Goal: Transaction & Acquisition: Purchase product/service

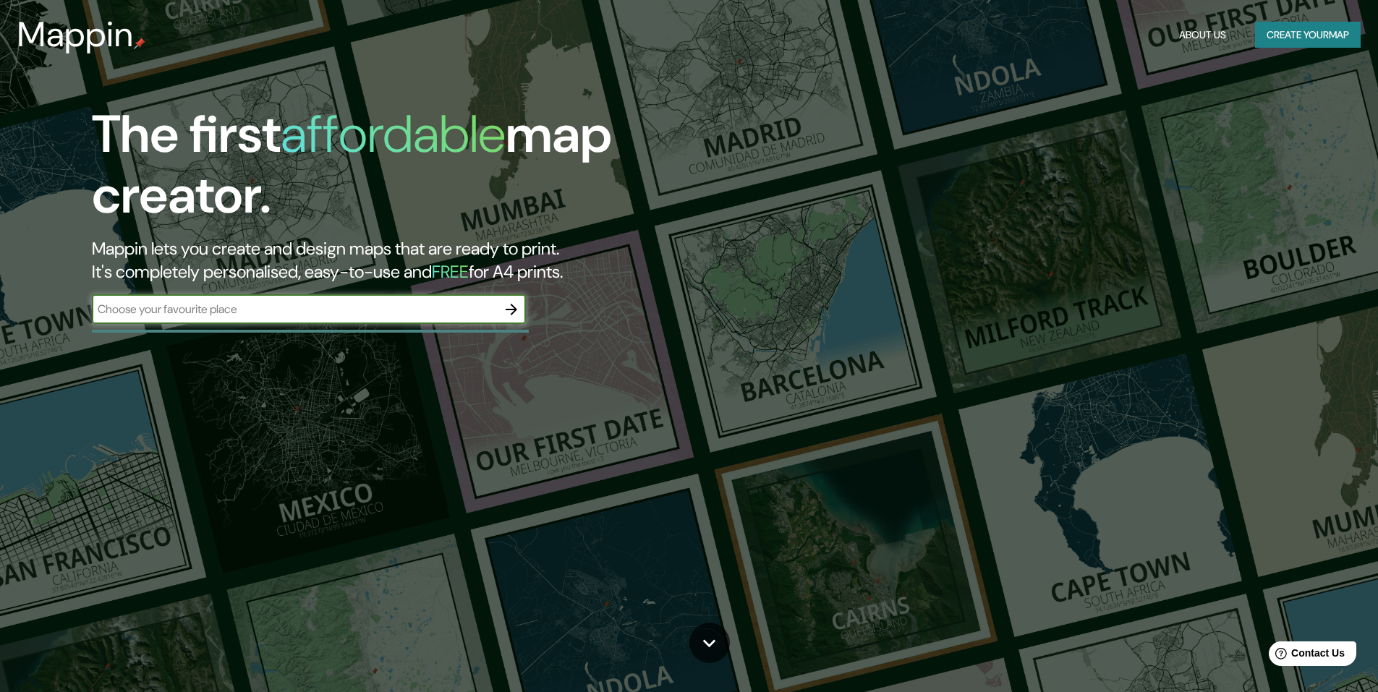
click at [1302, 37] on button "Create your map" at bounding box center [1308, 35] width 106 height 27
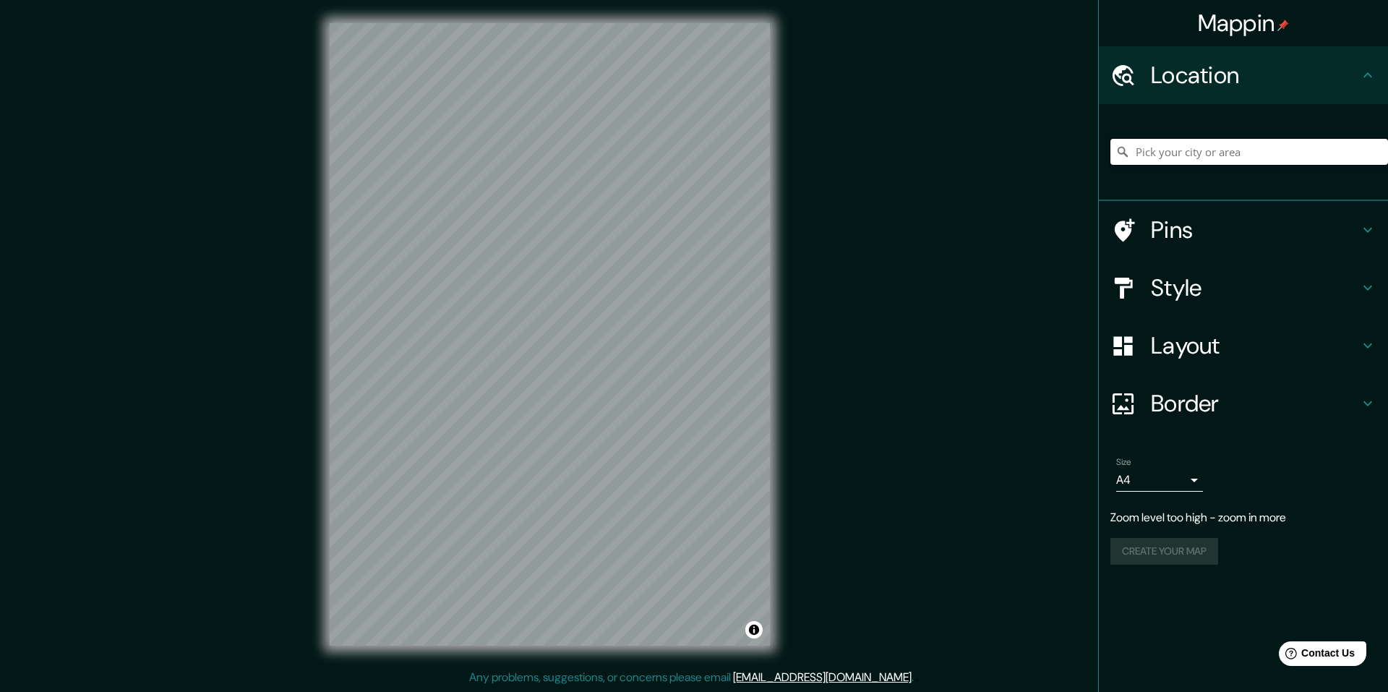
click at [1174, 156] on input "Pick your city or area" at bounding box center [1250, 152] width 278 height 26
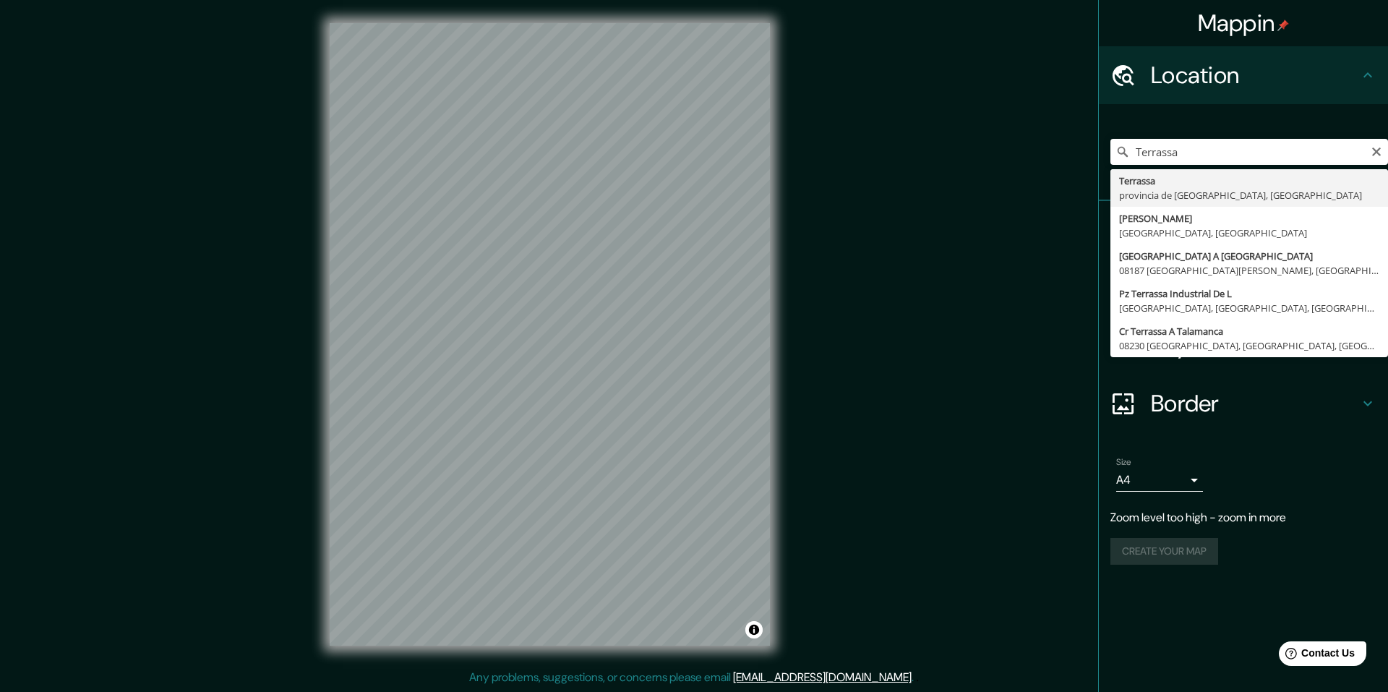
type input "[GEOGRAPHIC_DATA], [GEOGRAPHIC_DATA], [GEOGRAPHIC_DATA]"
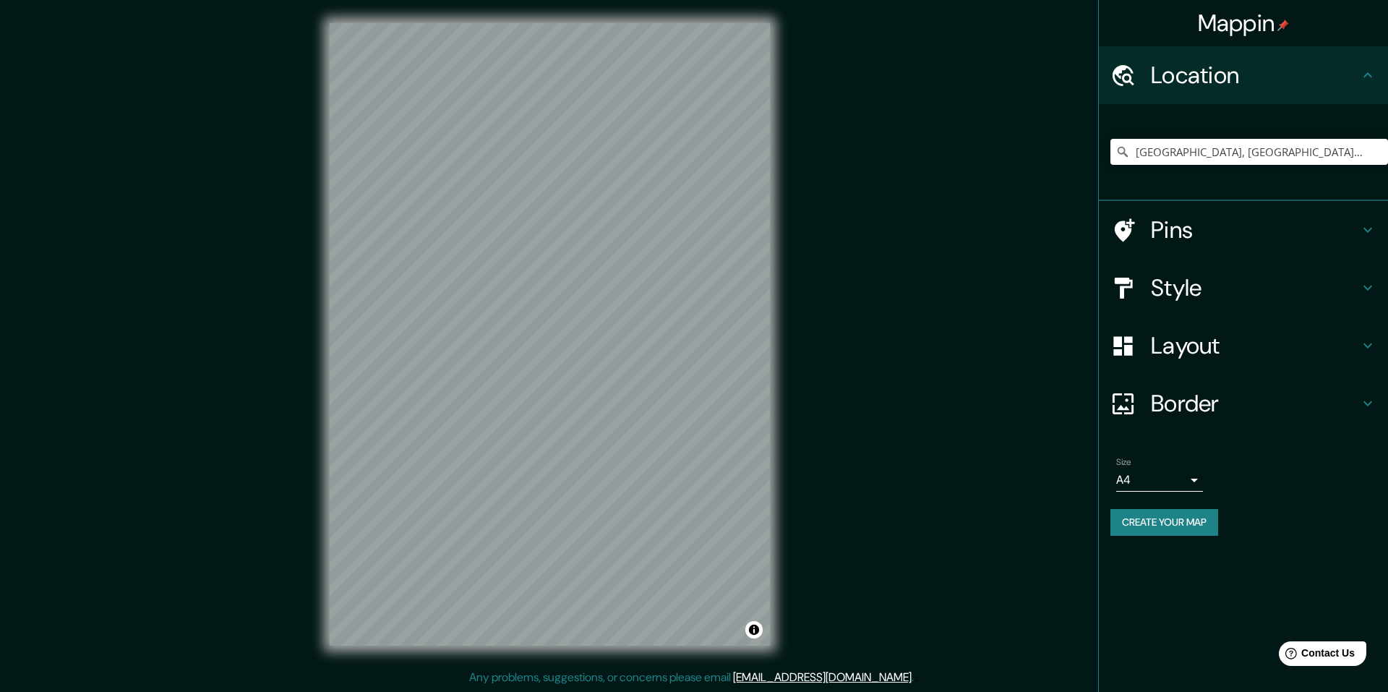
click at [1187, 226] on h4 "Pins" at bounding box center [1255, 230] width 208 height 29
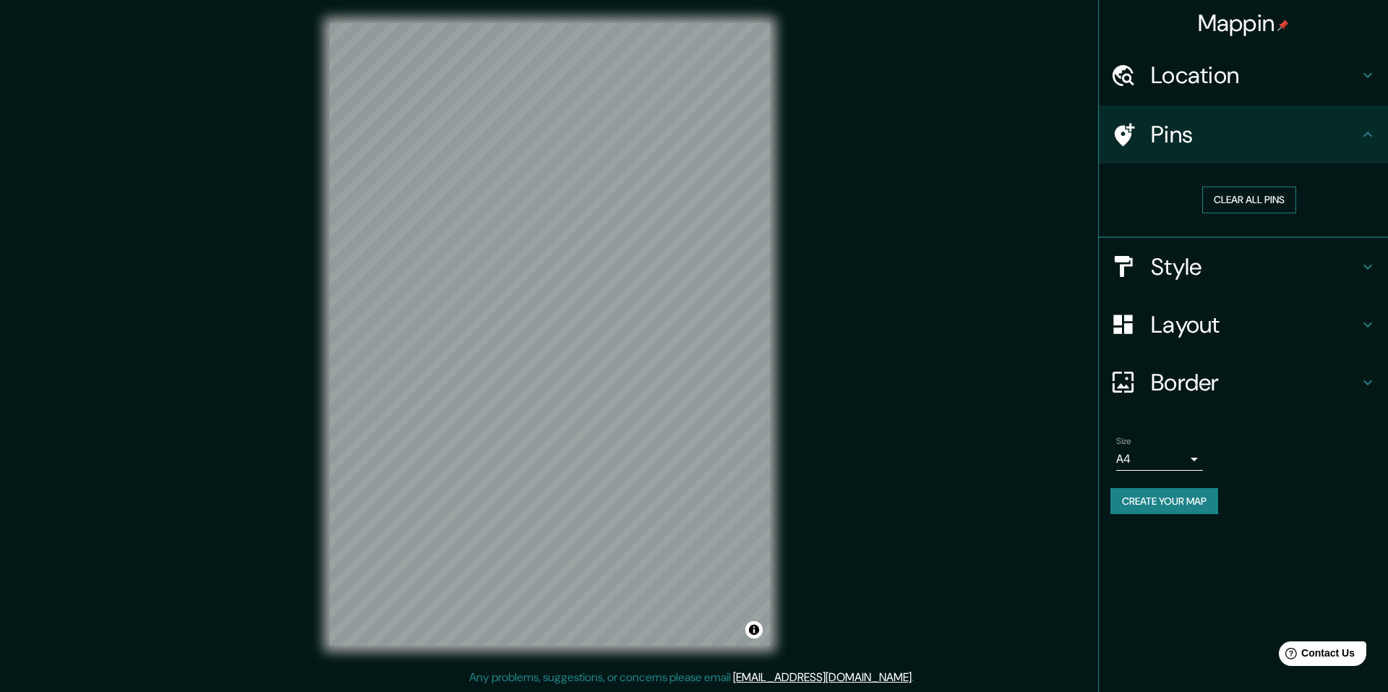
click at [1241, 205] on button "Clear all pins" at bounding box center [1250, 200] width 94 height 27
click at [1224, 272] on h4 "Style" at bounding box center [1255, 266] width 208 height 29
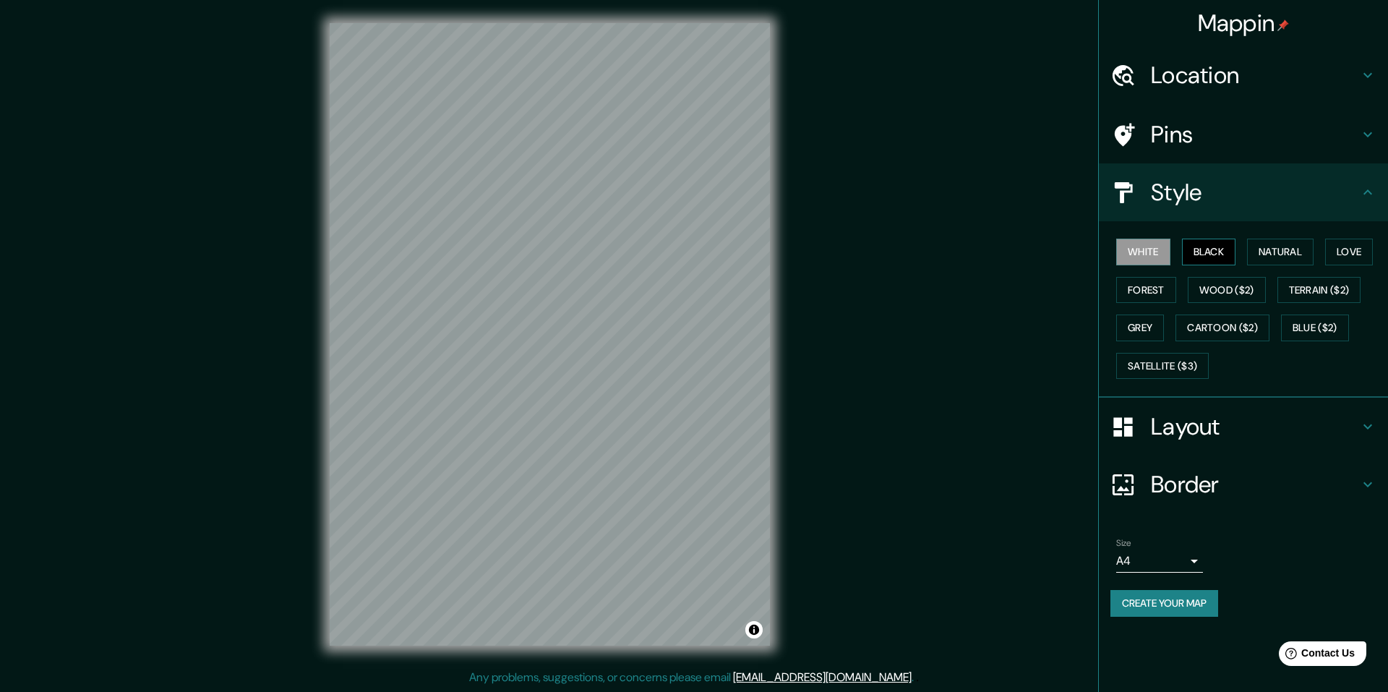
click at [1215, 251] on button "Black" at bounding box center [1209, 252] width 54 height 27
click at [1148, 244] on button "White" at bounding box center [1144, 252] width 54 height 27
click at [1234, 286] on button "Wood ($2)" at bounding box center [1227, 290] width 78 height 27
click at [1140, 293] on button "Forest" at bounding box center [1147, 290] width 60 height 27
click at [1239, 293] on button "Wood ($2)" at bounding box center [1227, 290] width 78 height 27
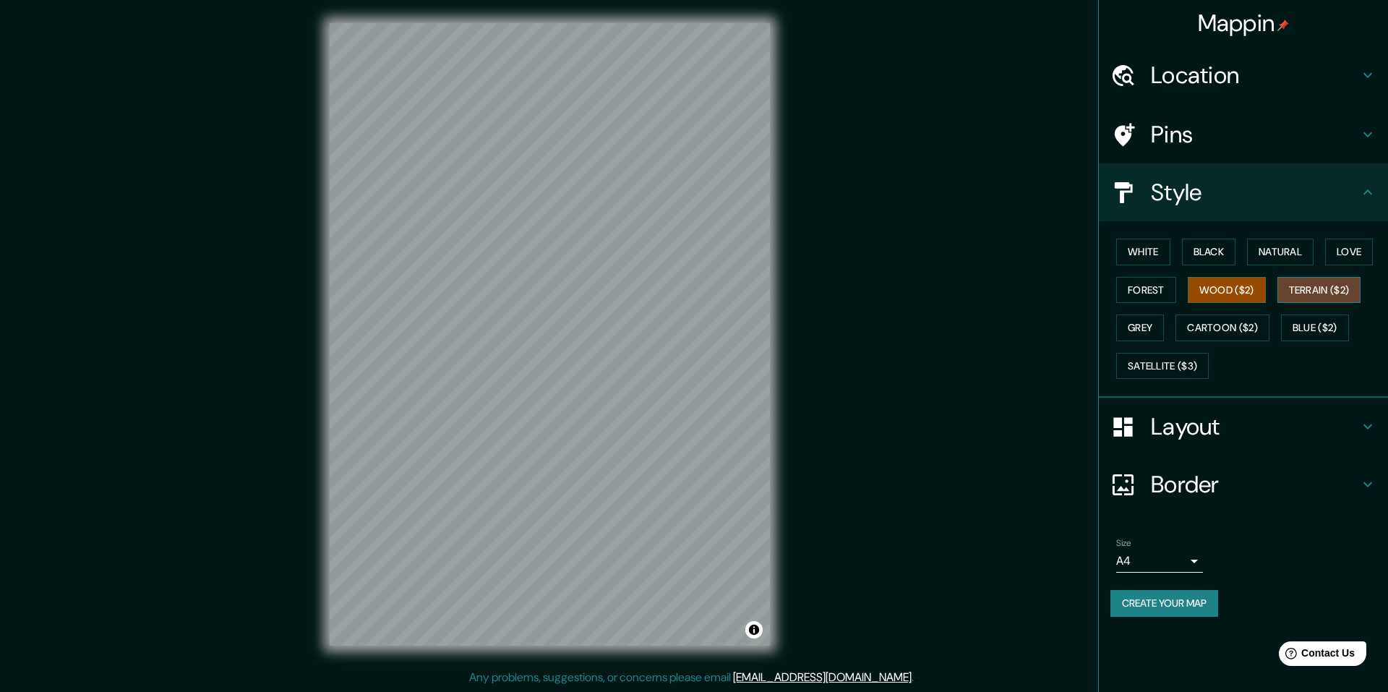
click at [1299, 290] on button "Terrain ($2)" at bounding box center [1320, 290] width 84 height 27
click at [1306, 321] on button "Blue ($2)" at bounding box center [1315, 328] width 68 height 27
click at [1231, 332] on button "Cartoon ($2)" at bounding box center [1223, 328] width 94 height 27
click at [1170, 333] on div "White Black Natural Love Forest Wood ($2) Terrain ($2) Grey Cartoon ($2) Blue (…" at bounding box center [1250, 309] width 278 height 152
click at [1141, 324] on button "Grey" at bounding box center [1141, 328] width 48 height 27
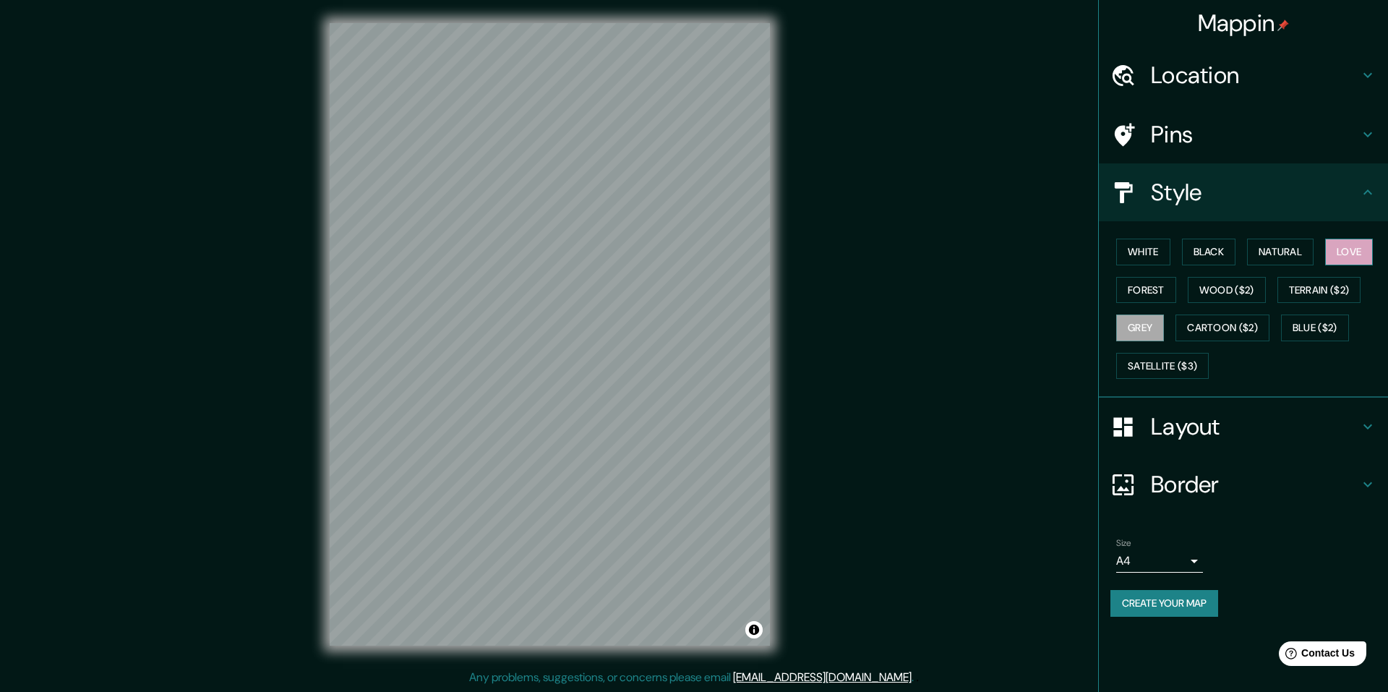
click at [1357, 242] on button "Love" at bounding box center [1350, 252] width 48 height 27
click at [1150, 366] on button "Satellite ($3)" at bounding box center [1163, 366] width 93 height 27
click at [1297, 326] on button "Blue ($2)" at bounding box center [1315, 328] width 68 height 27
click at [1292, 257] on button "Natural" at bounding box center [1280, 252] width 67 height 27
click at [1229, 247] on button "Black" at bounding box center [1209, 252] width 54 height 27
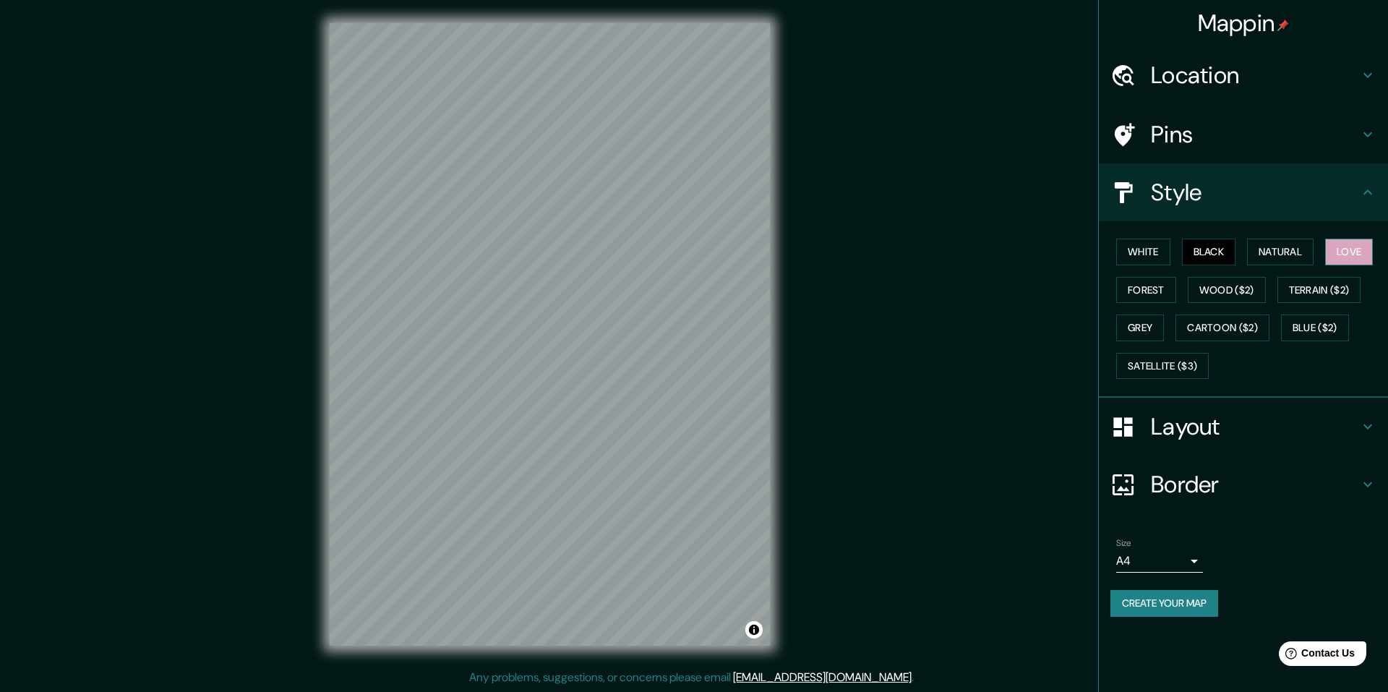
click at [1354, 257] on button "Love" at bounding box center [1350, 252] width 48 height 27
click at [1151, 252] on button "White" at bounding box center [1144, 252] width 54 height 27
click at [1150, 294] on button "Forest" at bounding box center [1147, 290] width 60 height 27
click at [1149, 339] on button "Grey" at bounding box center [1141, 328] width 48 height 27
click at [1219, 328] on button "Cartoon ($2)" at bounding box center [1223, 328] width 94 height 27
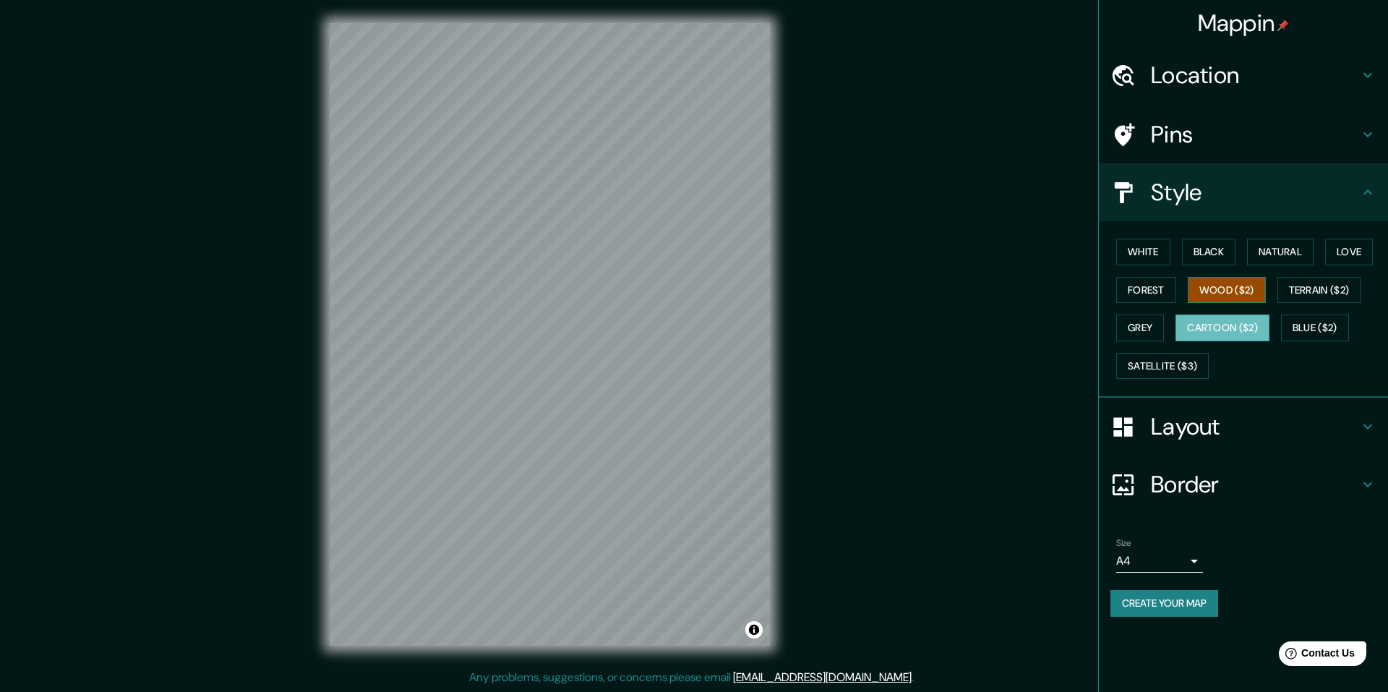
click at [1252, 288] on button "Wood ($2)" at bounding box center [1227, 290] width 78 height 27
click at [1142, 365] on button "Satellite ($3)" at bounding box center [1163, 366] width 93 height 27
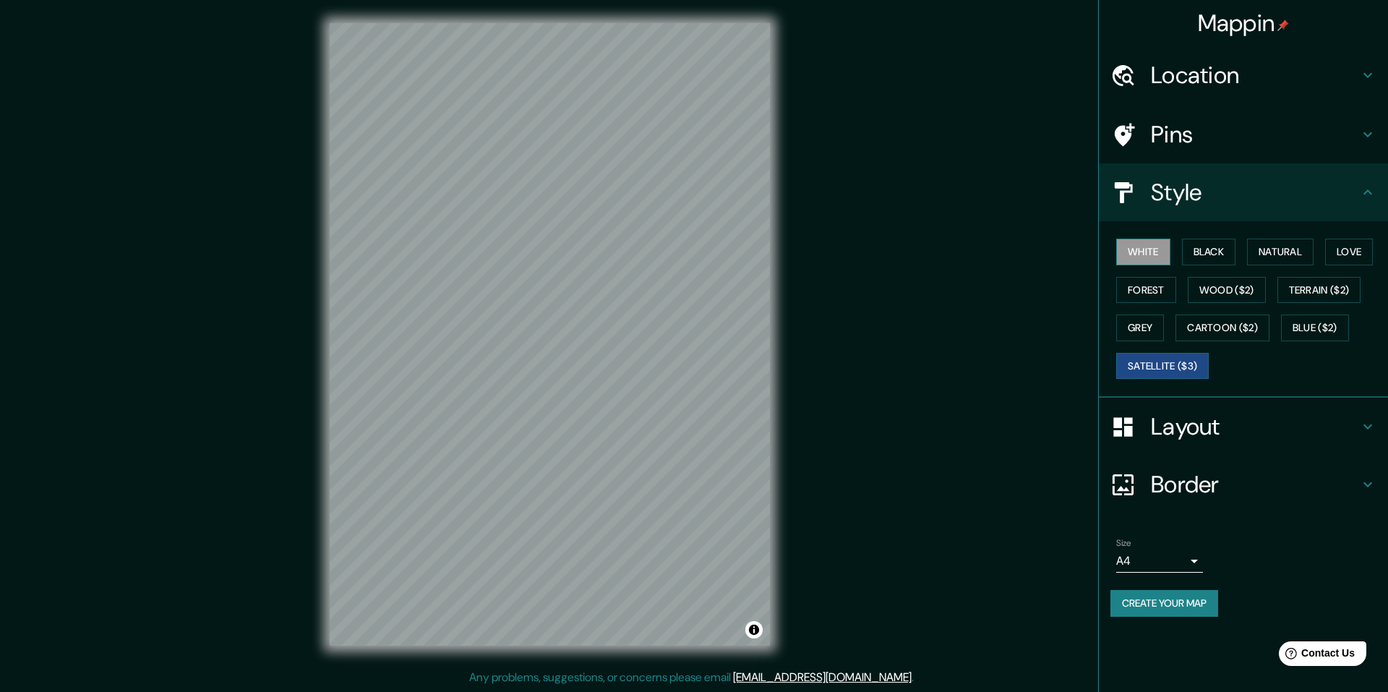
click at [1155, 249] on button "White" at bounding box center [1144, 252] width 54 height 27
click at [1187, 360] on button "Satellite ($3)" at bounding box center [1163, 366] width 93 height 27
click at [1207, 254] on button "Black" at bounding box center [1209, 252] width 54 height 27
click at [1288, 258] on button "Natural" at bounding box center [1280, 252] width 67 height 27
click at [1352, 253] on button "Love" at bounding box center [1350, 252] width 48 height 27
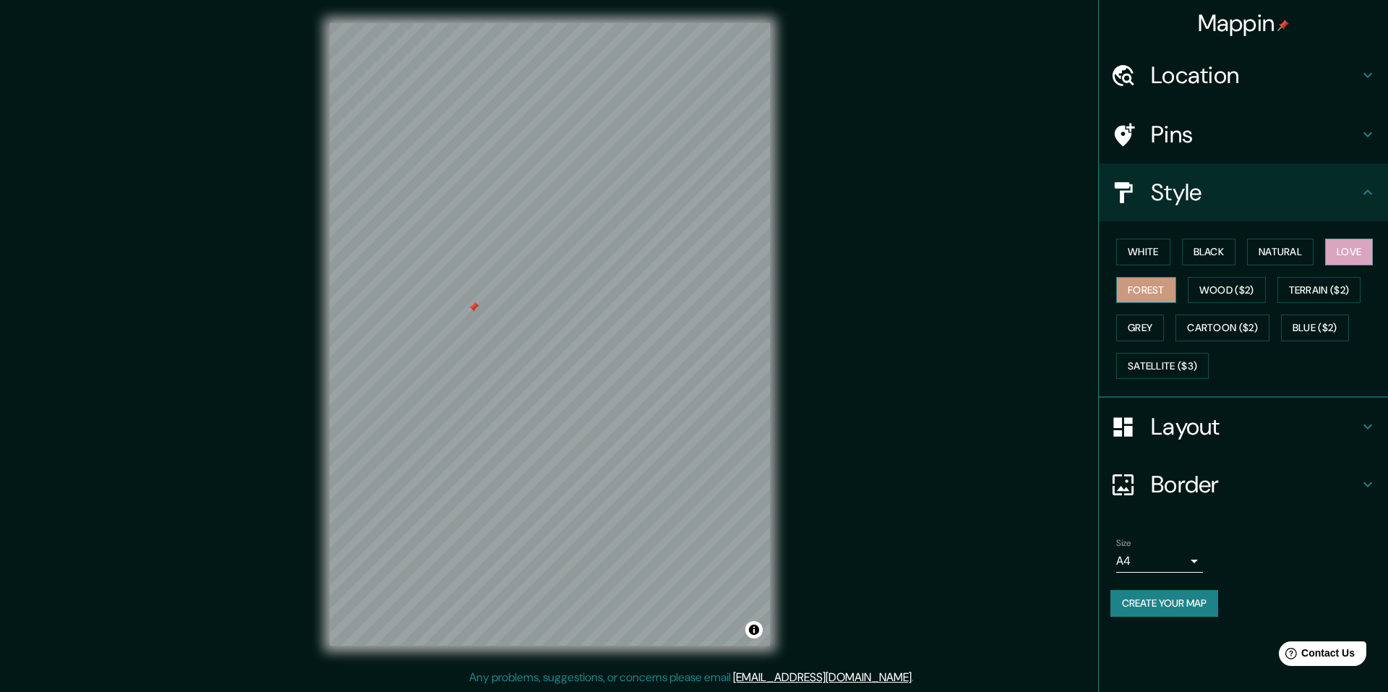
click at [1152, 294] on button "Forest" at bounding box center [1147, 290] width 60 height 27
click at [1198, 362] on button "Satellite ($3)" at bounding box center [1163, 366] width 93 height 27
click at [1166, 309] on div "White Black Natural Love Forest Wood ($2) Terrain ($2) Grey Cartoon ($2) Blue (…" at bounding box center [1250, 309] width 278 height 152
click at [1149, 326] on button "Grey" at bounding box center [1141, 328] width 48 height 27
click at [1195, 327] on button "Cartoon ($2)" at bounding box center [1223, 328] width 94 height 27
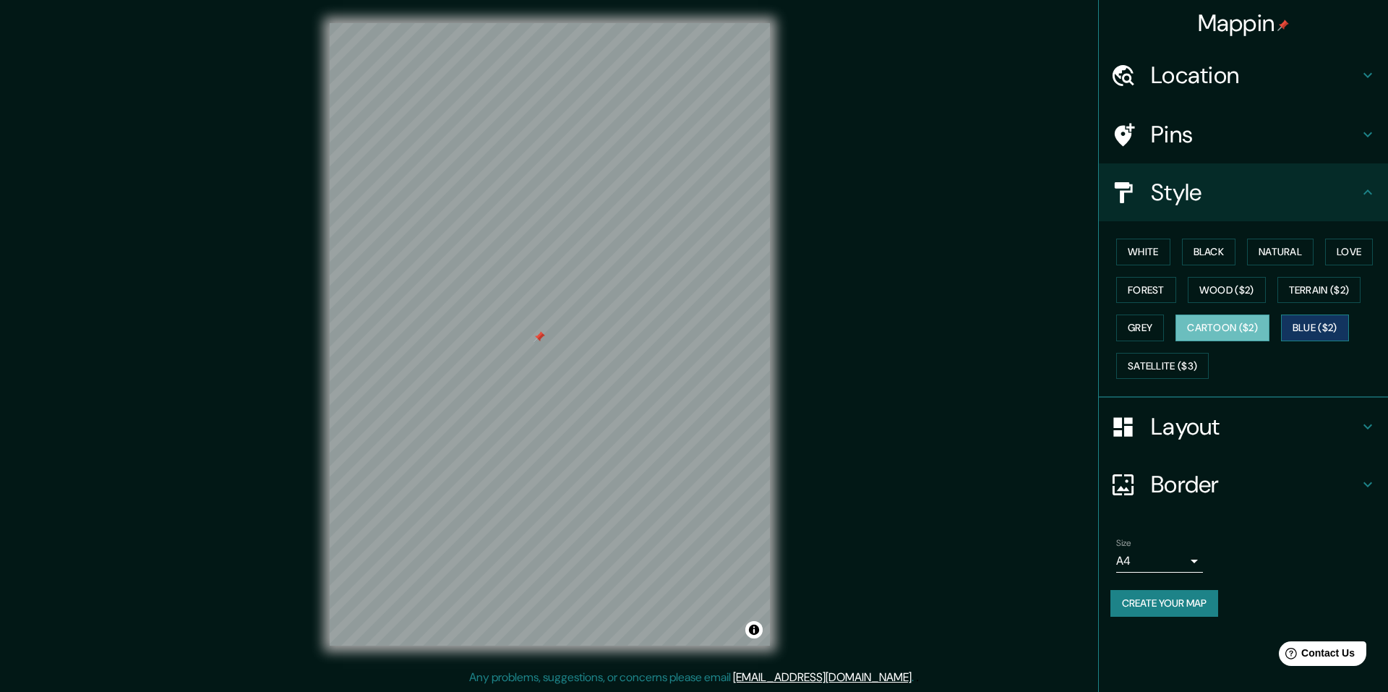
click at [1304, 327] on button "Blue ($2)" at bounding box center [1315, 328] width 68 height 27
click at [1301, 289] on button "Terrain ($2)" at bounding box center [1320, 290] width 84 height 27
click at [1153, 249] on button "White" at bounding box center [1144, 252] width 54 height 27
click at [1197, 254] on button "Black" at bounding box center [1209, 252] width 54 height 27
click at [1229, 256] on button "Black" at bounding box center [1209, 252] width 54 height 27
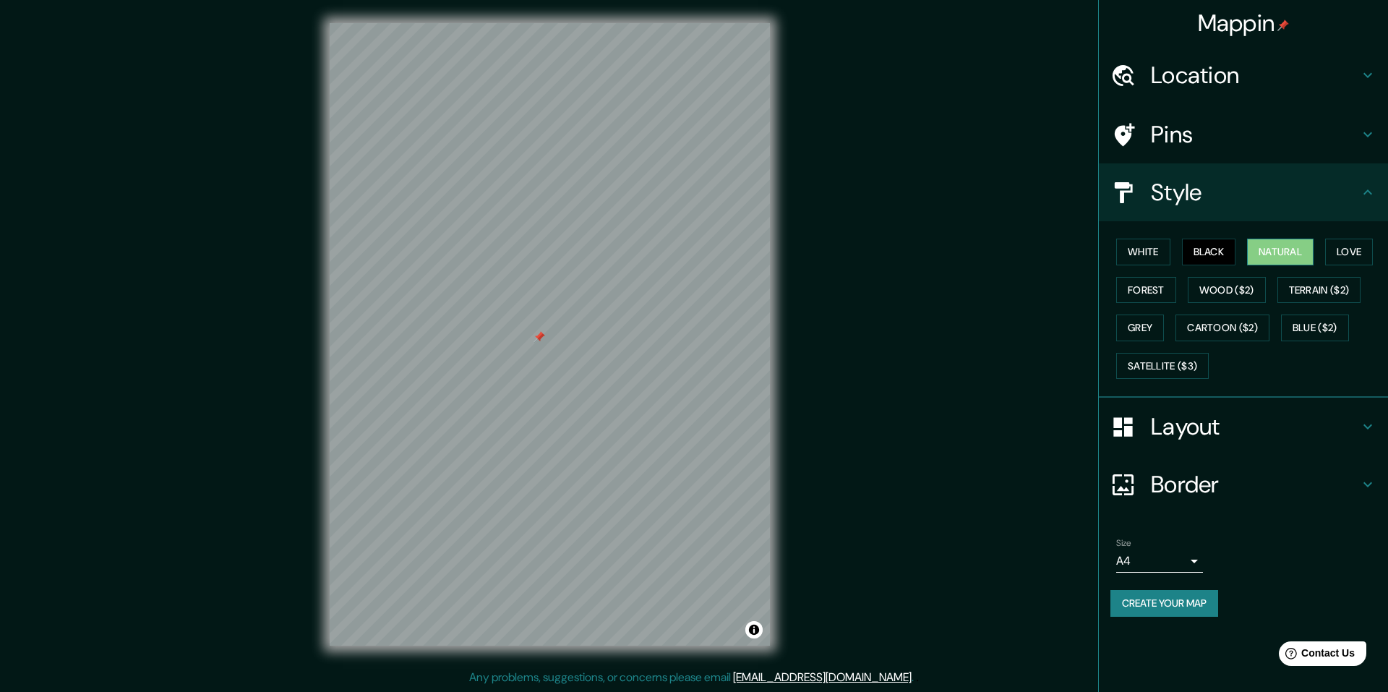
click at [1281, 259] on button "Natural" at bounding box center [1280, 252] width 67 height 27
click at [1354, 249] on button "Love" at bounding box center [1350, 252] width 48 height 27
drag, startPoint x: 1214, startPoint y: 247, endPoint x: 1235, endPoint y: 251, distance: 21.3
click at [1229, 249] on button "Black" at bounding box center [1209, 252] width 54 height 27
click at [1284, 252] on button "Natural" at bounding box center [1280, 252] width 67 height 27
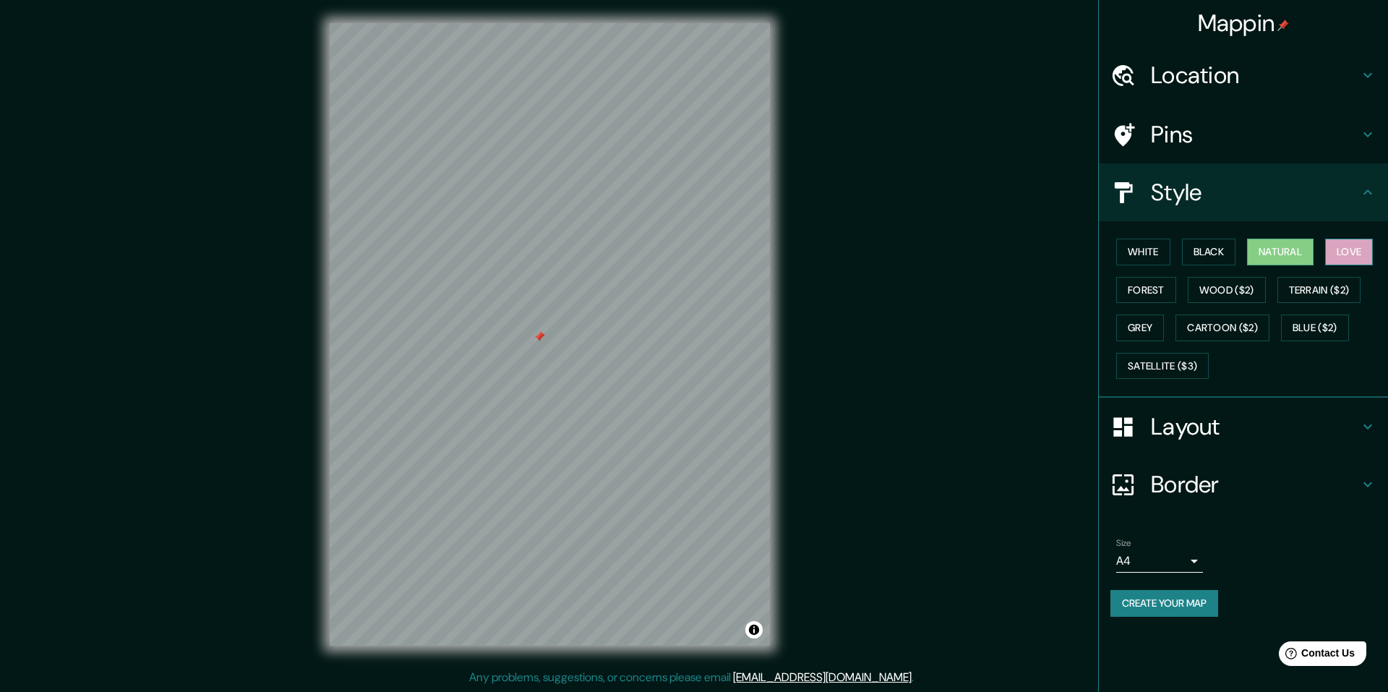
click at [1341, 252] on button "Love" at bounding box center [1350, 252] width 48 height 27
click at [1153, 293] on button "Forest" at bounding box center [1147, 290] width 60 height 27
click at [1153, 432] on h4 "Layout" at bounding box center [1255, 426] width 208 height 29
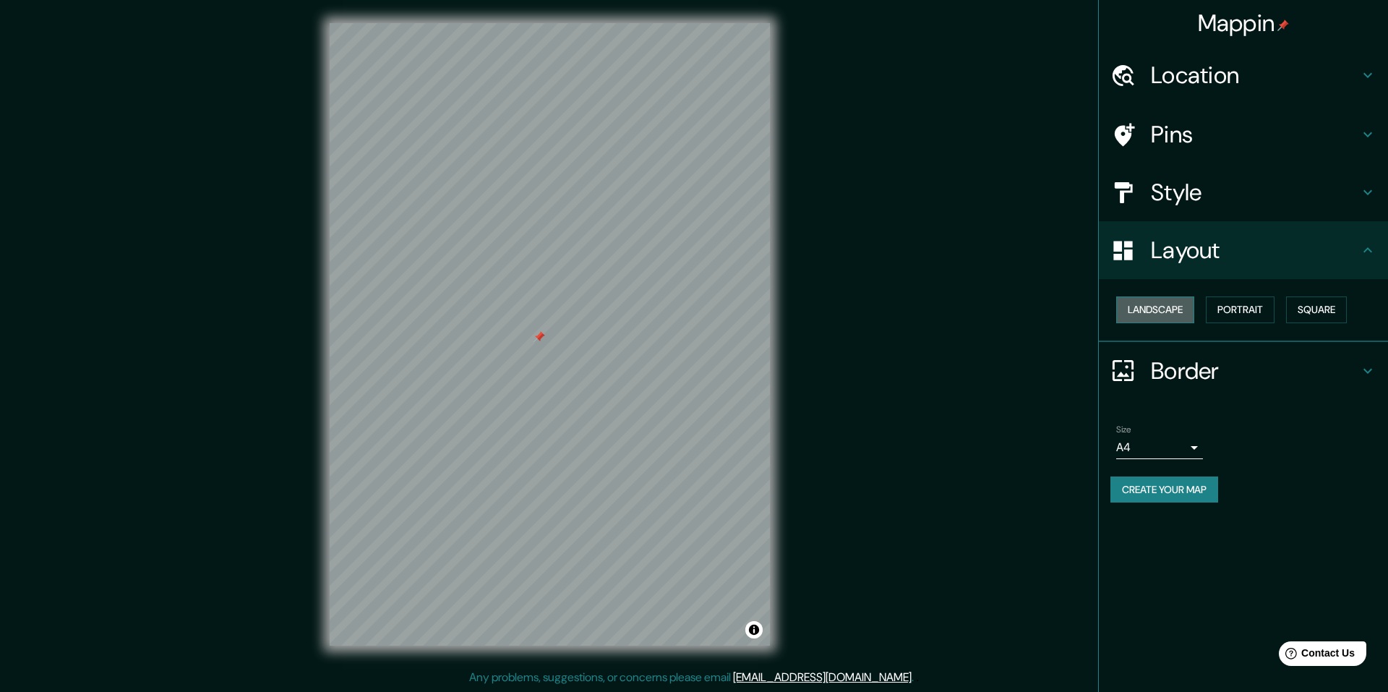
click at [1185, 312] on button "Landscape" at bounding box center [1156, 309] width 78 height 27
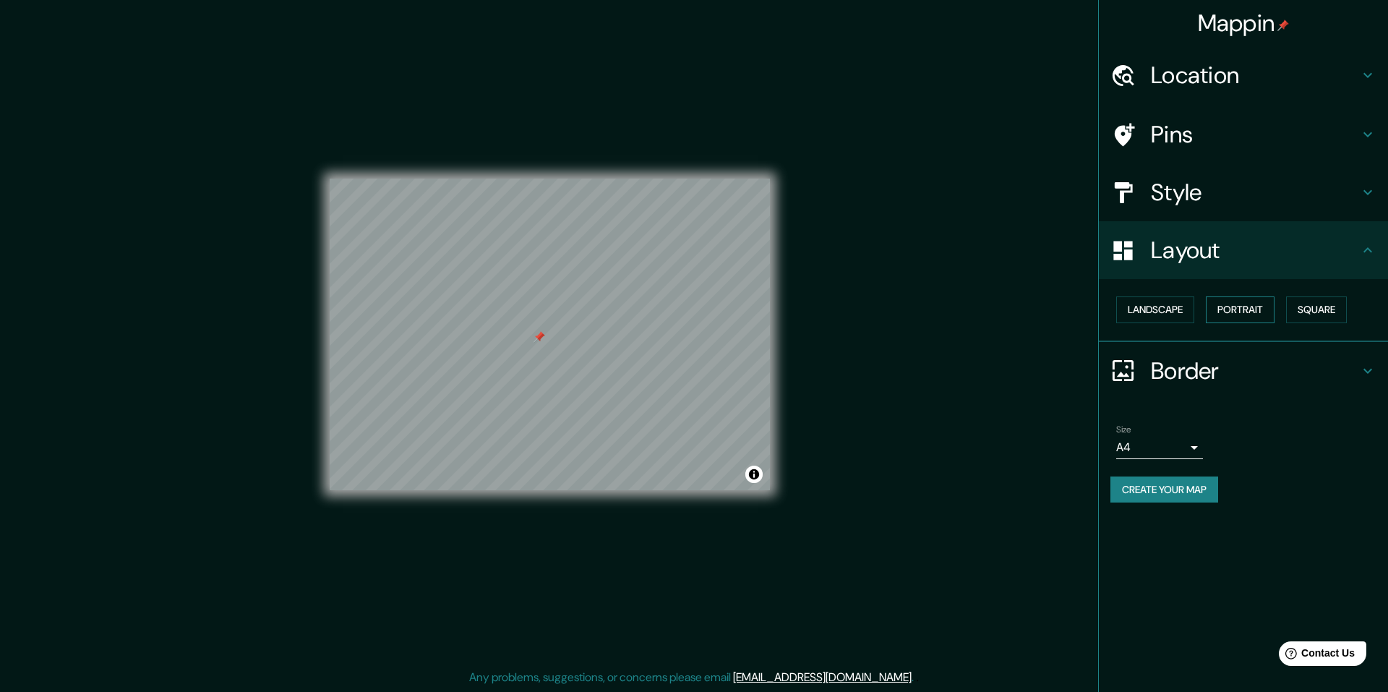
click at [1231, 308] on button "Portrait" at bounding box center [1240, 309] width 69 height 27
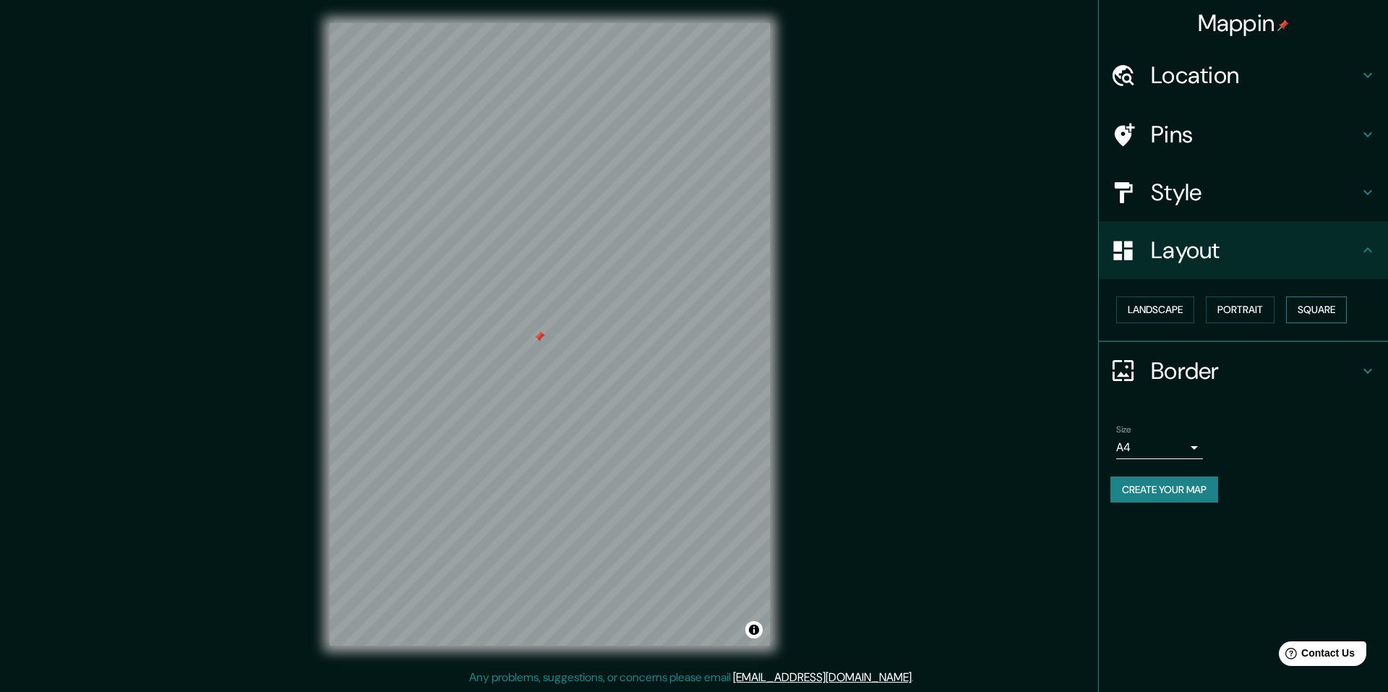
click at [1323, 308] on button "Square" at bounding box center [1316, 309] width 61 height 27
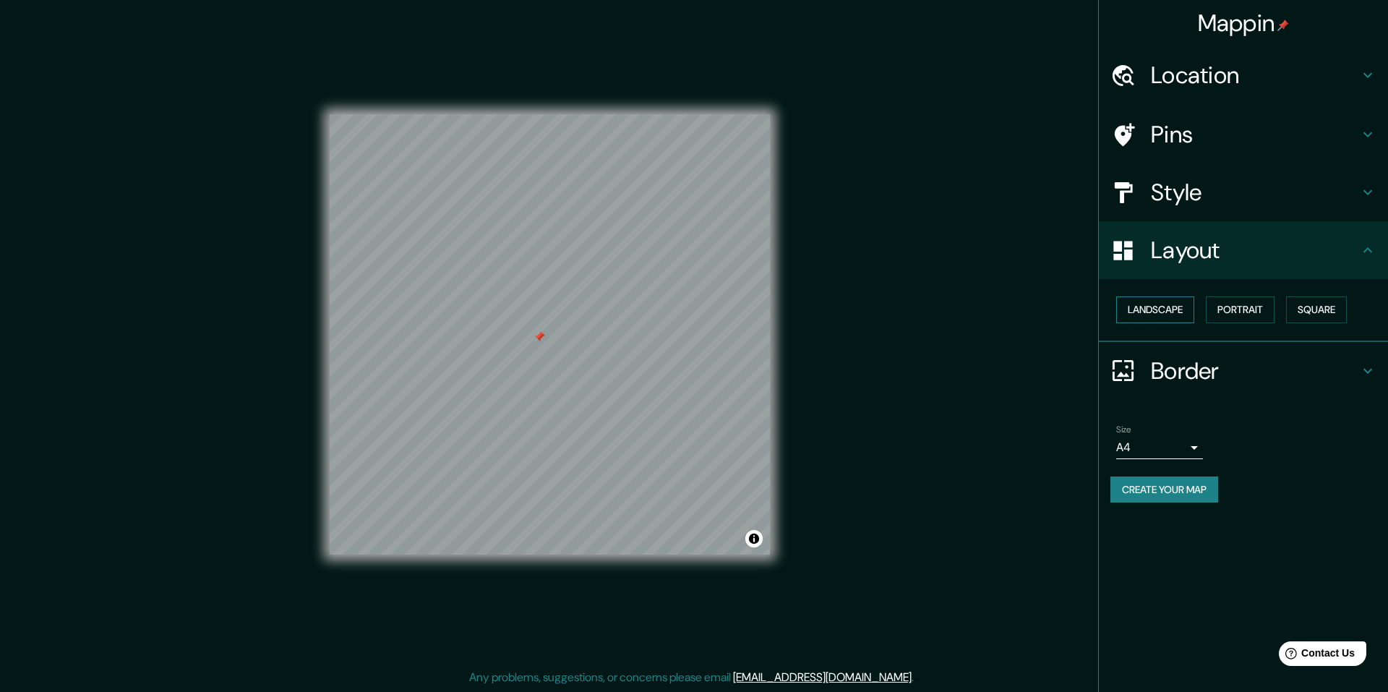
click at [1169, 305] on button "Landscape" at bounding box center [1156, 309] width 78 height 27
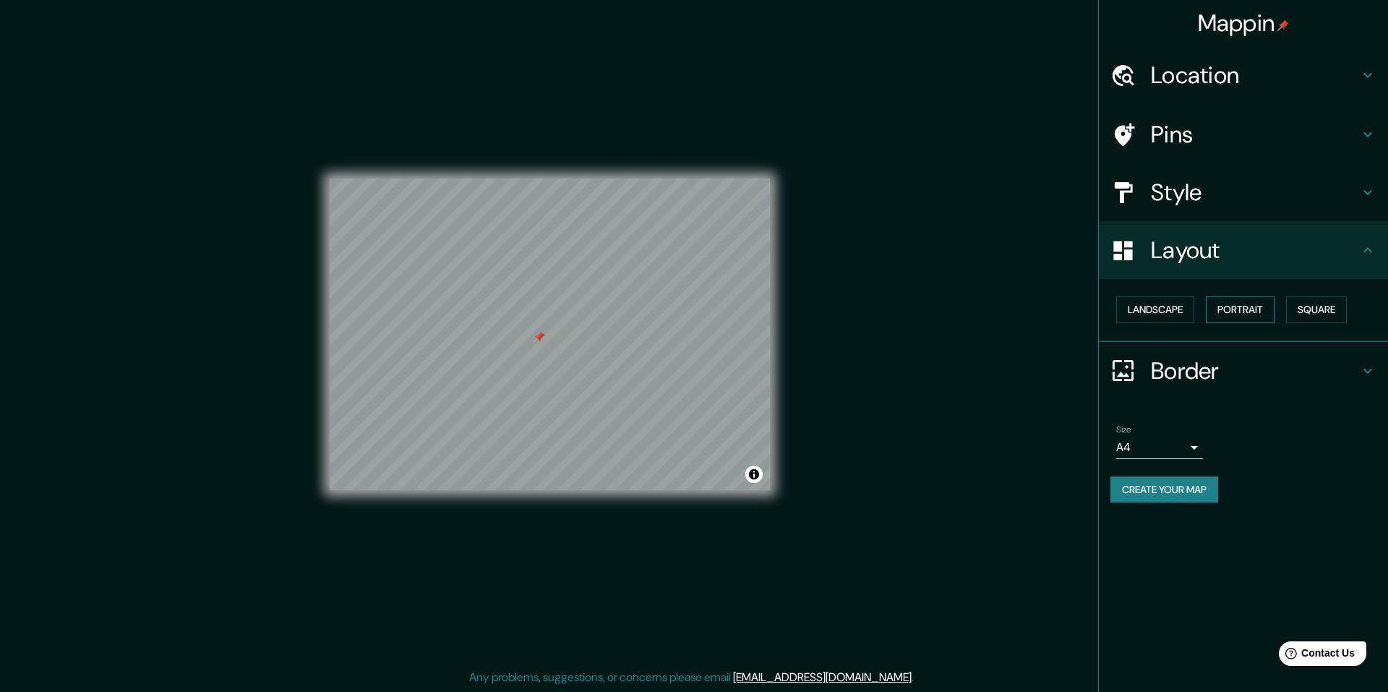
click at [1262, 304] on button "Portrait" at bounding box center [1240, 309] width 69 height 27
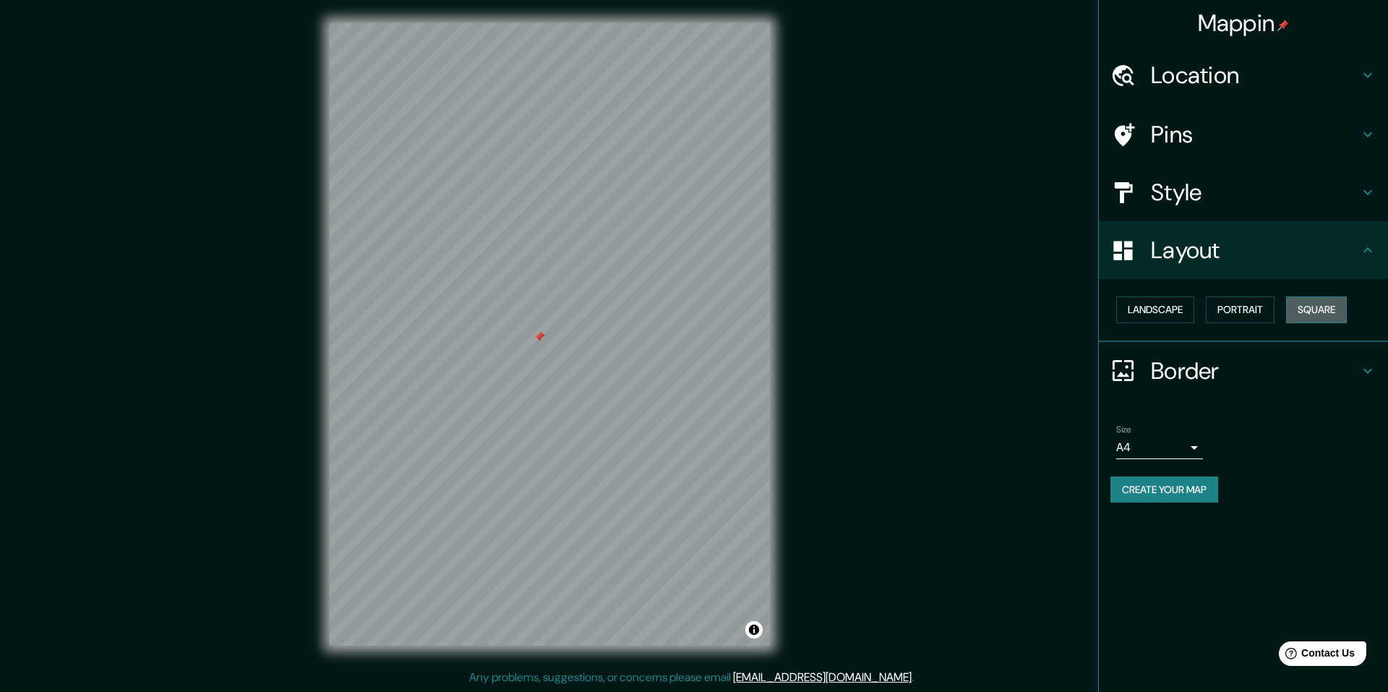
click at [1335, 302] on button "Square" at bounding box center [1316, 309] width 61 height 27
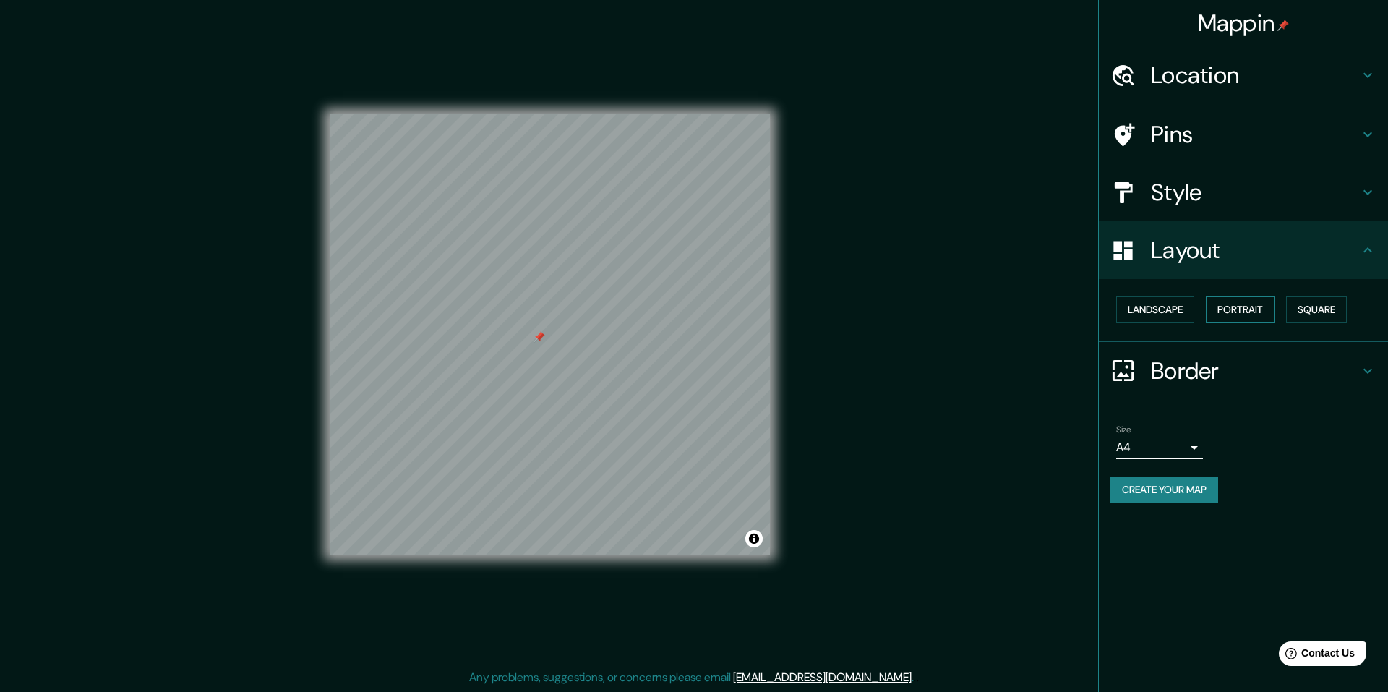
click at [1263, 308] on button "Portrait" at bounding box center [1240, 309] width 69 height 27
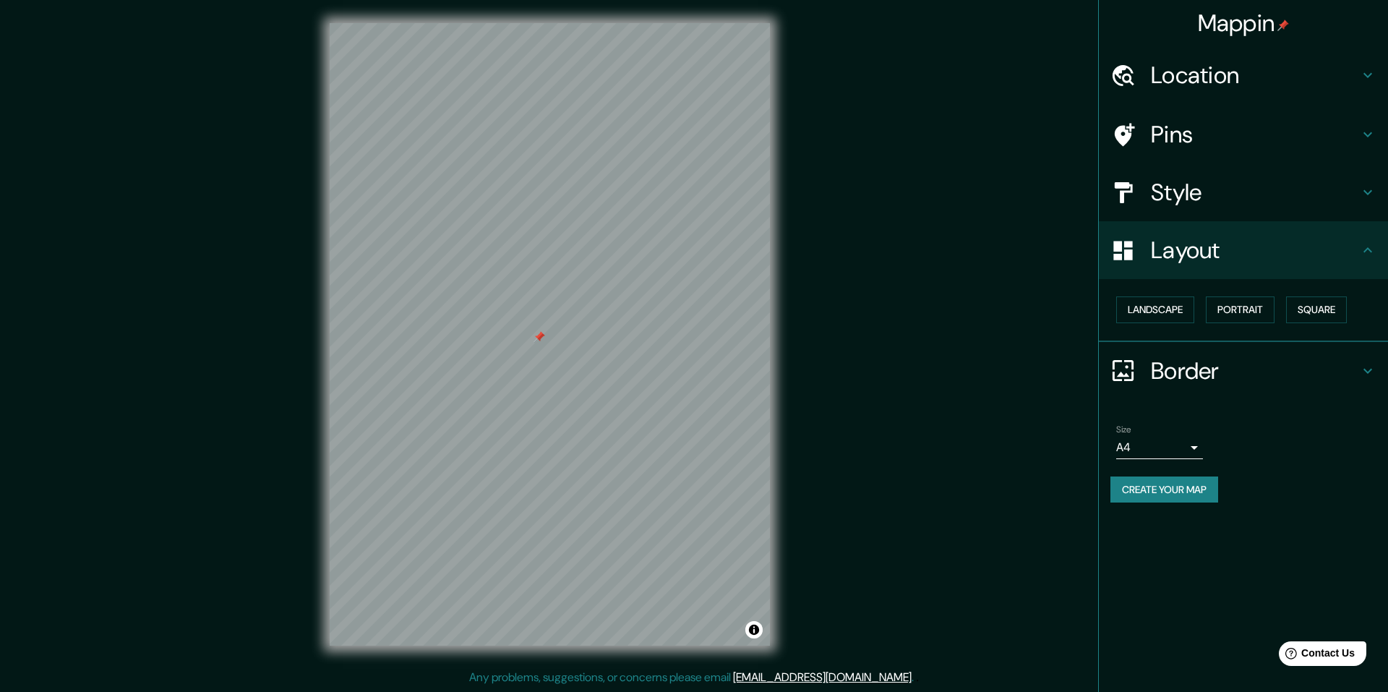
click at [1171, 372] on h4 "Border" at bounding box center [1255, 371] width 208 height 29
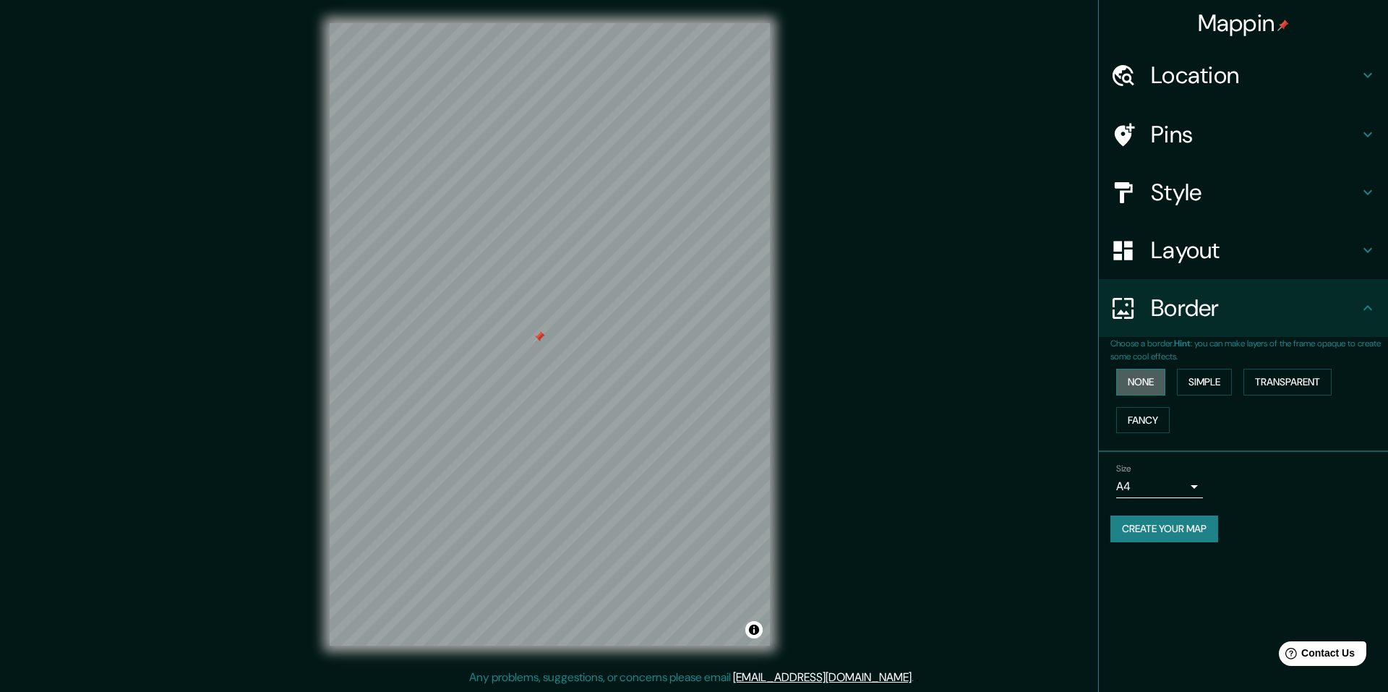
click at [1151, 379] on button "None" at bounding box center [1141, 382] width 49 height 27
click at [1195, 379] on button "Simple" at bounding box center [1204, 382] width 55 height 27
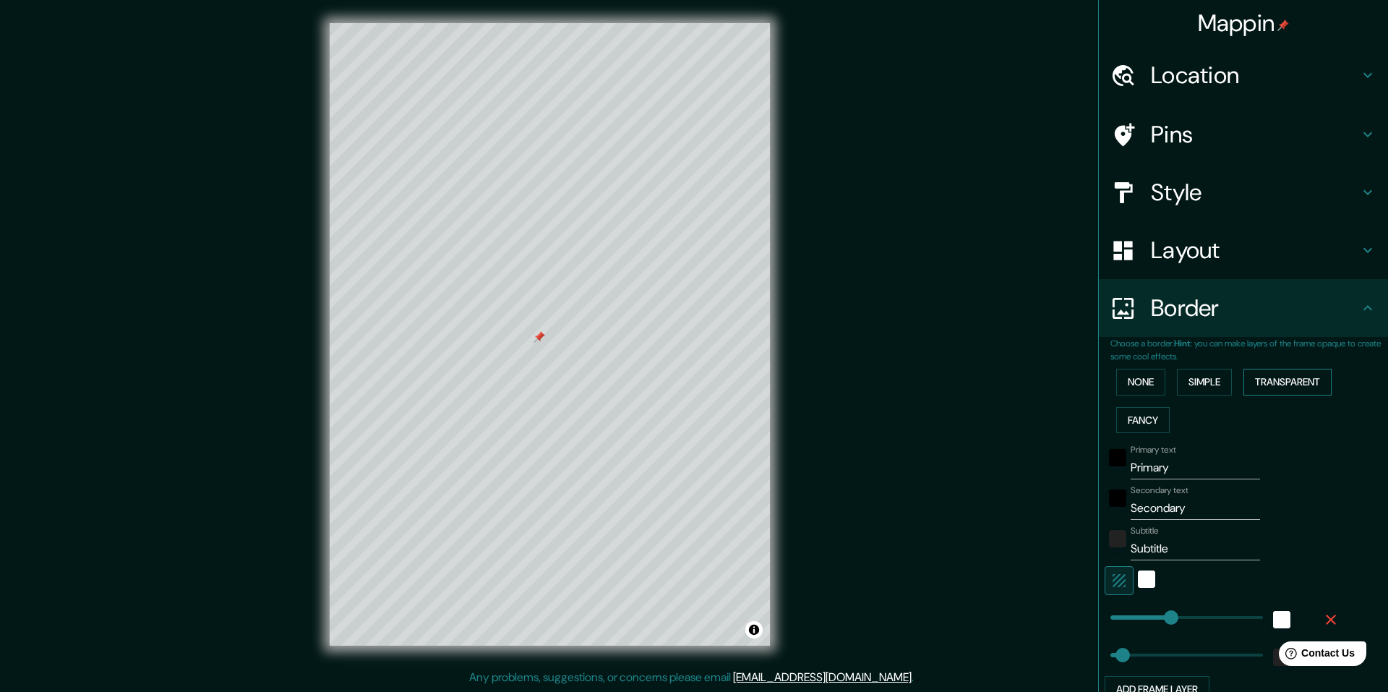
click at [1289, 386] on button "Transparent" at bounding box center [1288, 382] width 88 height 27
click at [1126, 416] on button "Fancy" at bounding box center [1144, 420] width 54 height 27
click at [1289, 381] on button "Transparent" at bounding box center [1288, 382] width 88 height 27
click at [1127, 415] on button "Fancy" at bounding box center [1144, 420] width 54 height 27
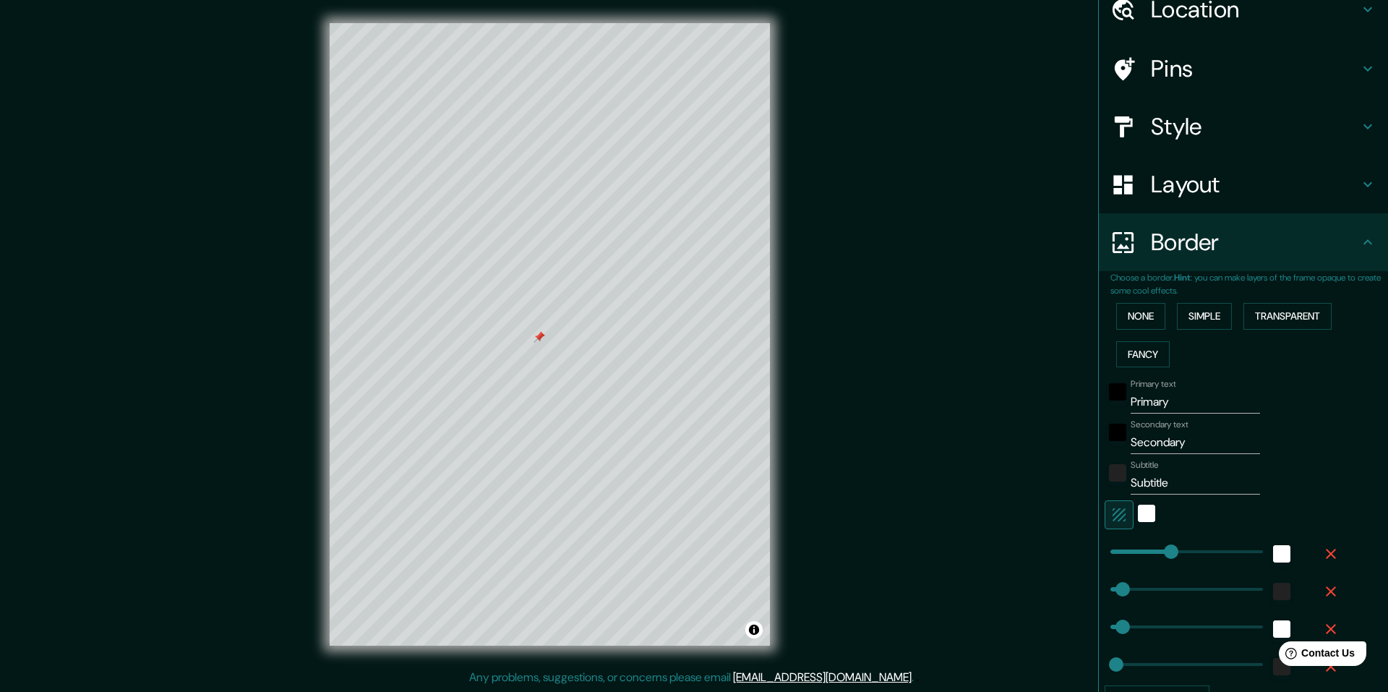
scroll to position [145, 0]
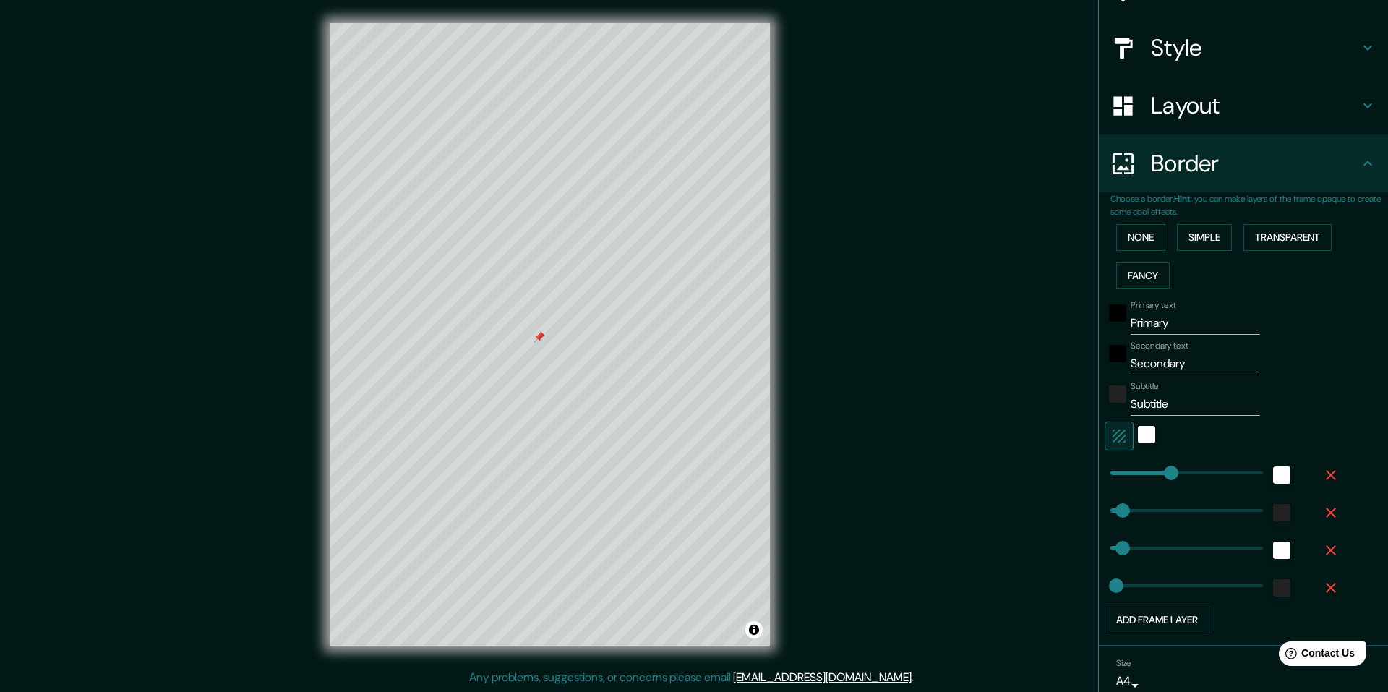
type input "244"
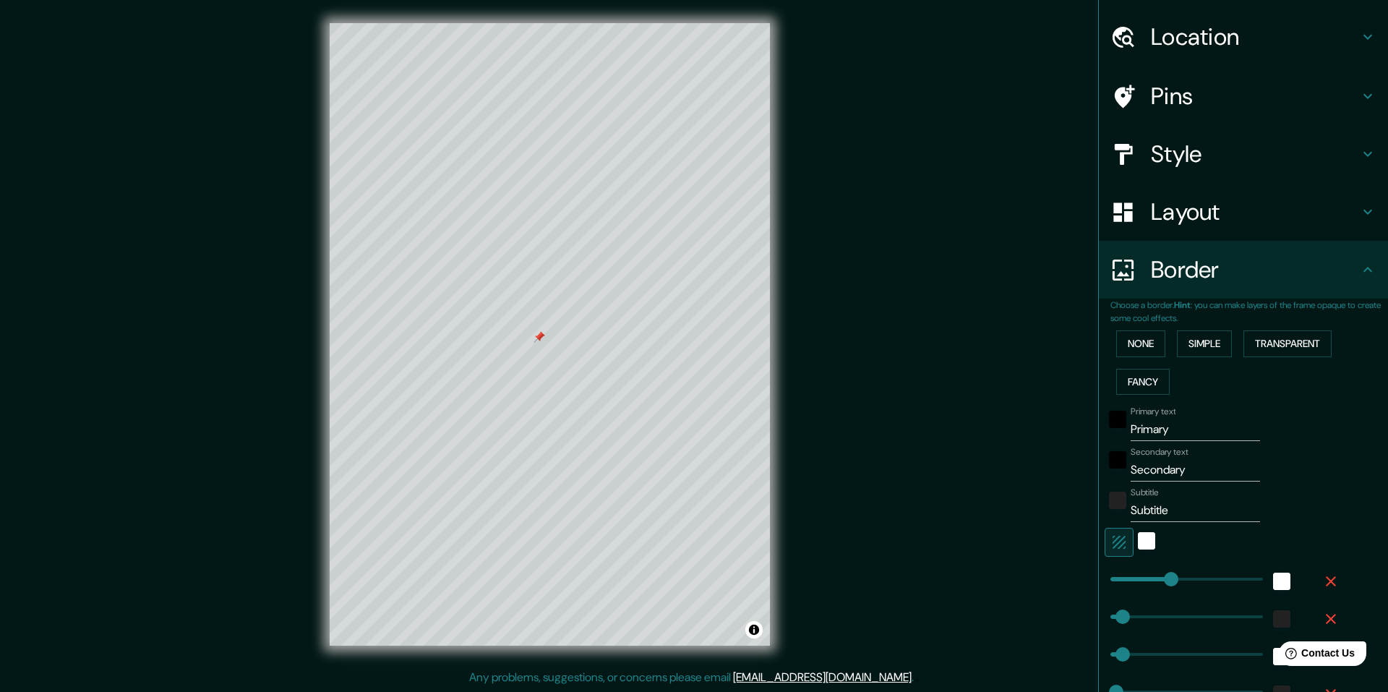
scroll to position [72, 0]
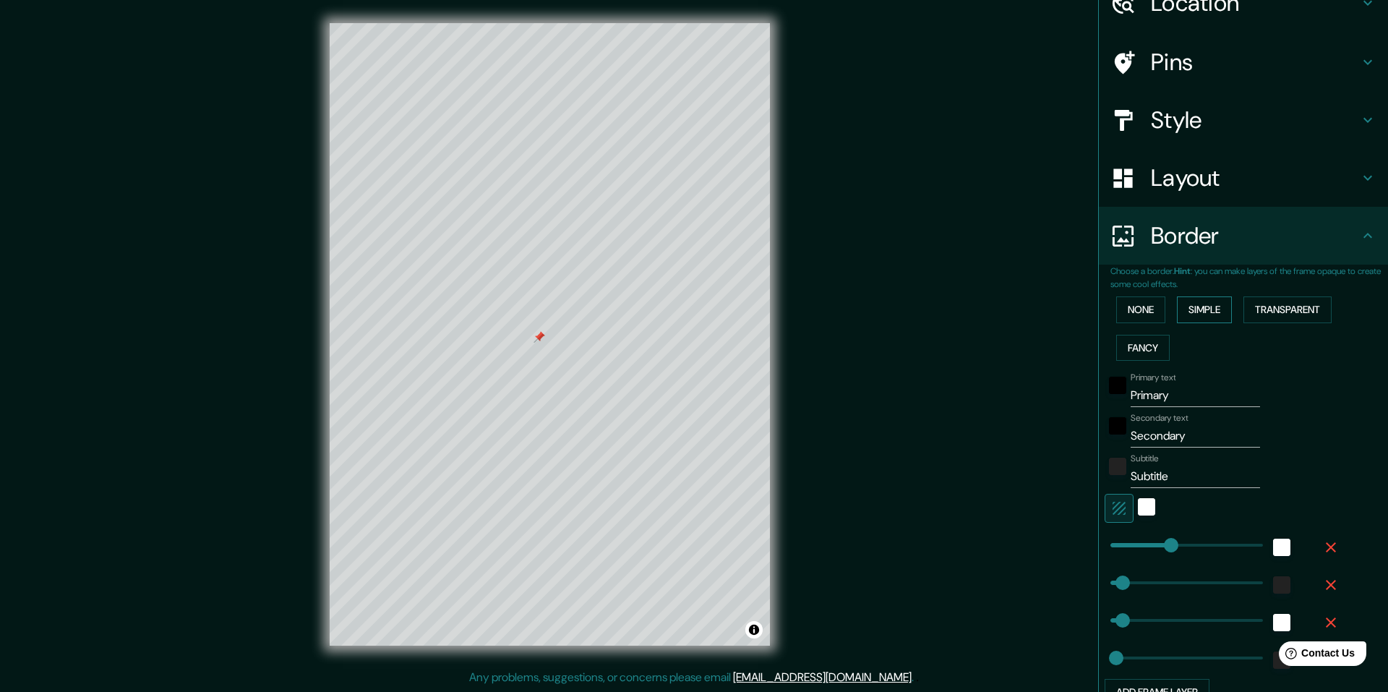
click at [1203, 304] on button "Simple" at bounding box center [1204, 309] width 55 height 27
click at [1266, 304] on button "Transparent" at bounding box center [1288, 309] width 88 height 27
click at [1144, 312] on button "None" at bounding box center [1141, 309] width 49 height 27
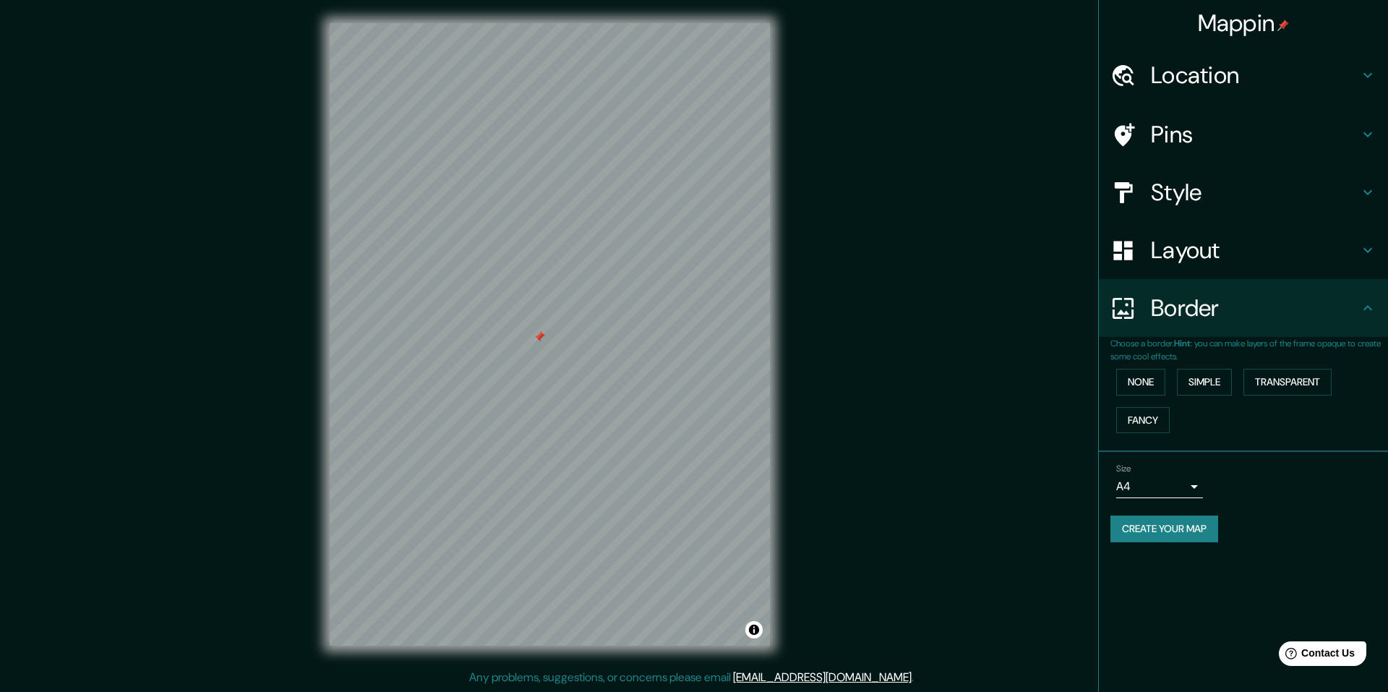
click at [1155, 482] on body "Mappin Location Terrassa, provincia de Barcelona, España Pins Style Layout Bord…" at bounding box center [694, 346] width 1388 height 692
click at [1152, 545] on li "A3" at bounding box center [1160, 543] width 87 height 26
click at [1154, 487] on body "Mappin Location Terrassa, provincia de Barcelona, España Pins Style Layout Bord…" at bounding box center [694, 346] width 1388 height 692
click at [1146, 569] on li "A1 ($2.50)" at bounding box center [1160, 569] width 87 height 26
click at [1140, 482] on body "Mappin Location Terrassa, provincia de Barcelona, España Pins Style Layout Bord…" at bounding box center [694, 346] width 1388 height 692
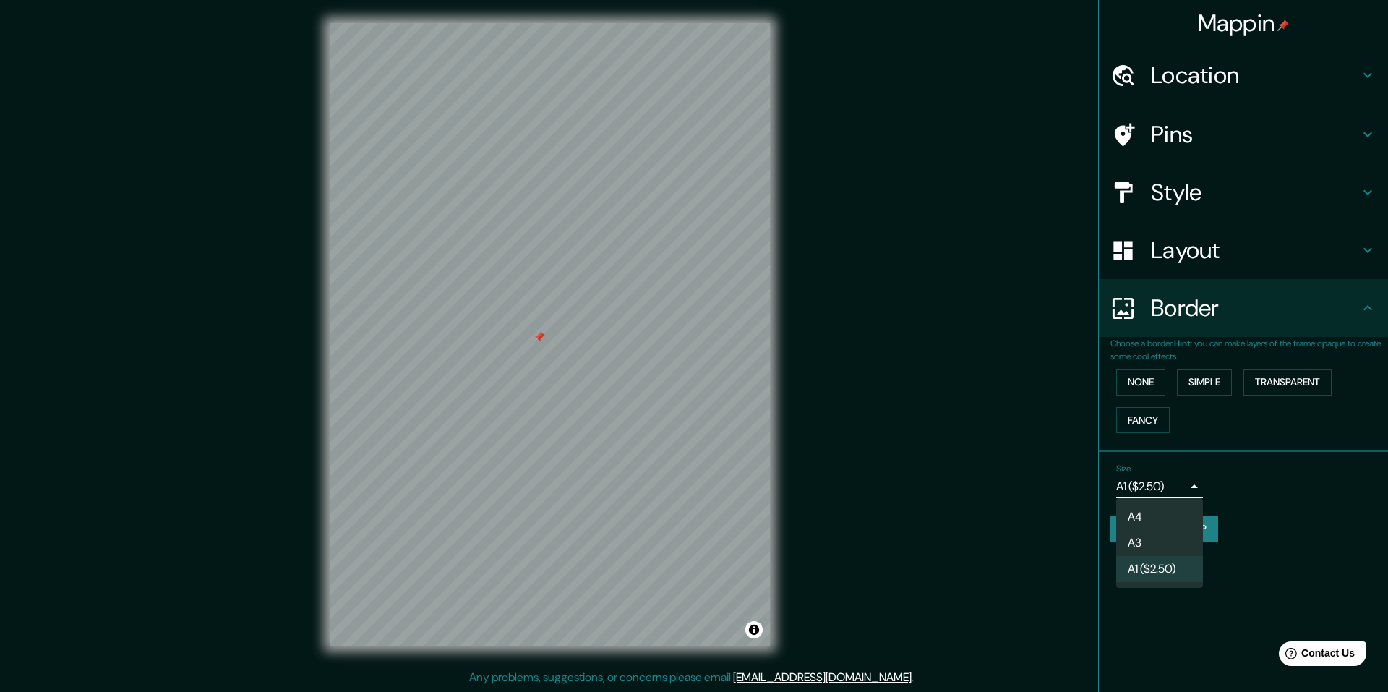
click at [1141, 539] on li "A3" at bounding box center [1160, 543] width 87 height 26
click at [1144, 488] on body "Mappin Location Terrassa, provincia de Barcelona, España Pins Style Layout Bord…" at bounding box center [694, 346] width 1388 height 692
click at [1145, 534] on li "A3" at bounding box center [1160, 543] width 87 height 26
click at [1141, 495] on body "Mappin Location Terrassa, provincia de Barcelona, España Pins Style Layout Bord…" at bounding box center [694, 346] width 1388 height 692
click at [1140, 514] on li "A4" at bounding box center [1160, 517] width 87 height 26
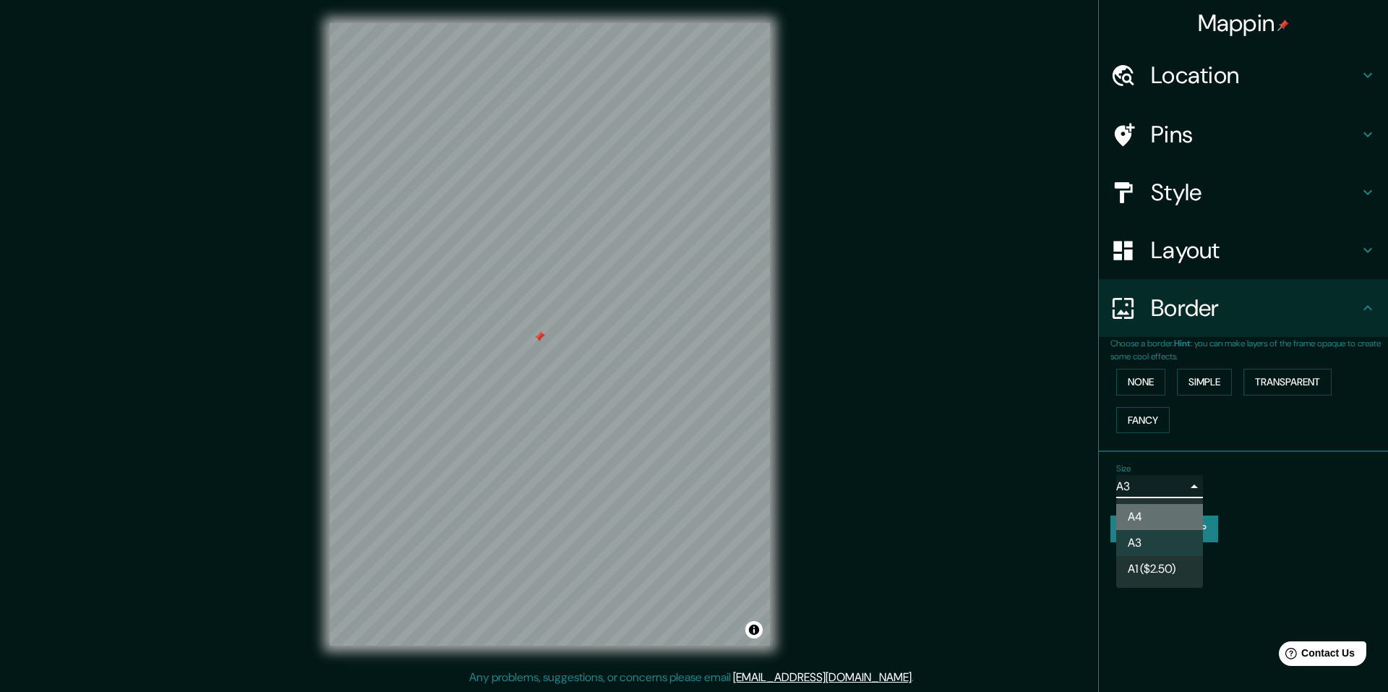
type input "single"
click at [1140, 528] on button "Create your map" at bounding box center [1165, 529] width 108 height 27
click at [1170, 533] on button "Create your map" at bounding box center [1165, 529] width 108 height 27
click at [1165, 491] on body "Mappin Location Terrassa, provincia de Barcelona, España Pins Style Layout Bord…" at bounding box center [694, 346] width 1388 height 692
click at [1164, 490] on div at bounding box center [694, 346] width 1388 height 692
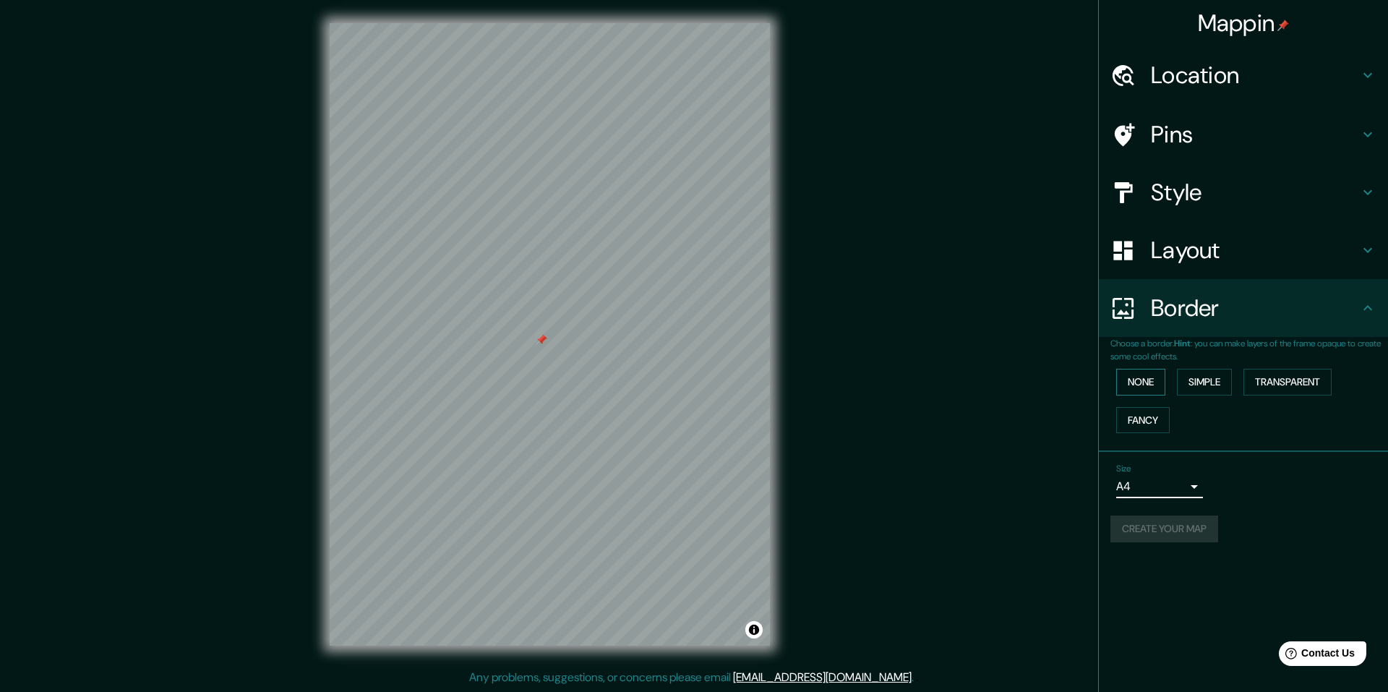
click at [1145, 385] on button "None" at bounding box center [1141, 382] width 49 height 27
click at [1190, 384] on button "Simple" at bounding box center [1204, 382] width 55 height 27
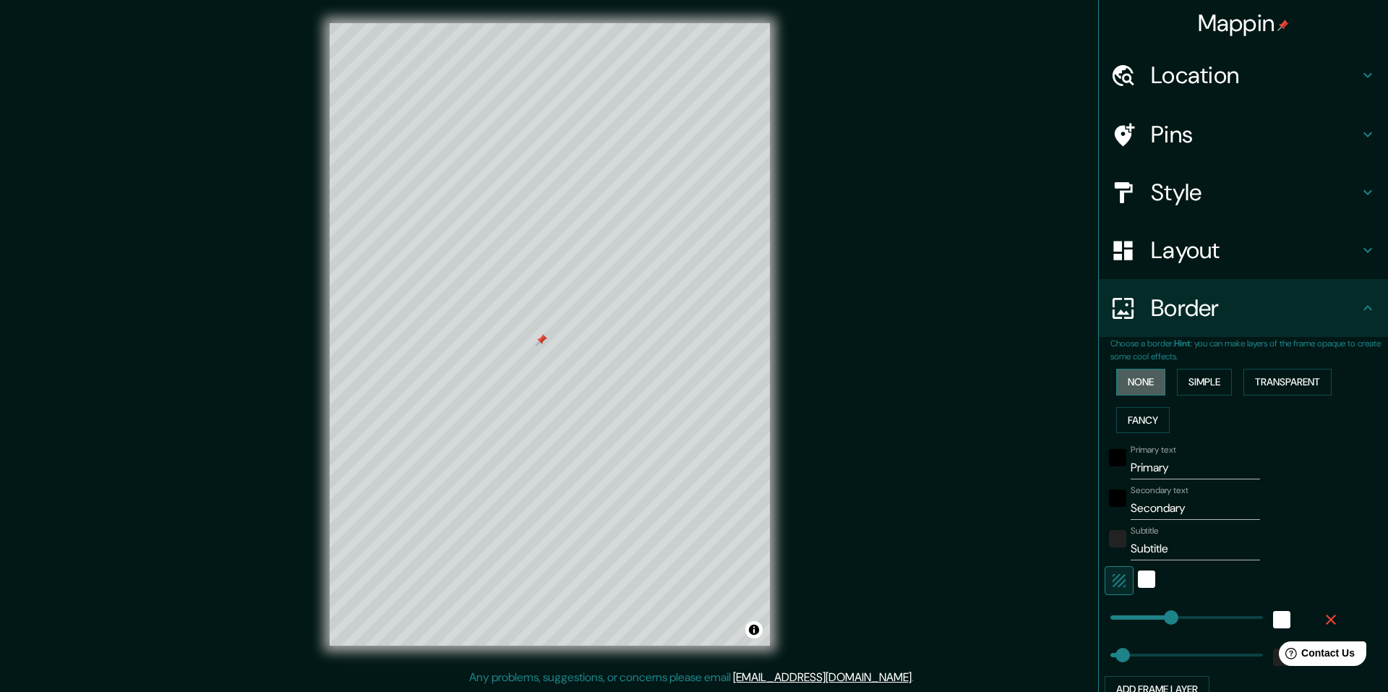
click at [1145, 382] on button "None" at bounding box center [1141, 382] width 49 height 27
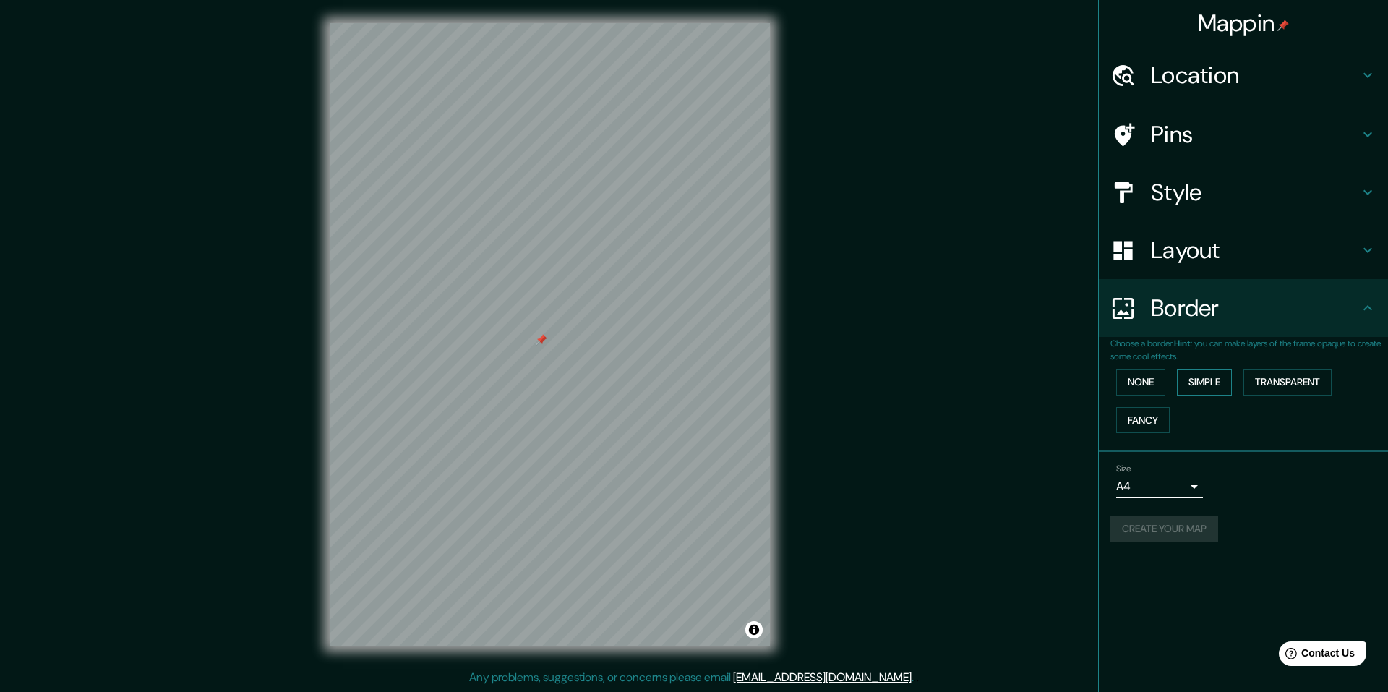
click at [1197, 383] on button "Simple" at bounding box center [1204, 382] width 55 height 27
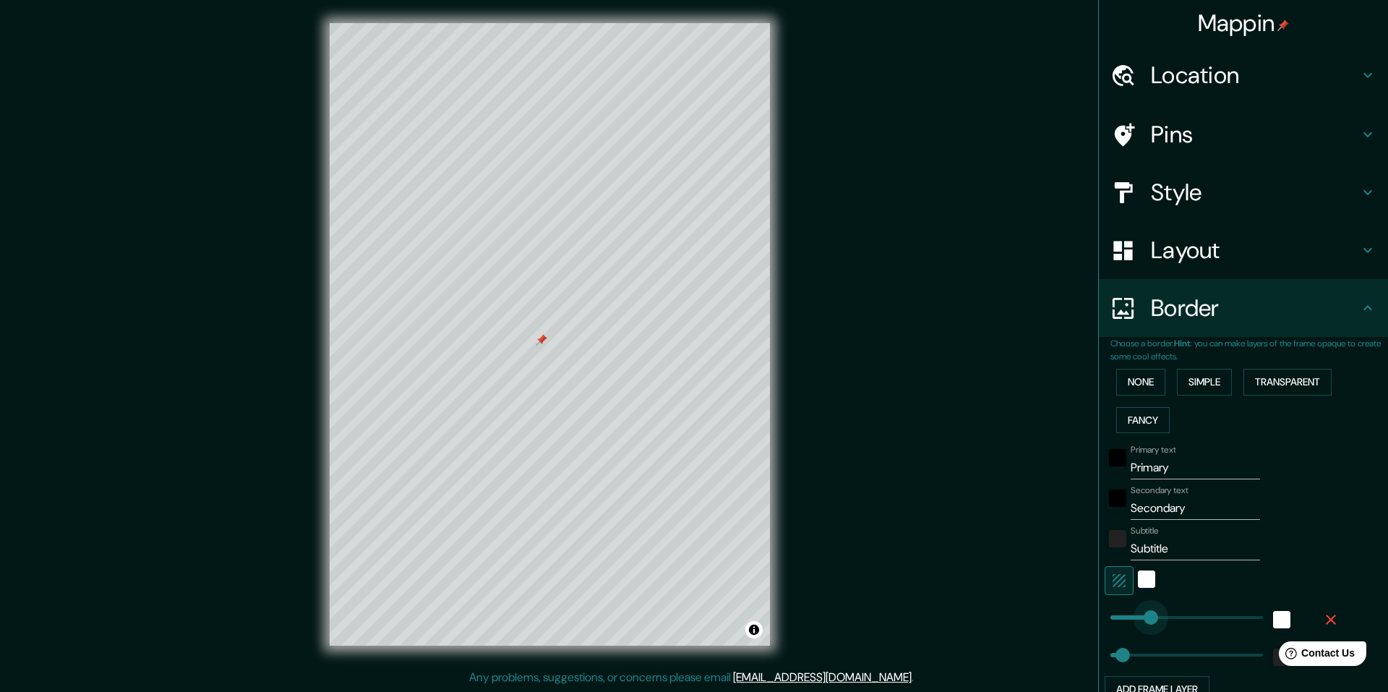
type input "0"
drag, startPoint x: 1158, startPoint y: 619, endPoint x: 1067, endPoint y: 604, distance: 92.4
type input "49"
click at [1139, 383] on button "None" at bounding box center [1141, 382] width 49 height 27
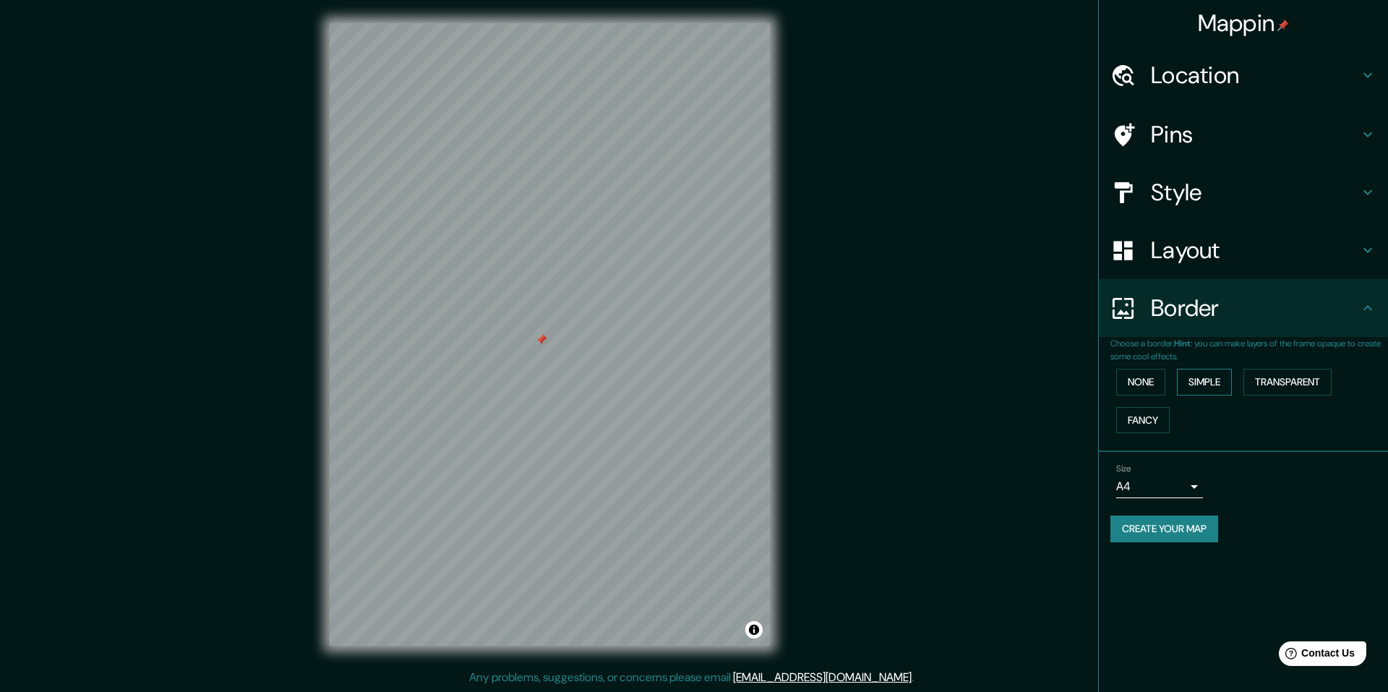
click at [1219, 391] on button "Simple" at bounding box center [1204, 382] width 55 height 27
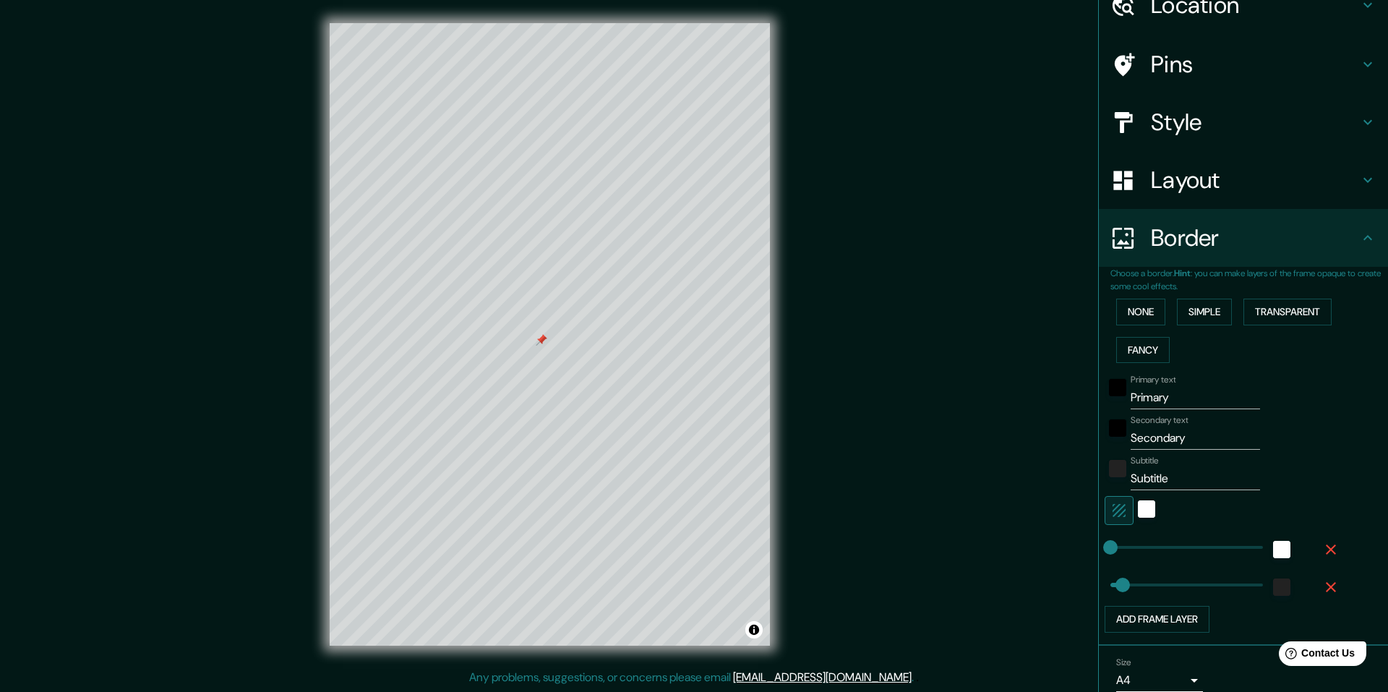
scroll to position [131, 0]
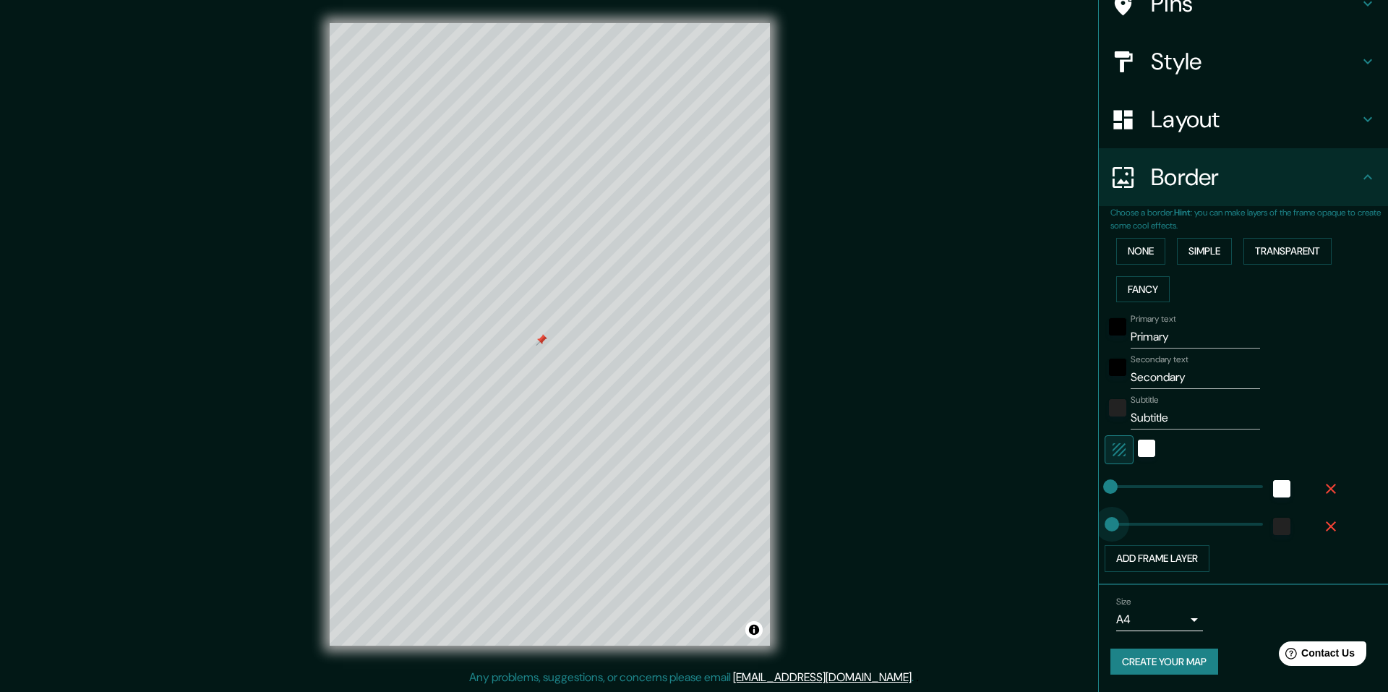
type input "0"
drag, startPoint x: 1102, startPoint y: 521, endPoint x: 1057, endPoint y: 521, distance: 44.8
click at [1109, 410] on div "color-222222" at bounding box center [1117, 407] width 17 height 17
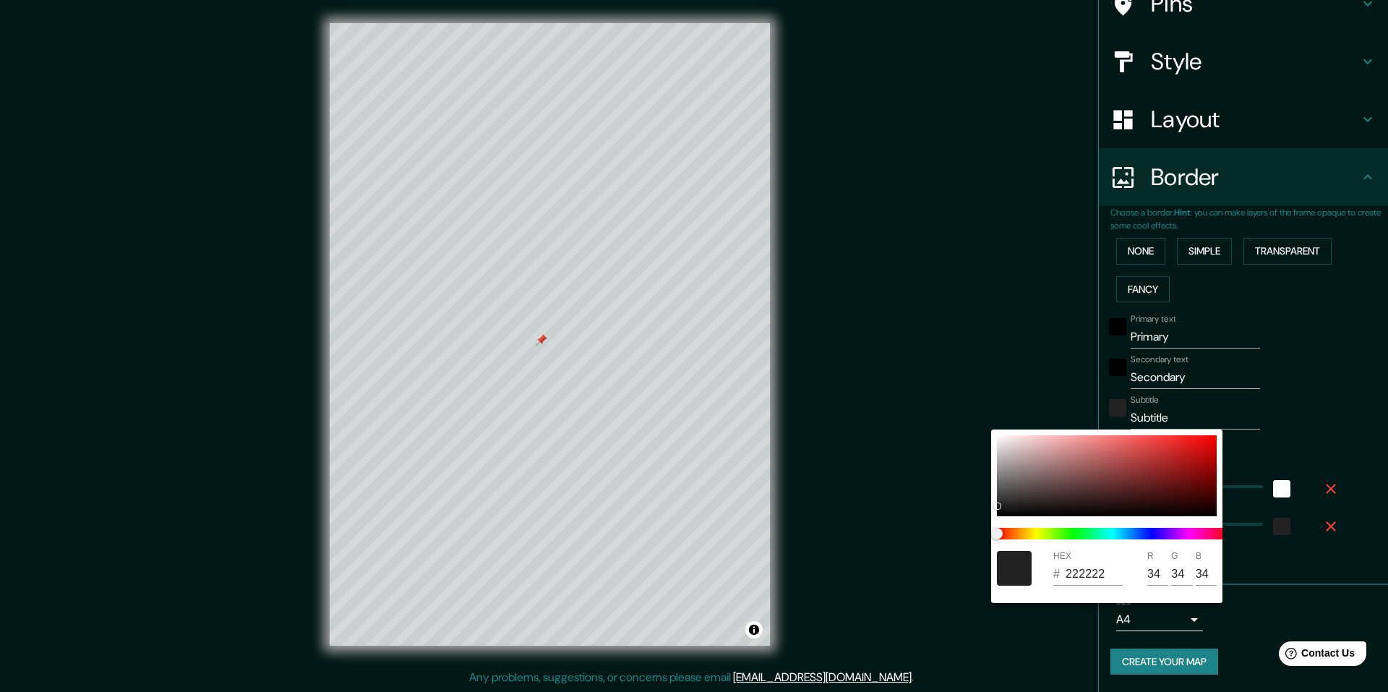
click at [1192, 386] on div at bounding box center [694, 346] width 1388 height 692
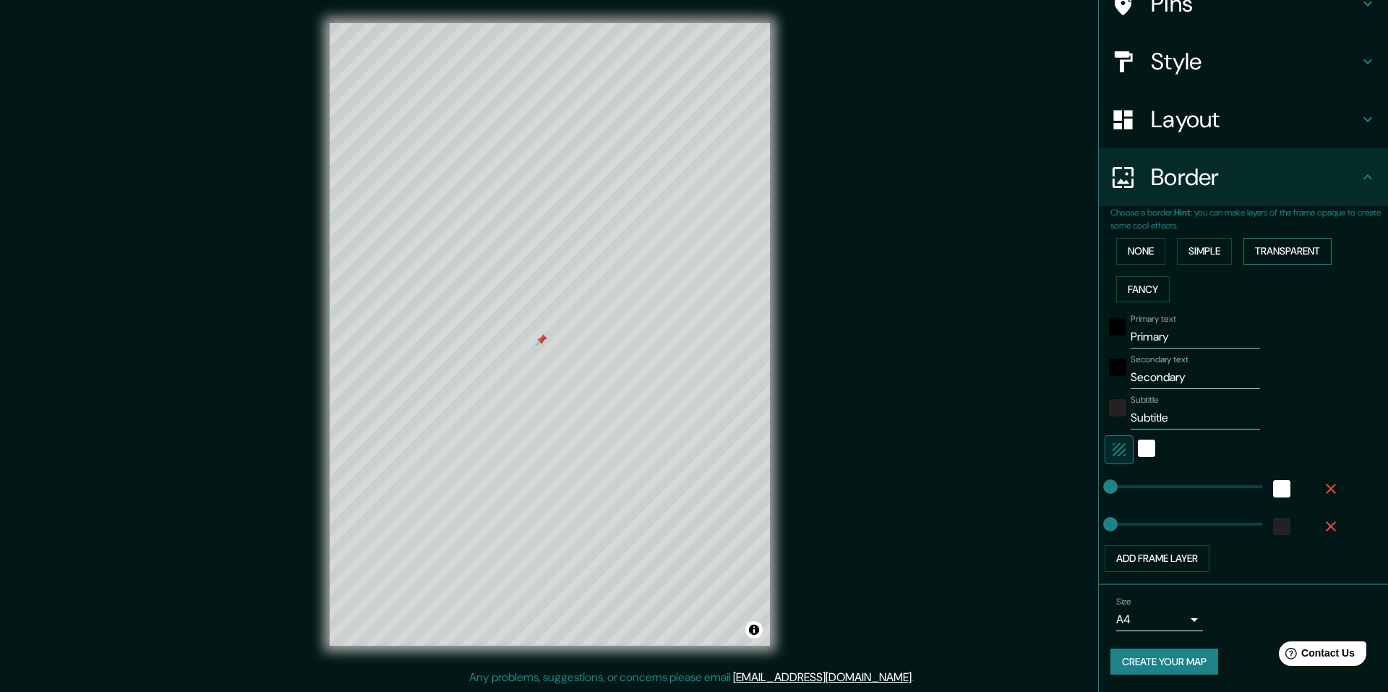
click at [1259, 244] on button "Transparent" at bounding box center [1288, 251] width 88 height 27
click at [1122, 250] on button "None" at bounding box center [1141, 251] width 49 height 27
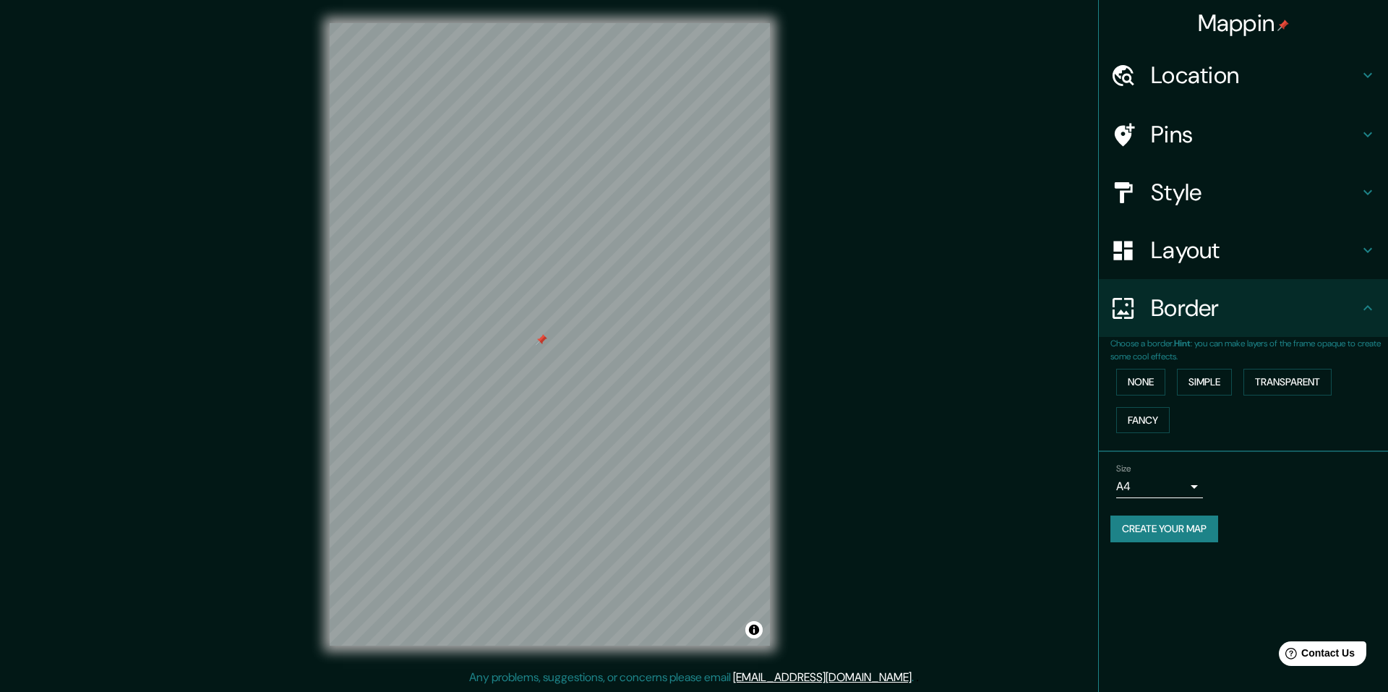
scroll to position [0, 0]
click at [1153, 406] on div "None Simple Transparent Fancy" at bounding box center [1250, 401] width 278 height 76
click at [1157, 419] on button "Fancy" at bounding box center [1144, 420] width 54 height 27
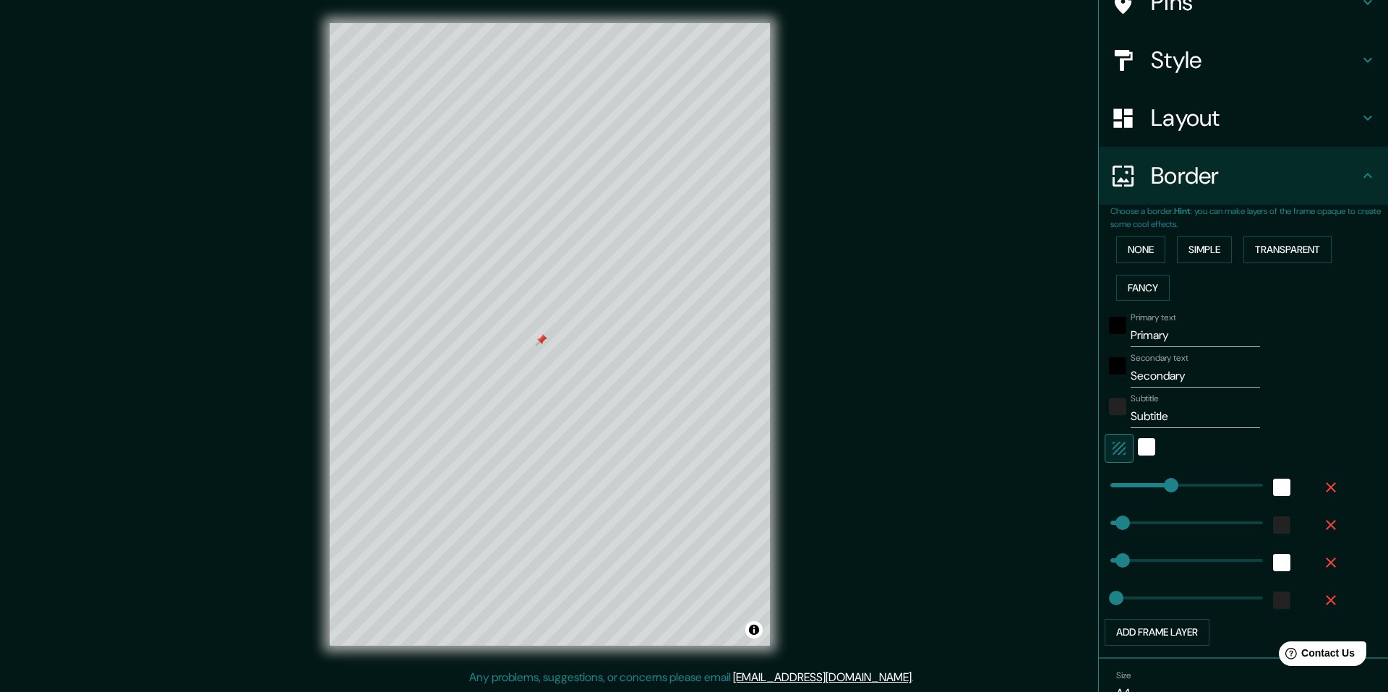
scroll to position [206, 0]
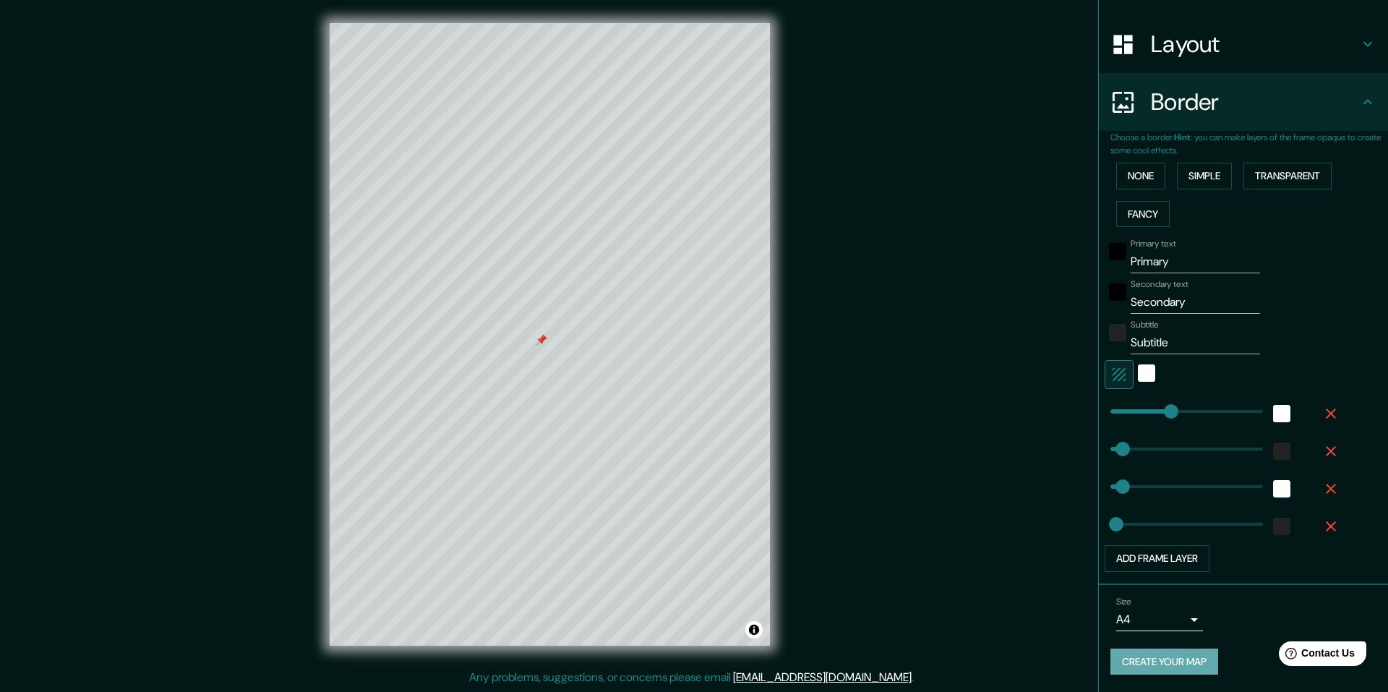
click at [1167, 660] on button "Create your map" at bounding box center [1165, 662] width 108 height 27
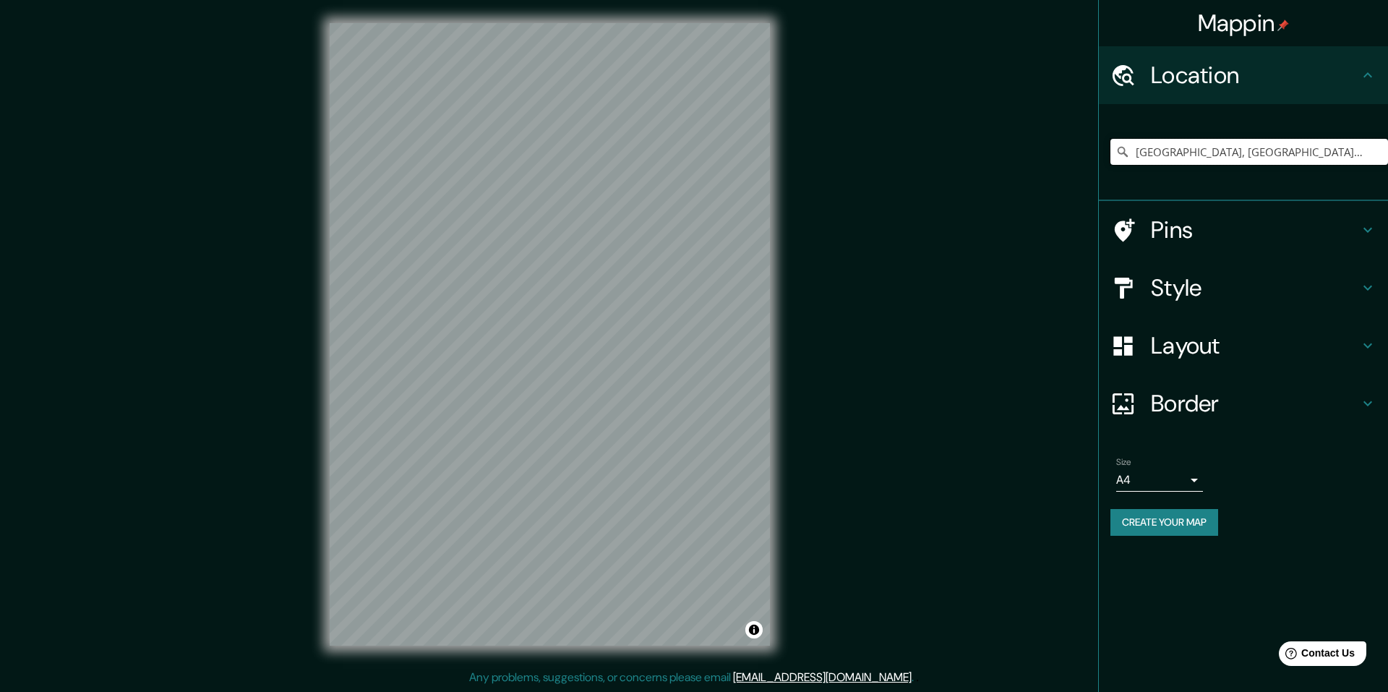
click at [1171, 159] on input "[GEOGRAPHIC_DATA], [GEOGRAPHIC_DATA], [GEOGRAPHIC_DATA]" at bounding box center [1250, 152] width 278 height 26
click at [1186, 281] on h4 "Style" at bounding box center [1255, 287] width 208 height 29
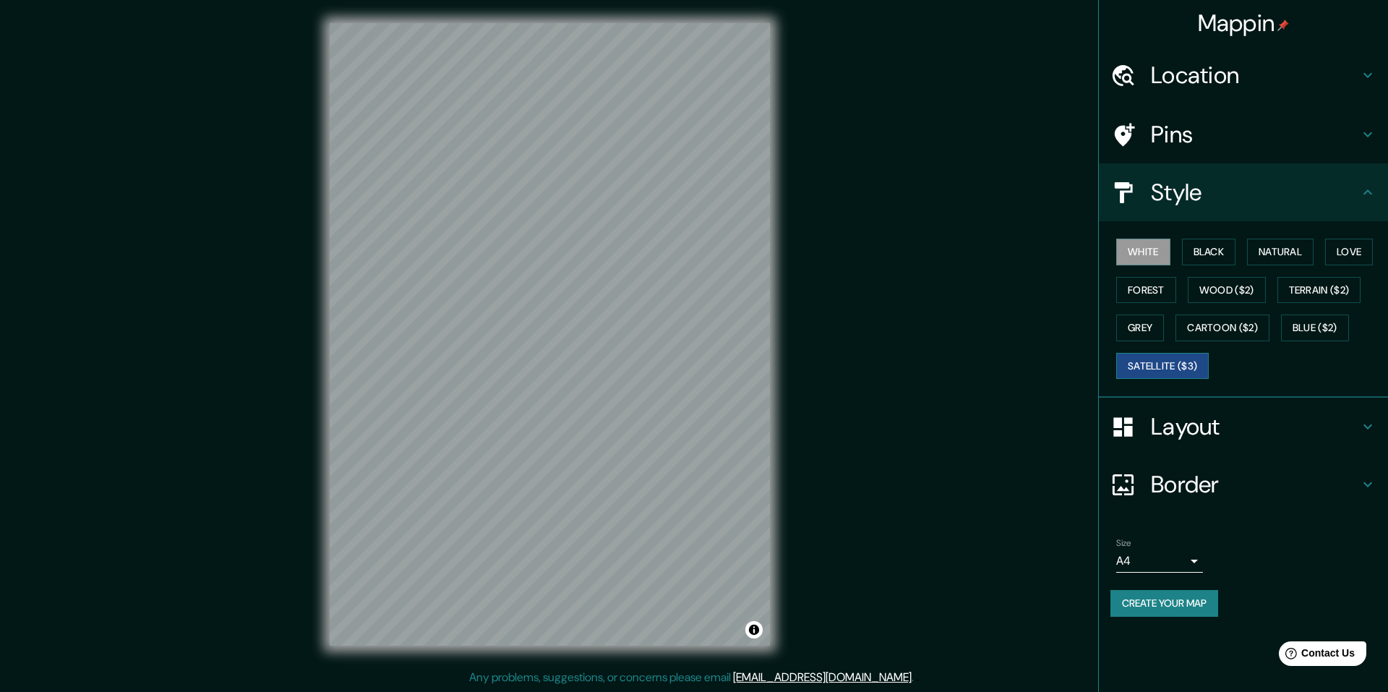
click at [1158, 354] on button "Satellite ($3)" at bounding box center [1163, 366] width 93 height 27
click at [1164, 330] on button "Grey" at bounding box center [1141, 328] width 48 height 27
drag, startPoint x: 1297, startPoint y: 248, endPoint x: 1269, endPoint y: 248, distance: 28.2
click at [1295, 248] on button "Natural" at bounding box center [1280, 252] width 67 height 27
click at [1204, 259] on button "Black" at bounding box center [1209, 252] width 54 height 27
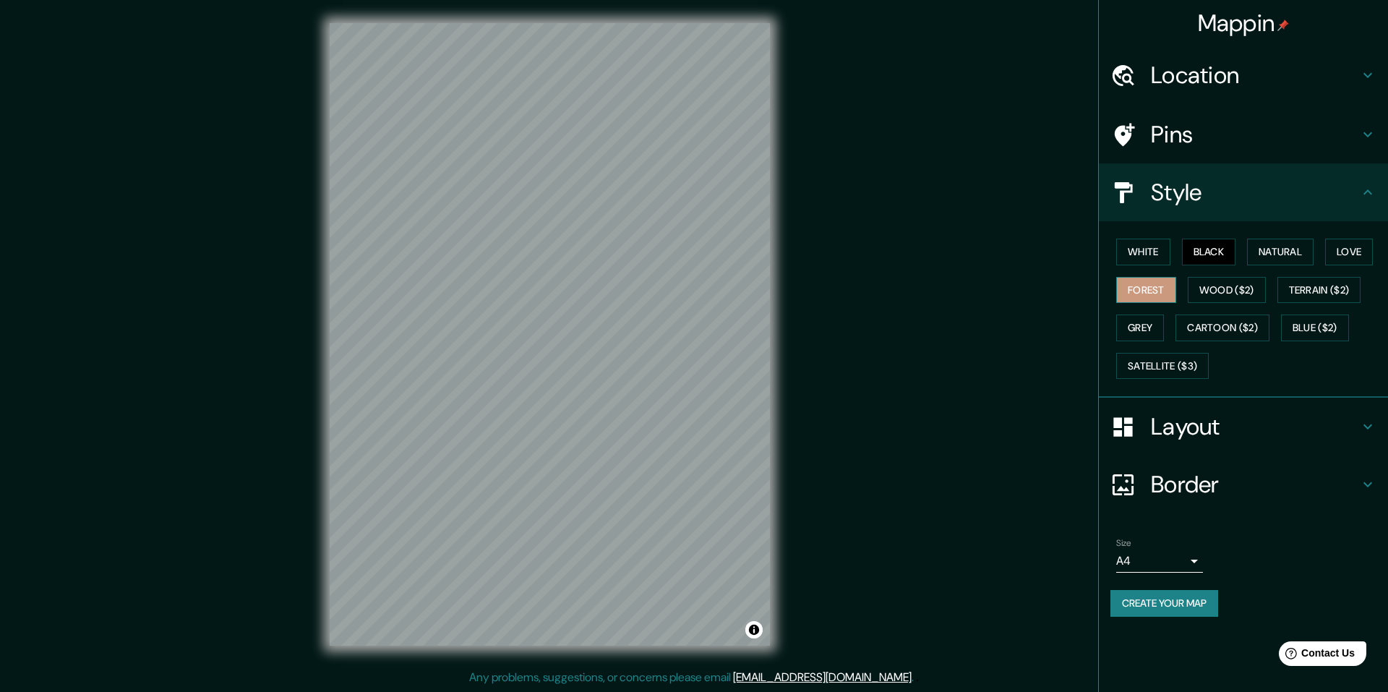
click at [1155, 278] on button "Forest" at bounding box center [1147, 290] width 60 height 27
click at [1172, 365] on button "Satellite ($3)" at bounding box center [1163, 366] width 93 height 27
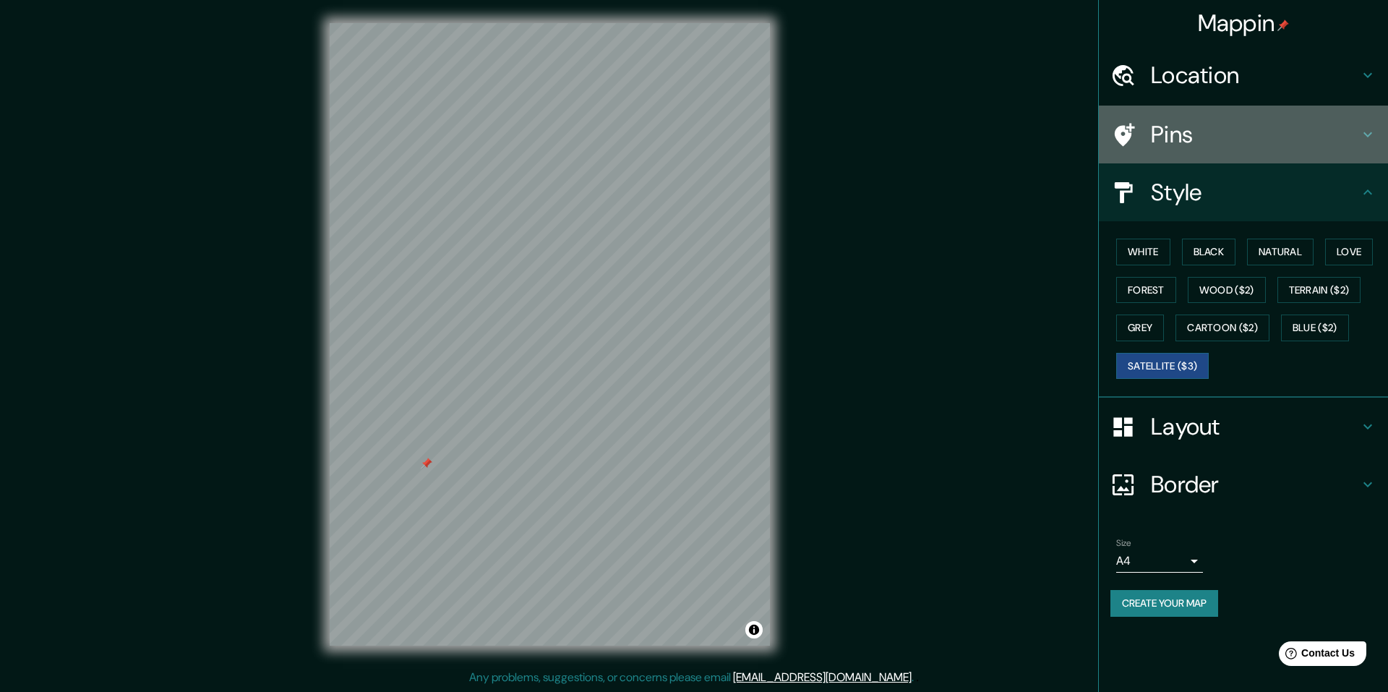
click at [1184, 136] on h4 "Pins" at bounding box center [1255, 134] width 208 height 29
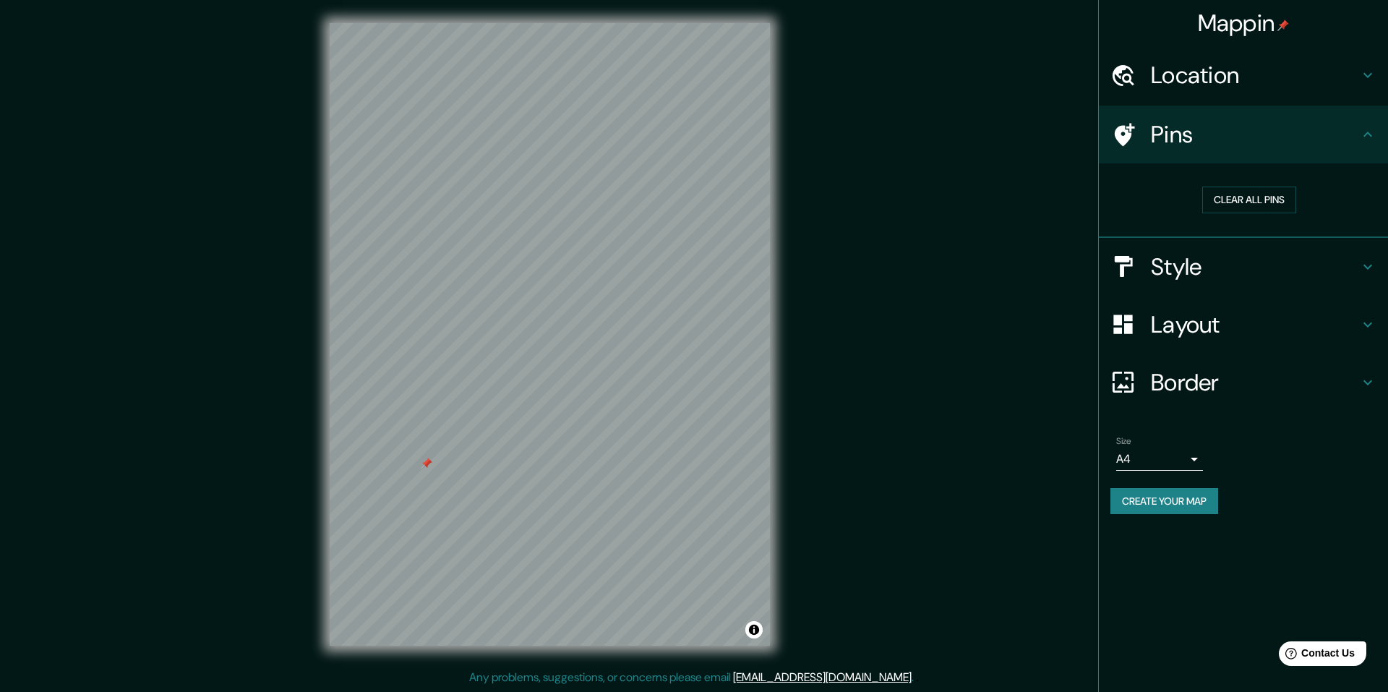
click at [1190, 88] on h4 "Location" at bounding box center [1255, 75] width 208 height 29
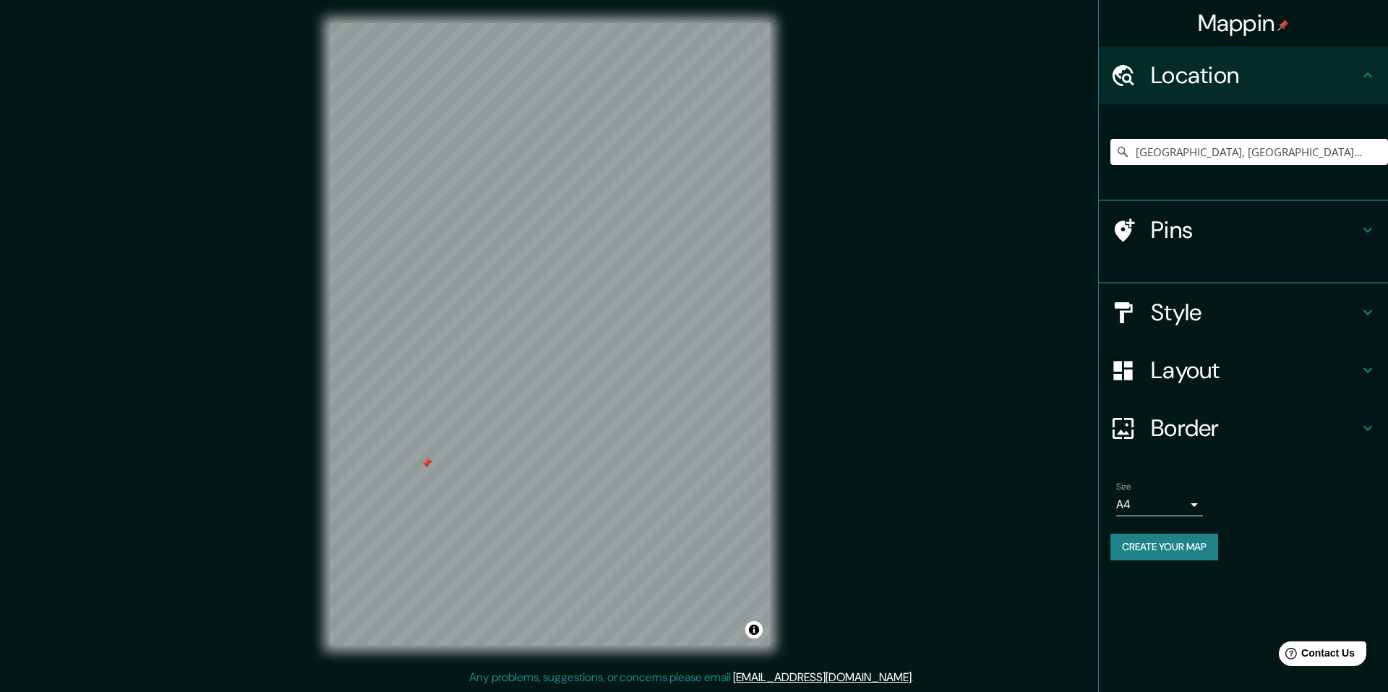
click at [1190, 88] on h4 "Location" at bounding box center [1255, 75] width 208 height 29
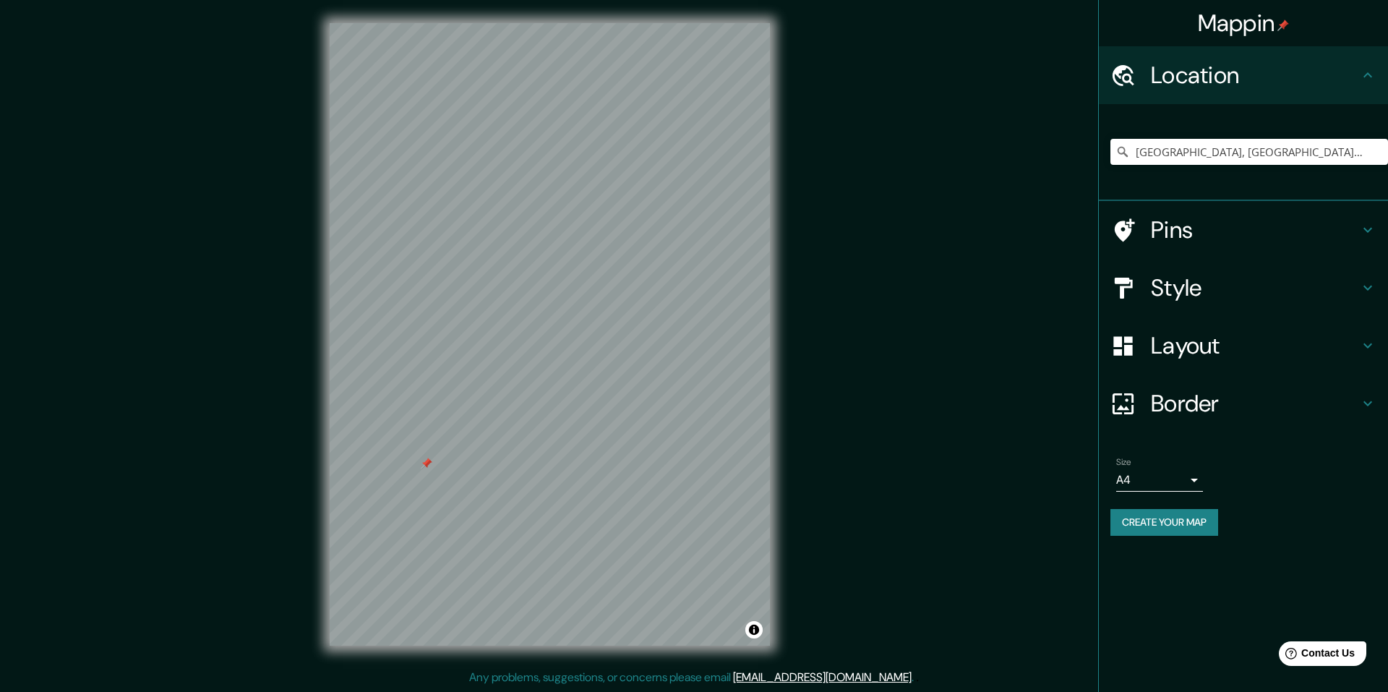
click at [1183, 82] on h4 "Location" at bounding box center [1255, 75] width 208 height 29
click at [1195, 253] on div "Pins" at bounding box center [1243, 230] width 289 height 58
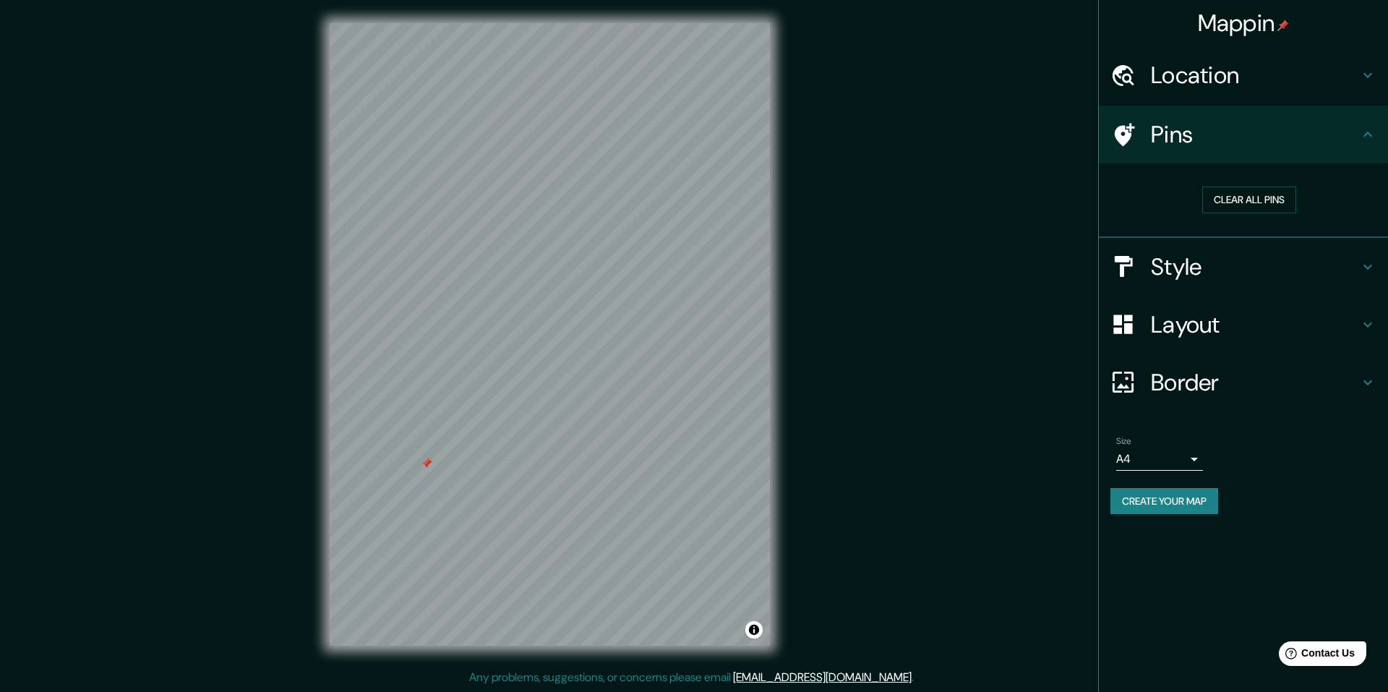
click at [1197, 255] on h4 "Style" at bounding box center [1255, 266] width 208 height 29
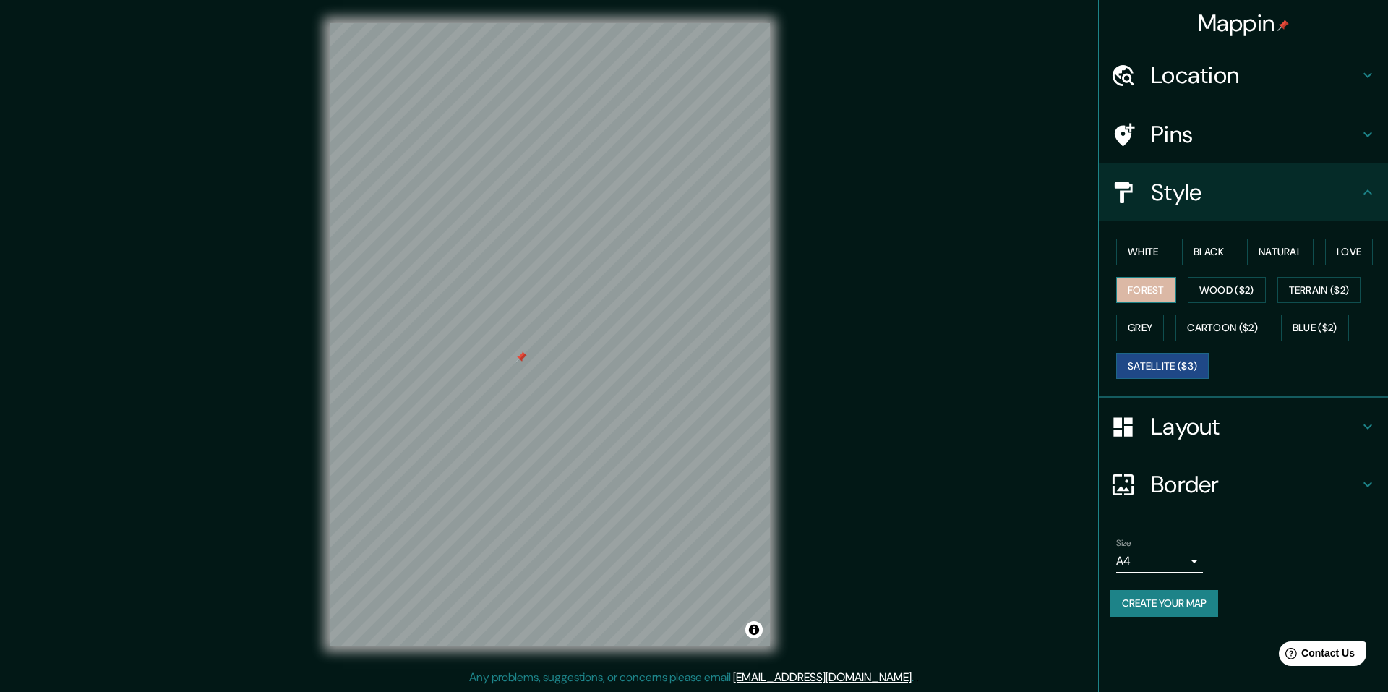
click at [1138, 283] on button "Forest" at bounding box center [1147, 290] width 60 height 27
click at [1212, 320] on button "Cartoon ($2)" at bounding box center [1223, 328] width 94 height 27
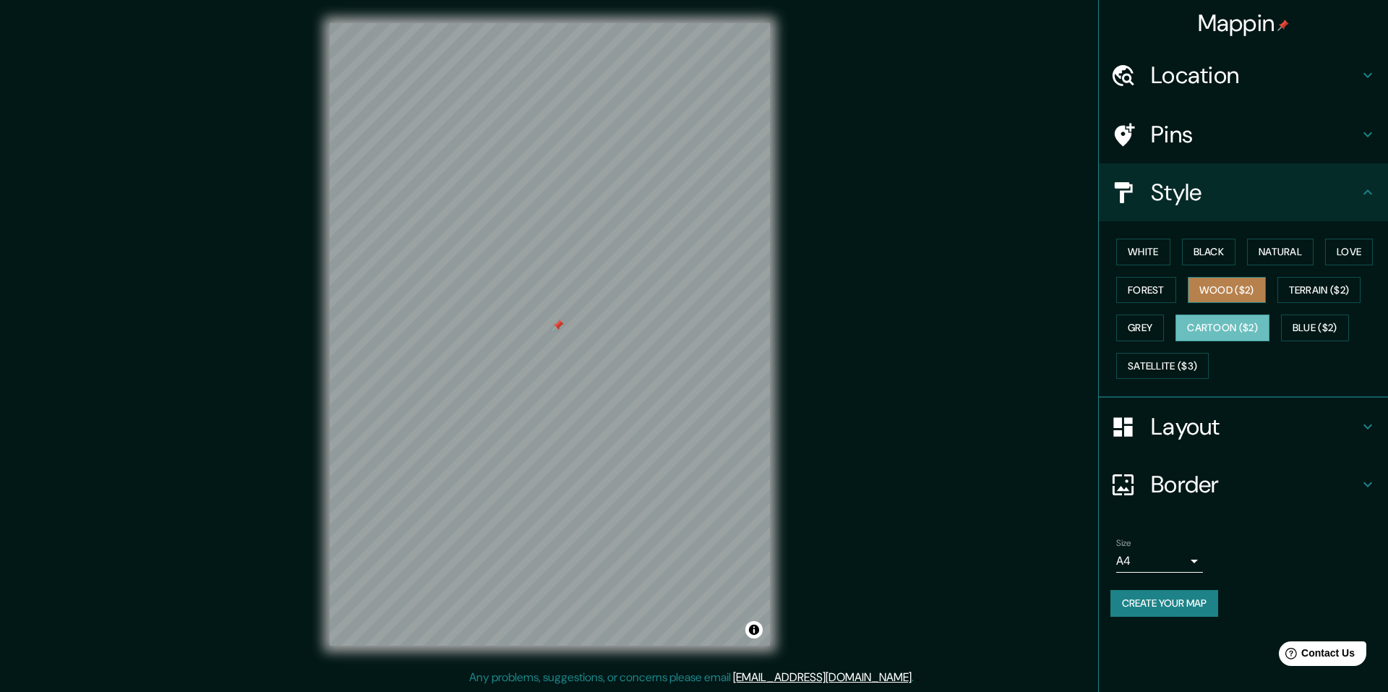
click at [1219, 300] on button "Wood ($2)" at bounding box center [1227, 290] width 78 height 27
click at [1302, 294] on button "Terrain ($2)" at bounding box center [1320, 290] width 84 height 27
click at [1300, 310] on div "White Black Natural Love Forest Wood ($2) Terrain ($2) Grey Cartoon ($2) Blue (…" at bounding box center [1250, 309] width 278 height 152
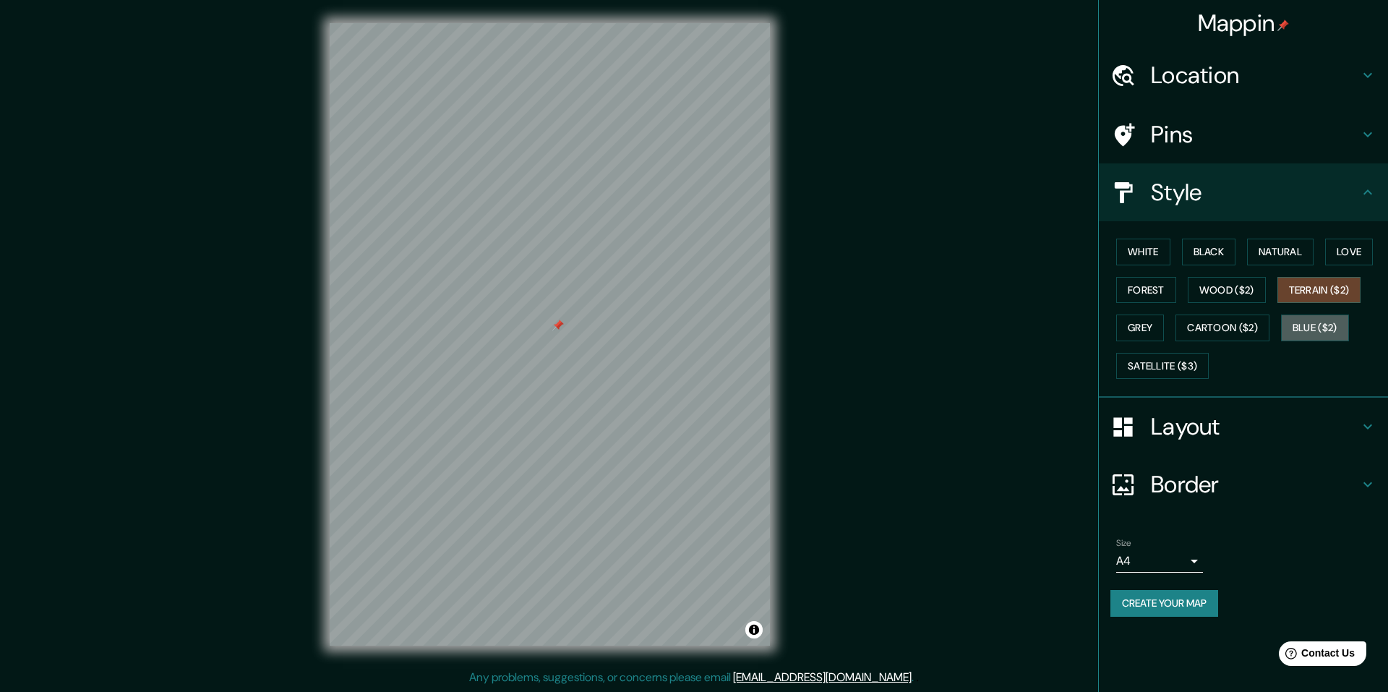
drag, startPoint x: 1302, startPoint y: 317, endPoint x: 1281, endPoint y: 320, distance: 21.1
click at [1302, 318] on button "Blue ($2)" at bounding box center [1315, 328] width 68 height 27
click at [1153, 327] on button "Grey" at bounding box center [1141, 328] width 48 height 27
click at [1143, 294] on button "Forest" at bounding box center [1147, 290] width 60 height 27
drag, startPoint x: 1175, startPoint y: 317, endPoint x: 1151, endPoint y: 325, distance: 25.8
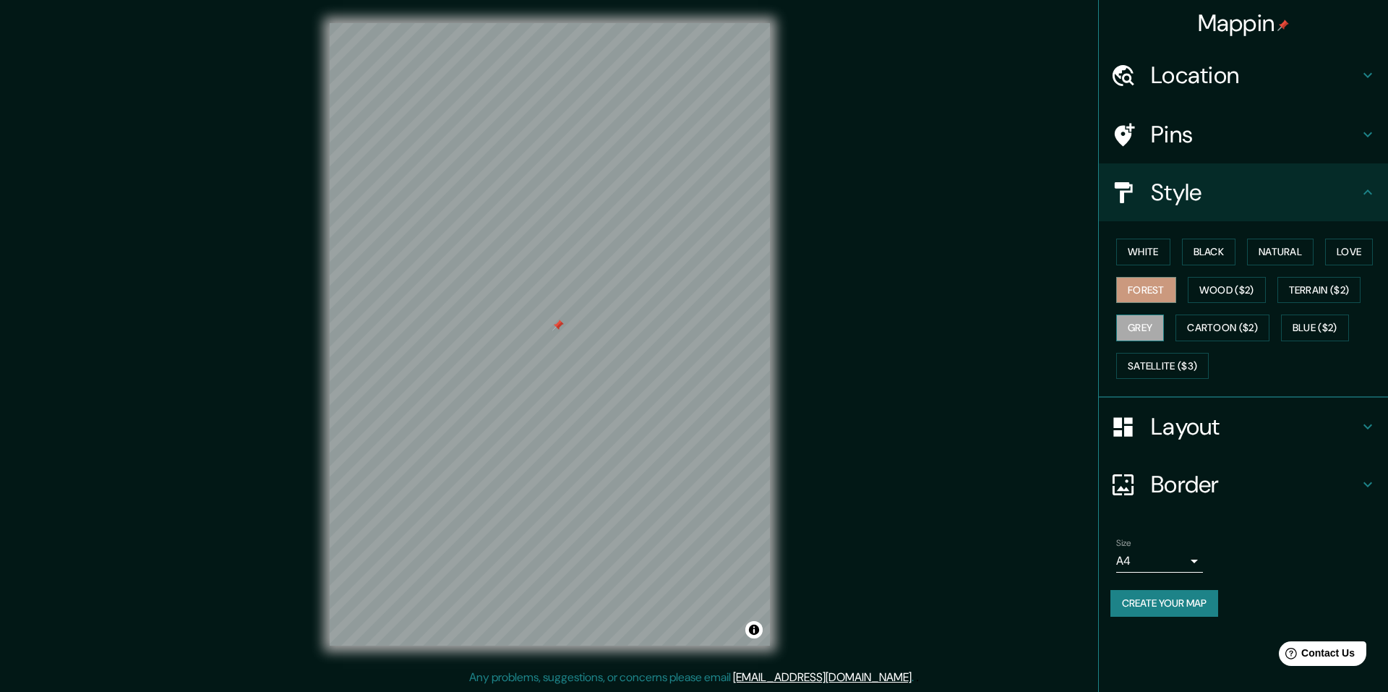
click at [1172, 317] on div "White Black Natural Love Forest Wood ($2) Terrain ($2) Grey Cartoon ($2) Blue (…" at bounding box center [1250, 309] width 278 height 152
click at [1149, 325] on button "Grey" at bounding box center [1141, 328] width 48 height 27
click at [1307, 328] on button "Blue ($2)" at bounding box center [1315, 328] width 68 height 27
click at [1326, 289] on button "Terrain ($2)" at bounding box center [1320, 290] width 84 height 27
click at [1206, 291] on button "Wood ($2)" at bounding box center [1227, 290] width 78 height 27
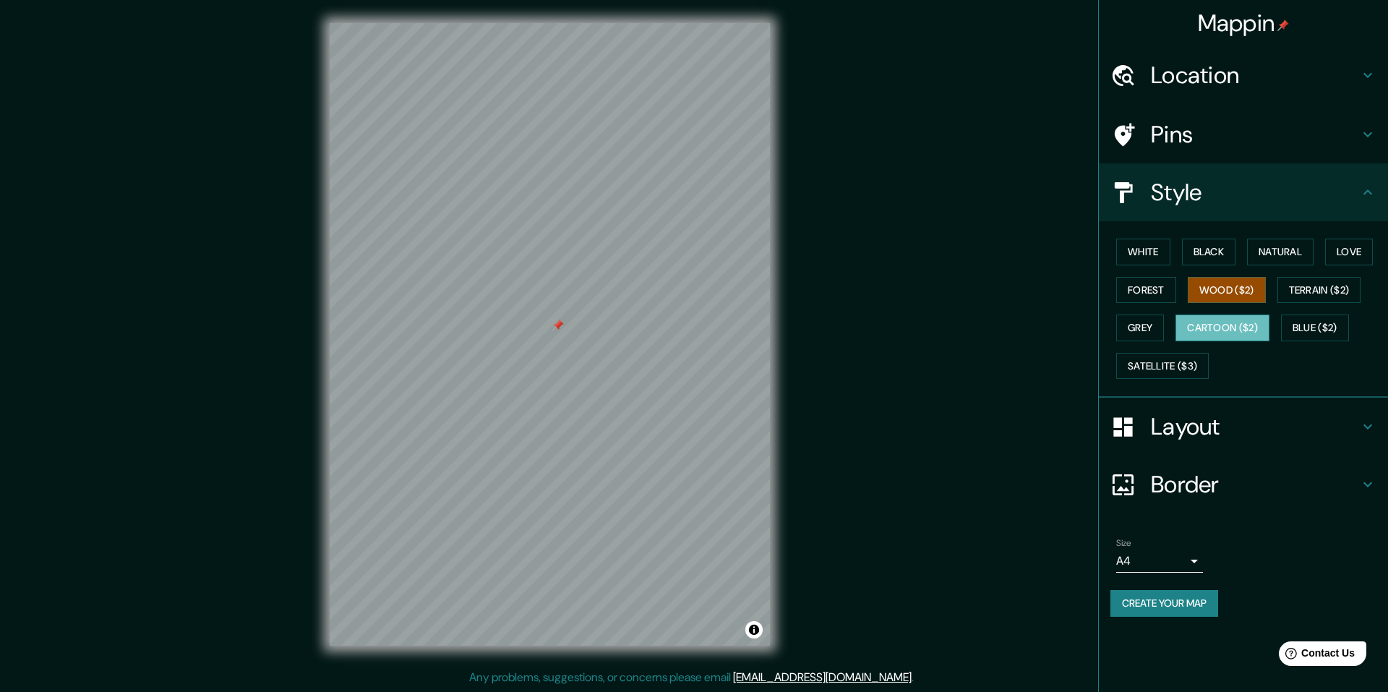
click at [1204, 317] on button "Cartoon ($2)" at bounding box center [1223, 328] width 94 height 27
click at [1147, 288] on button "Forest" at bounding box center [1147, 290] width 60 height 27
click at [1169, 179] on h4 "Style" at bounding box center [1255, 192] width 208 height 29
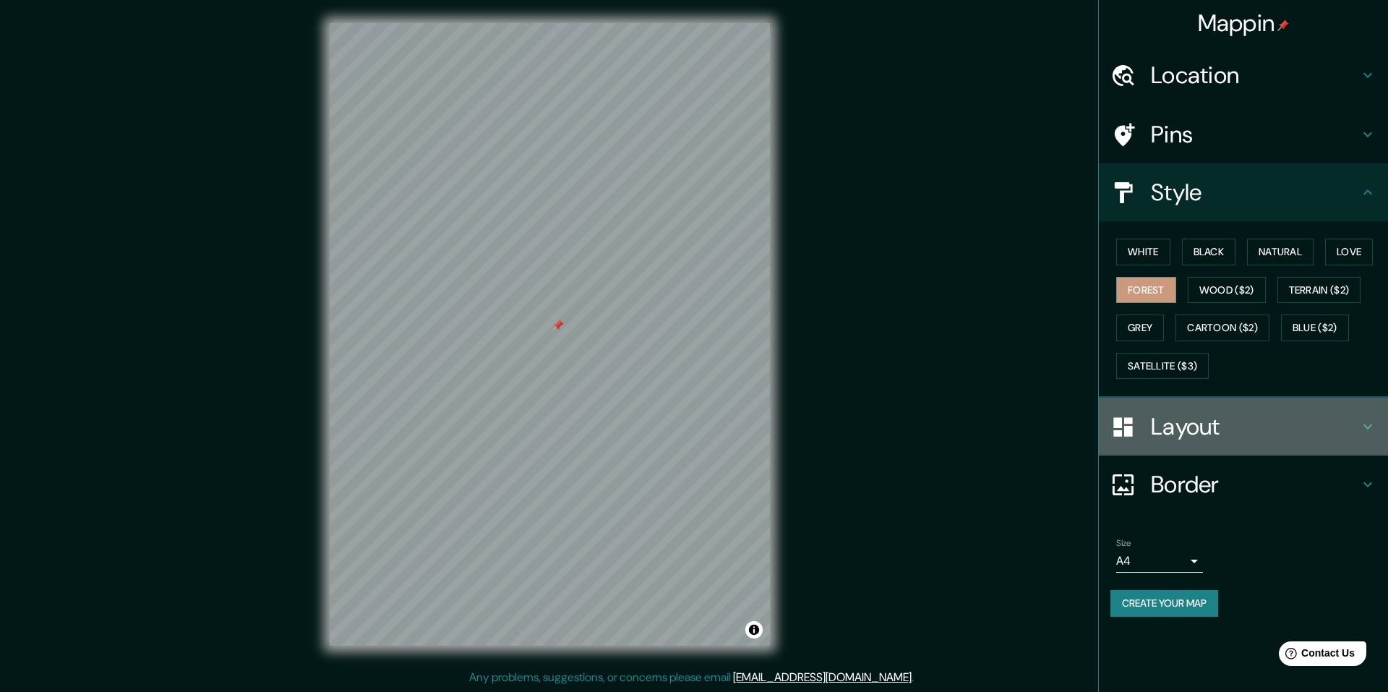
click at [1171, 422] on h4 "Layout" at bounding box center [1255, 426] width 208 height 29
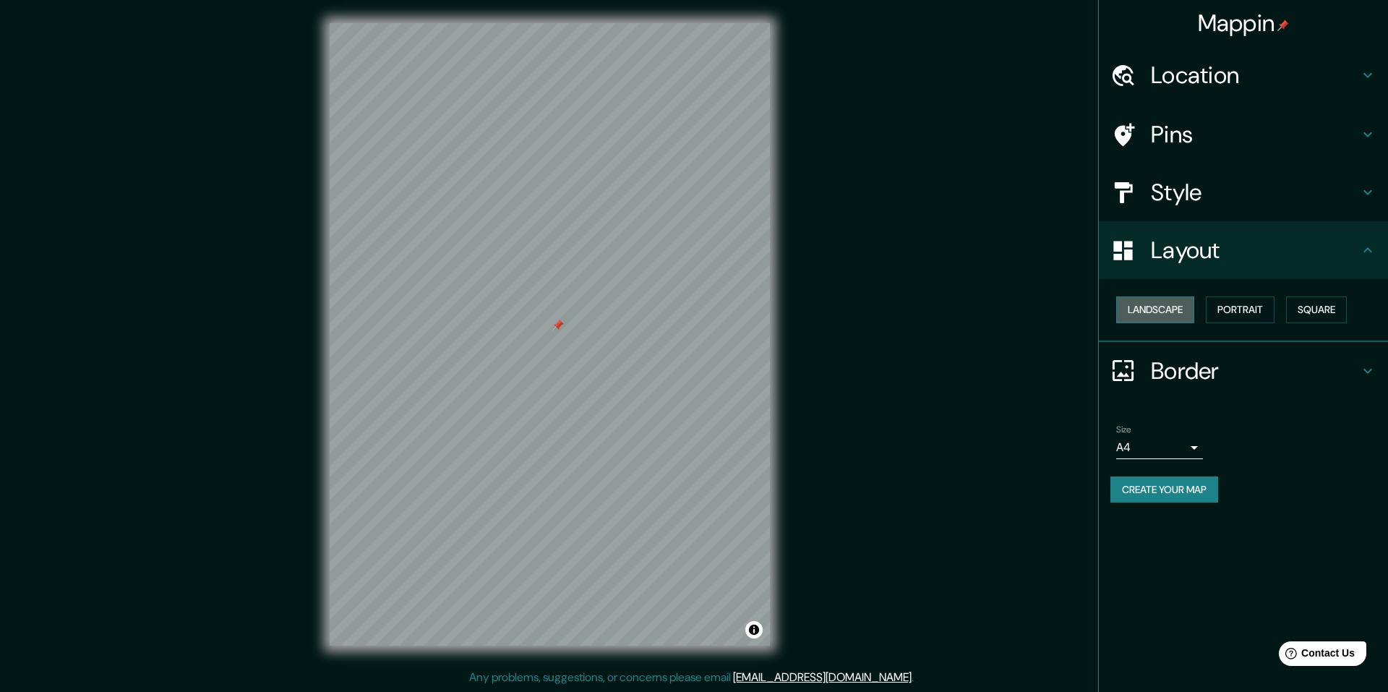
click at [1171, 314] on button "Landscape" at bounding box center [1156, 309] width 78 height 27
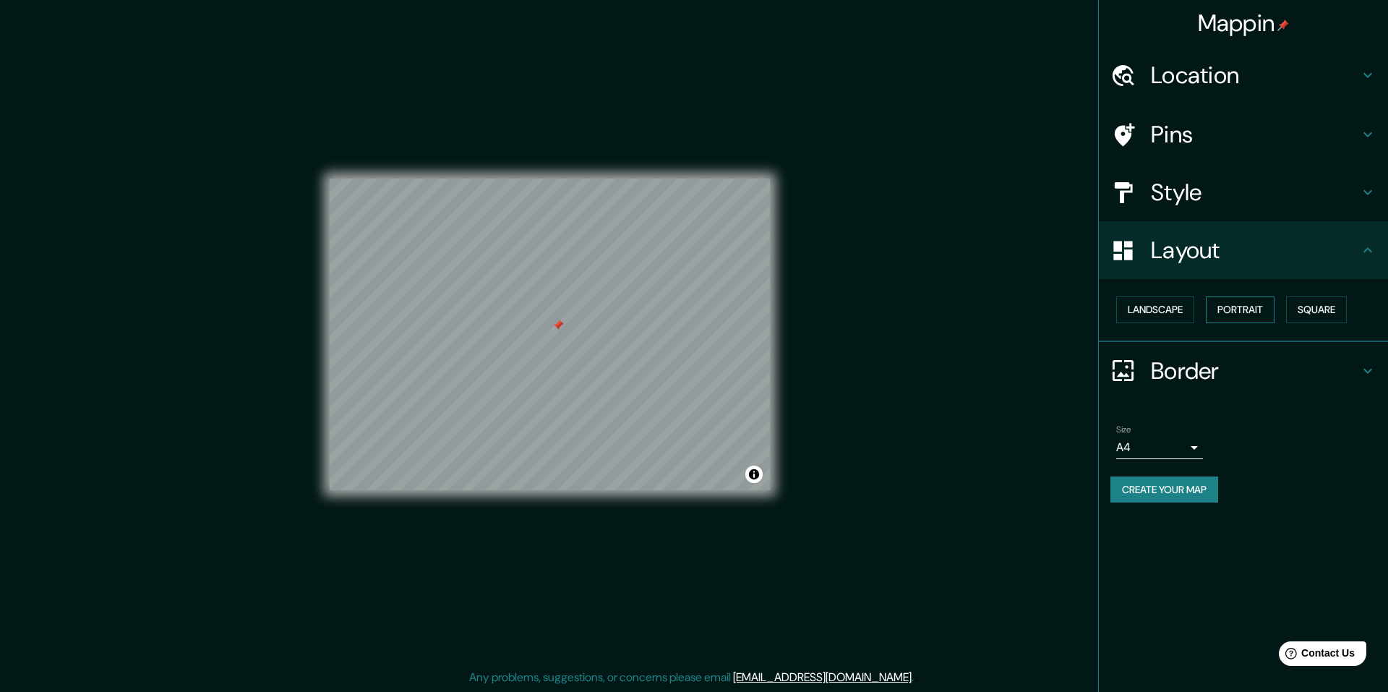
click at [1250, 307] on button "Portrait" at bounding box center [1240, 309] width 69 height 27
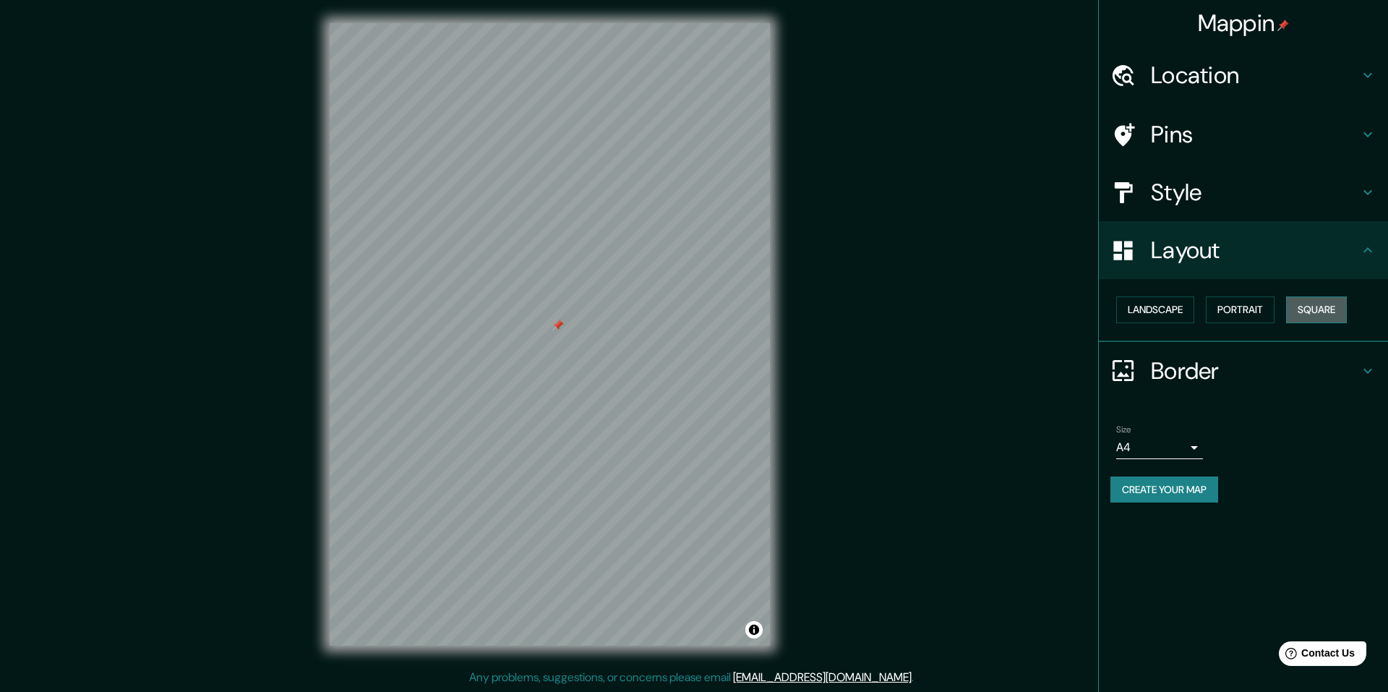
click at [1291, 307] on button "Square" at bounding box center [1316, 309] width 61 height 27
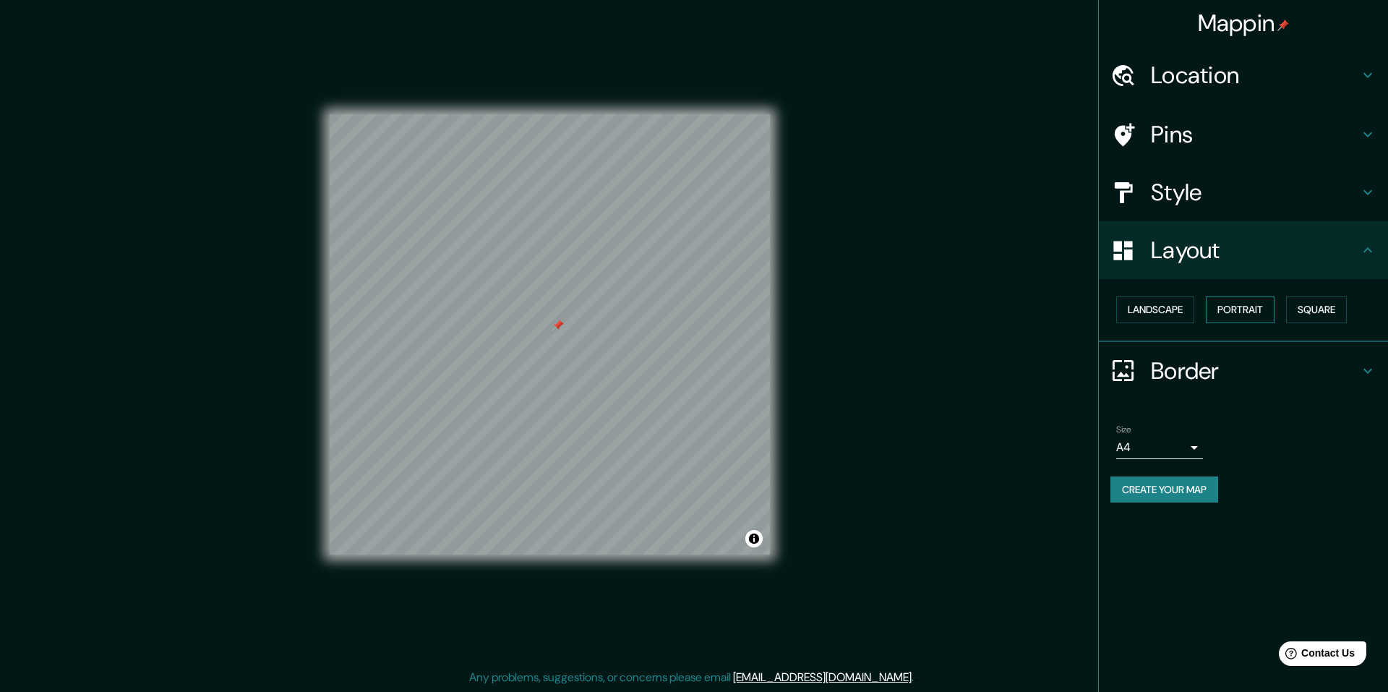
click at [1244, 307] on button "Portrait" at bounding box center [1240, 309] width 69 height 27
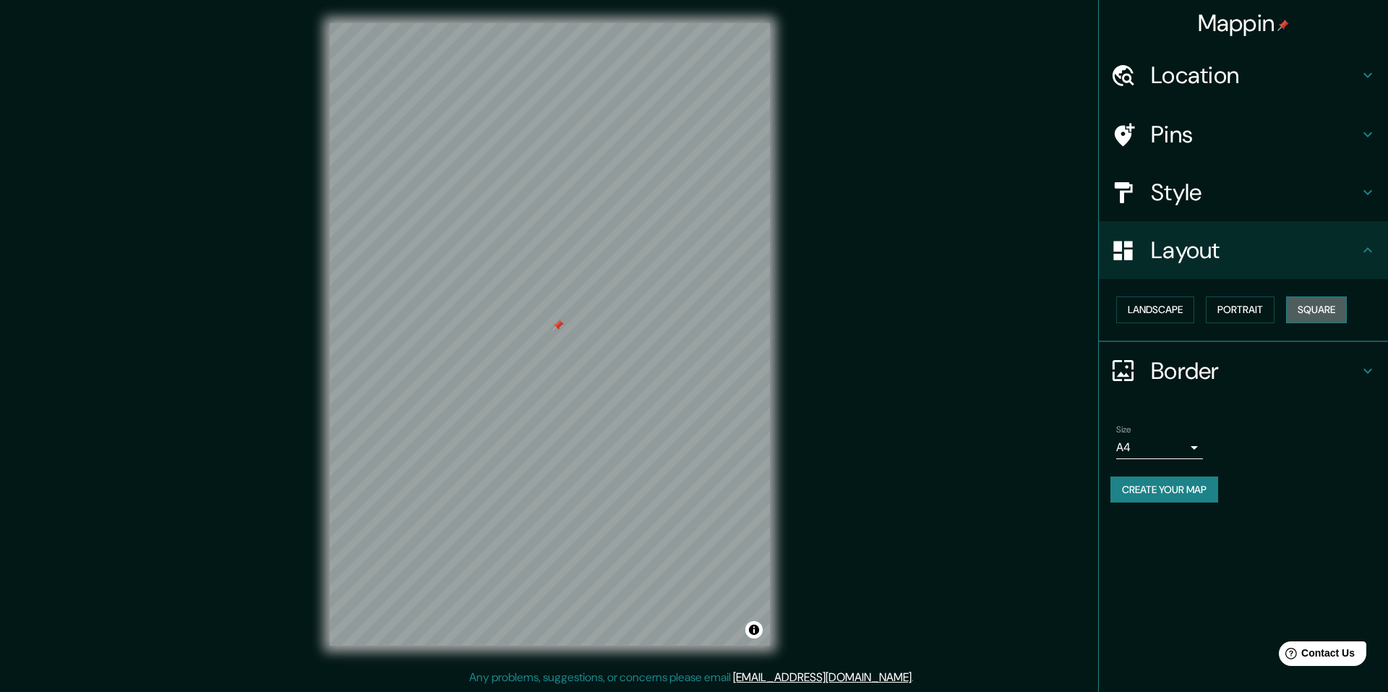
click at [1341, 316] on button "Square" at bounding box center [1316, 309] width 61 height 27
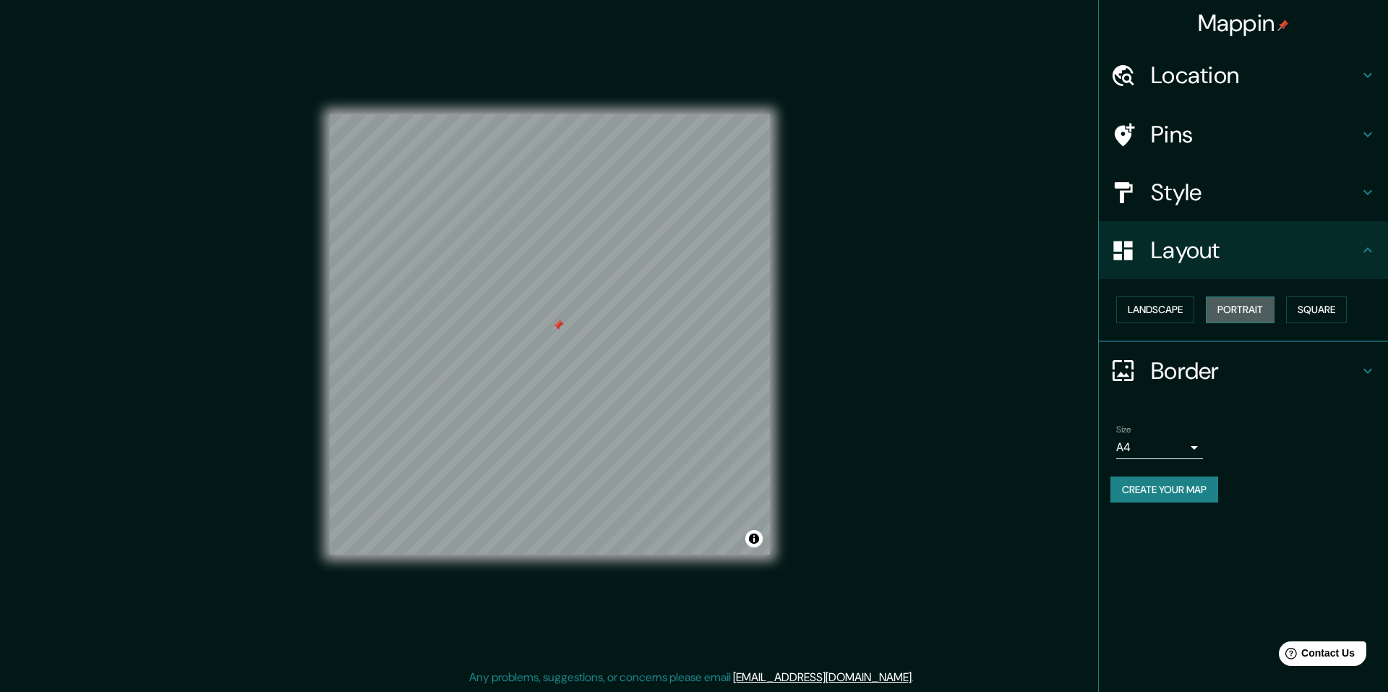
click at [1245, 315] on button "Portrait" at bounding box center [1240, 309] width 69 height 27
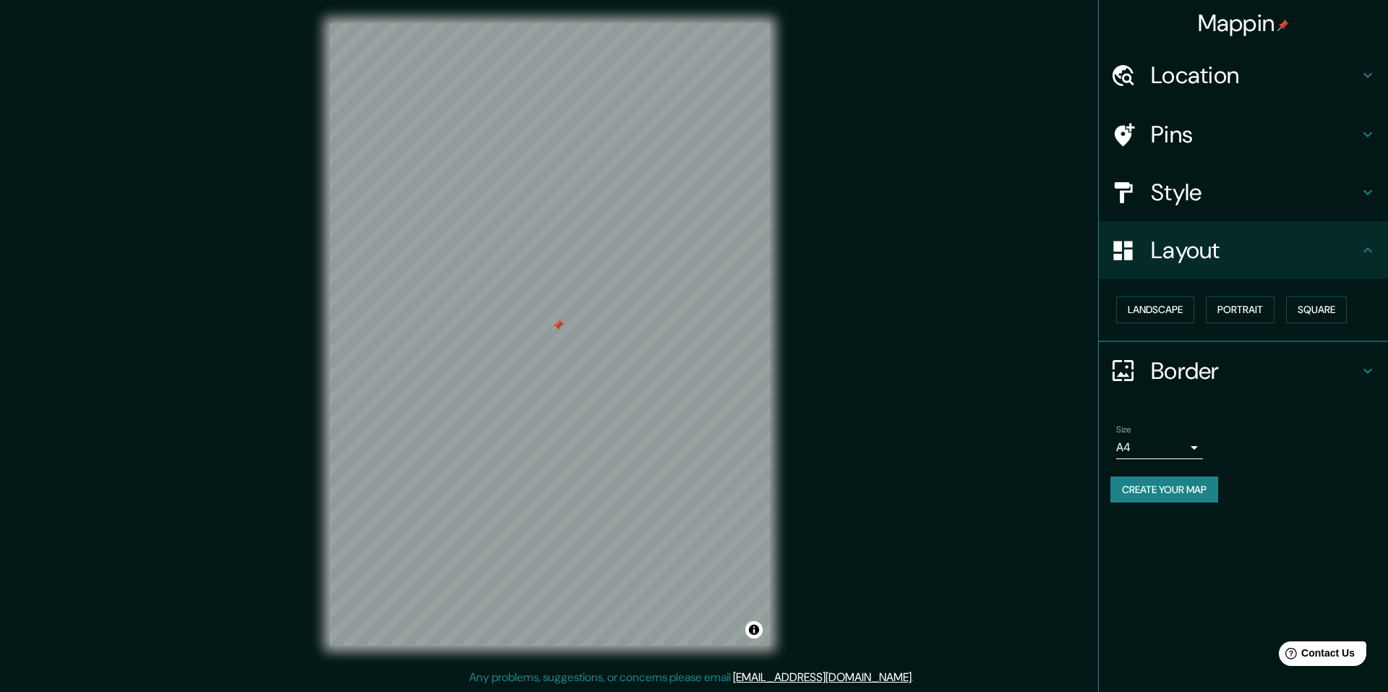
click at [1172, 369] on h4 "Border" at bounding box center [1255, 371] width 208 height 29
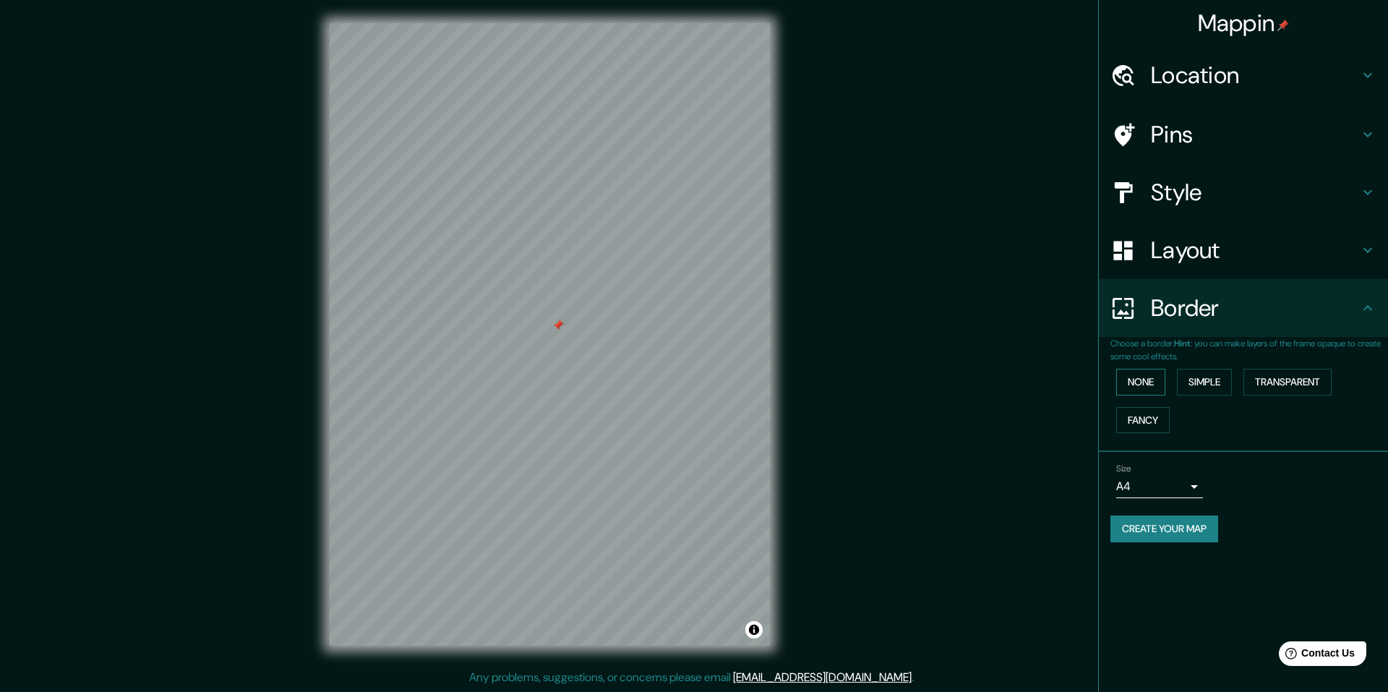
click at [1160, 375] on button "None" at bounding box center [1141, 382] width 49 height 27
click at [1206, 381] on button "Simple" at bounding box center [1204, 382] width 55 height 27
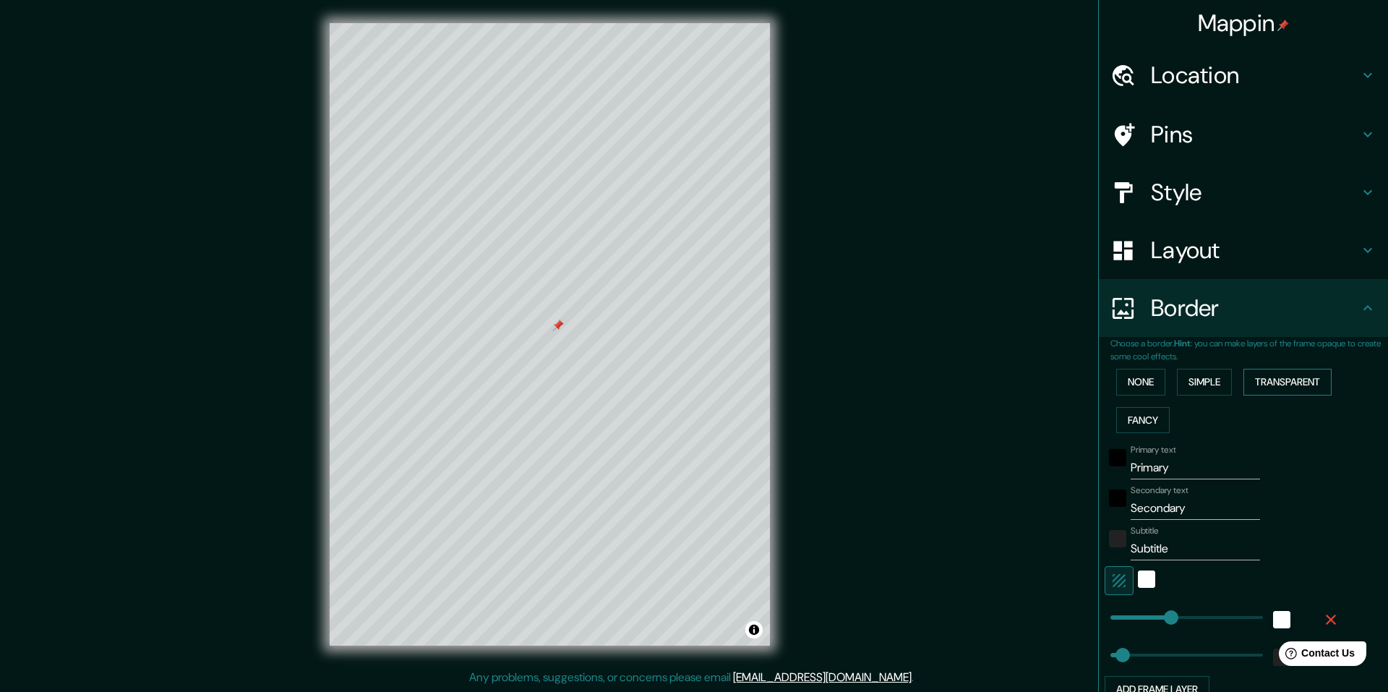
click at [1258, 377] on button "Transparent" at bounding box center [1288, 382] width 88 height 27
click at [1136, 417] on button "Fancy" at bounding box center [1144, 420] width 54 height 27
click at [1137, 382] on button "None" at bounding box center [1141, 382] width 49 height 27
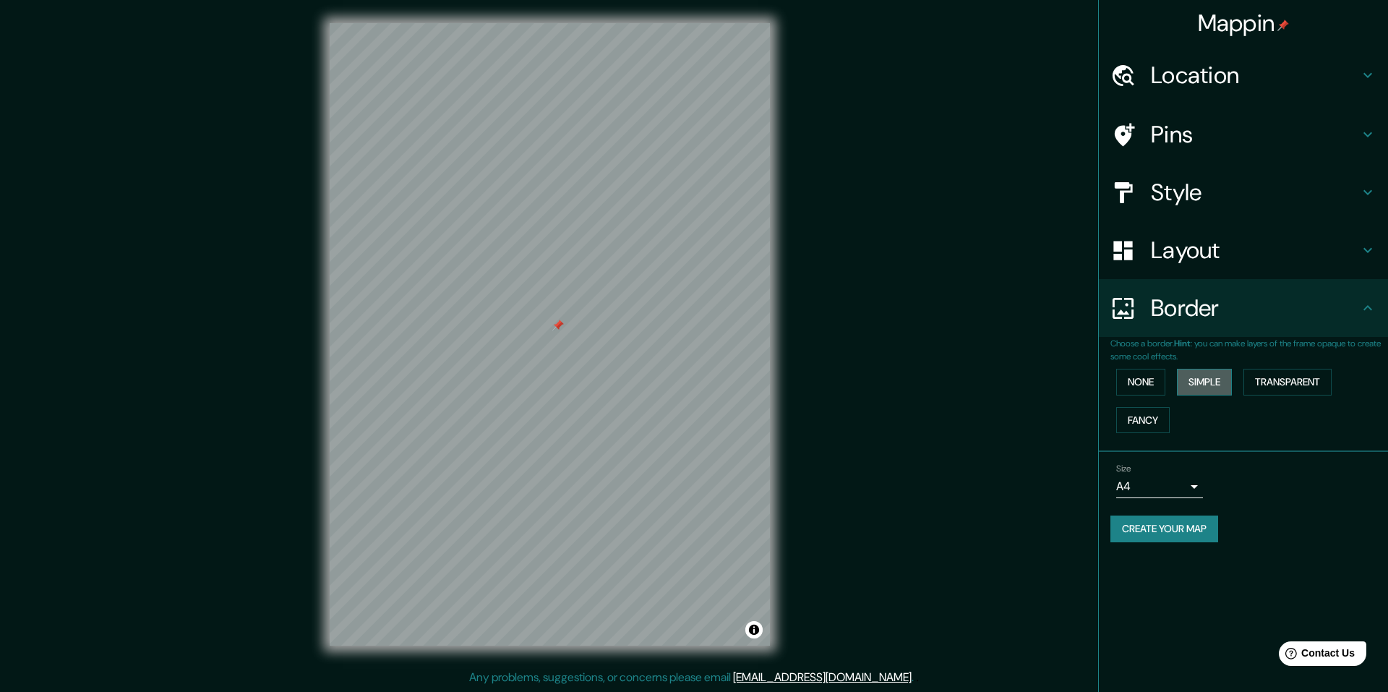
click at [1192, 383] on button "Simple" at bounding box center [1204, 382] width 55 height 27
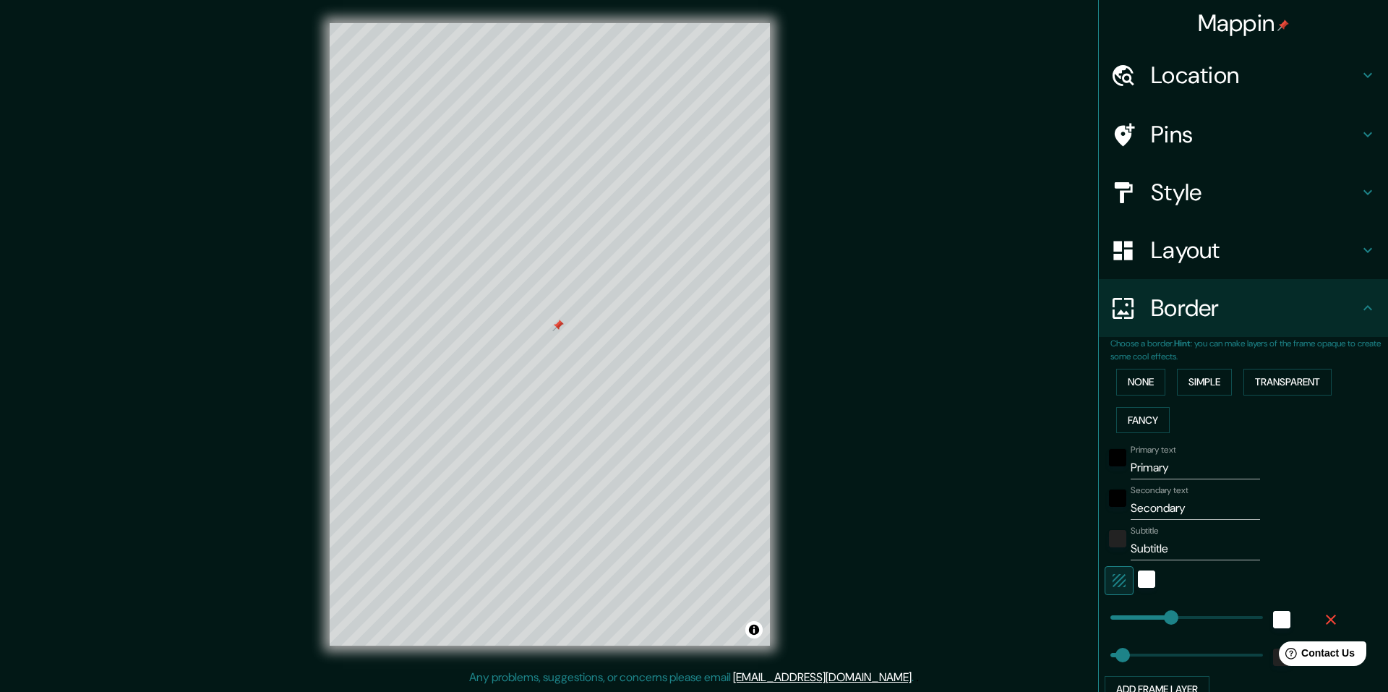
scroll to position [131, 0]
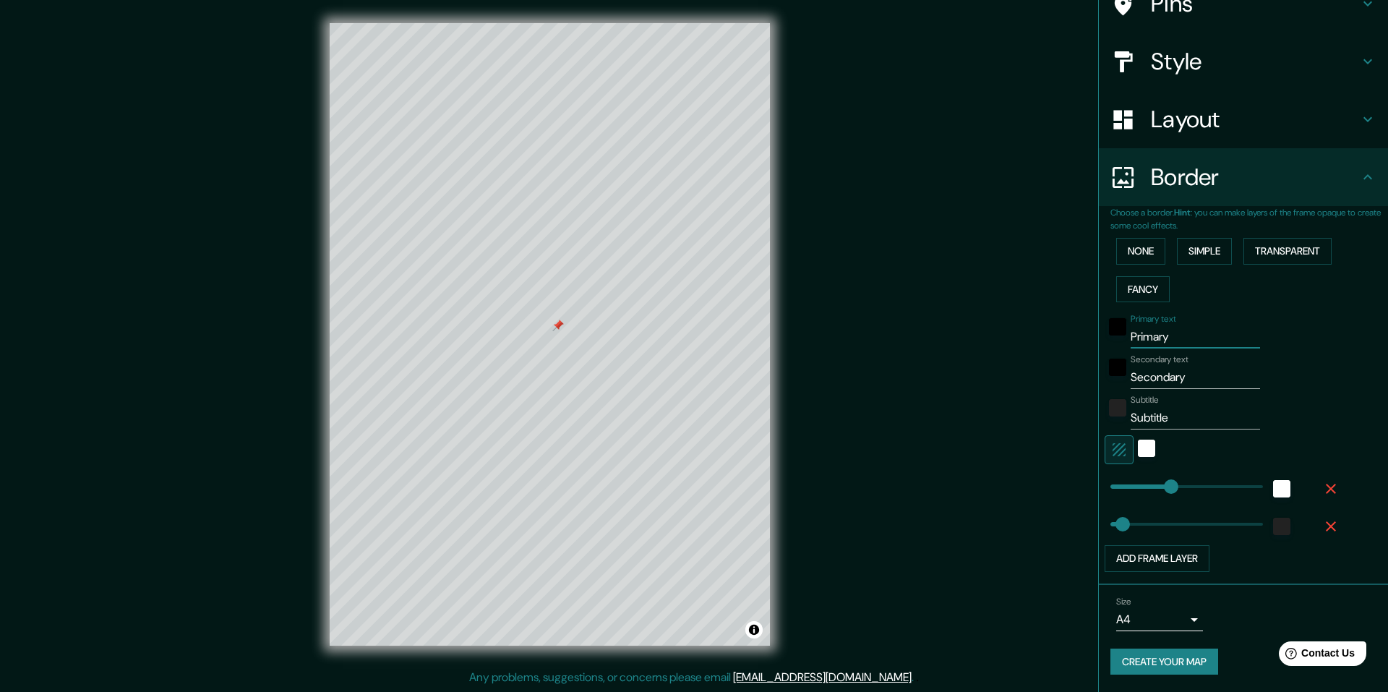
drag, startPoint x: 1172, startPoint y: 331, endPoint x: 1121, endPoint y: 338, distance: 51.1
click at [1119, 337] on div "Primary text Primary" at bounding box center [1223, 331] width 237 height 35
type input "244"
type input "49"
drag, startPoint x: 1178, startPoint y: 385, endPoint x: 1101, endPoint y: 378, distance: 77.7
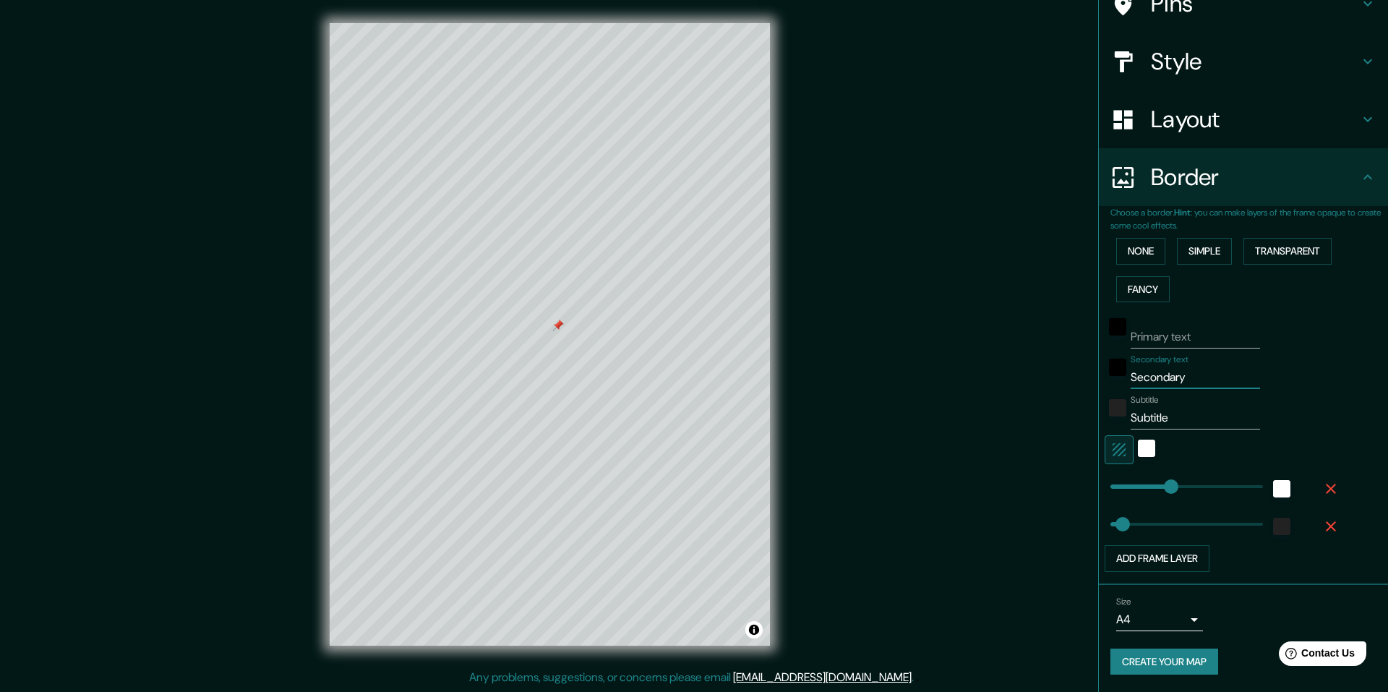
click at [1105, 378] on div "Secondary text Secondary" at bounding box center [1223, 371] width 237 height 35
type input "244"
type input "49"
drag, startPoint x: 1147, startPoint y: 411, endPoint x: 1106, endPoint y: 409, distance: 41.3
click at [1106, 410] on div "Subtitle Subtitle" at bounding box center [1223, 412] width 237 height 35
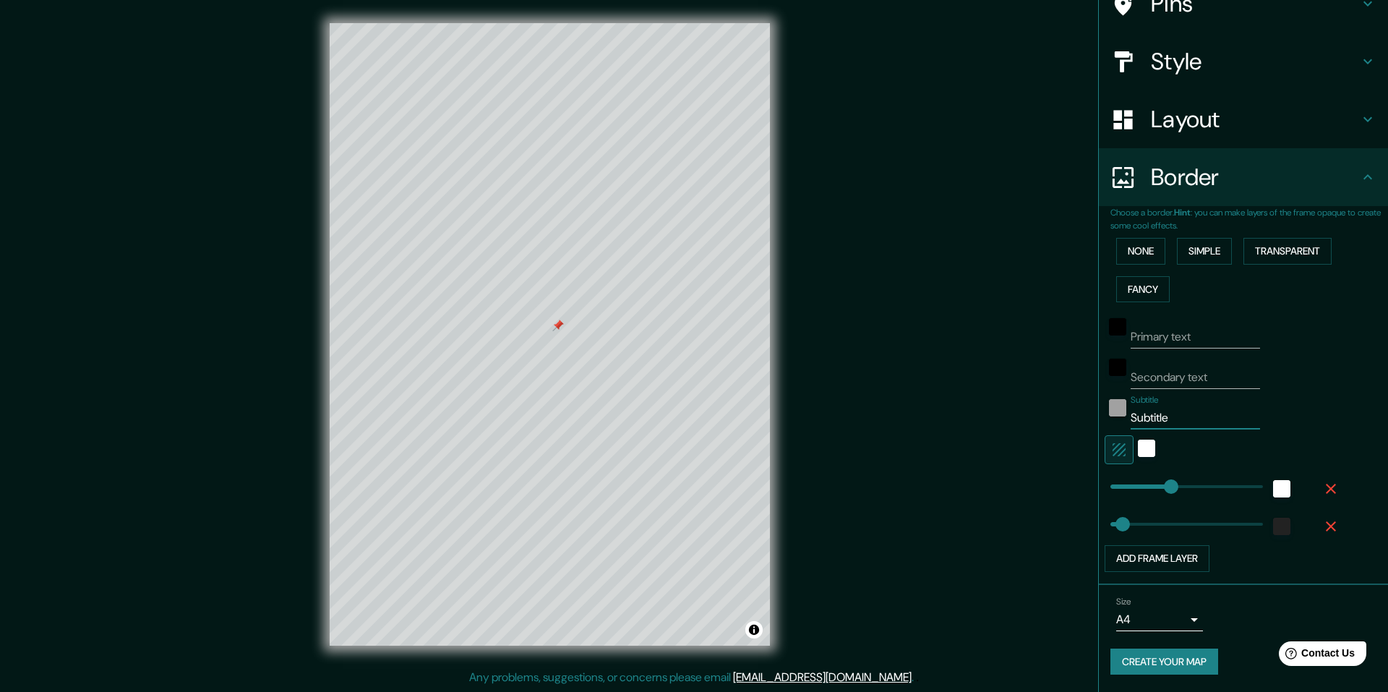
type input "244"
type input "49"
click at [1113, 453] on icon "button" at bounding box center [1119, 449] width 13 height 13
type input "244"
type input "49"
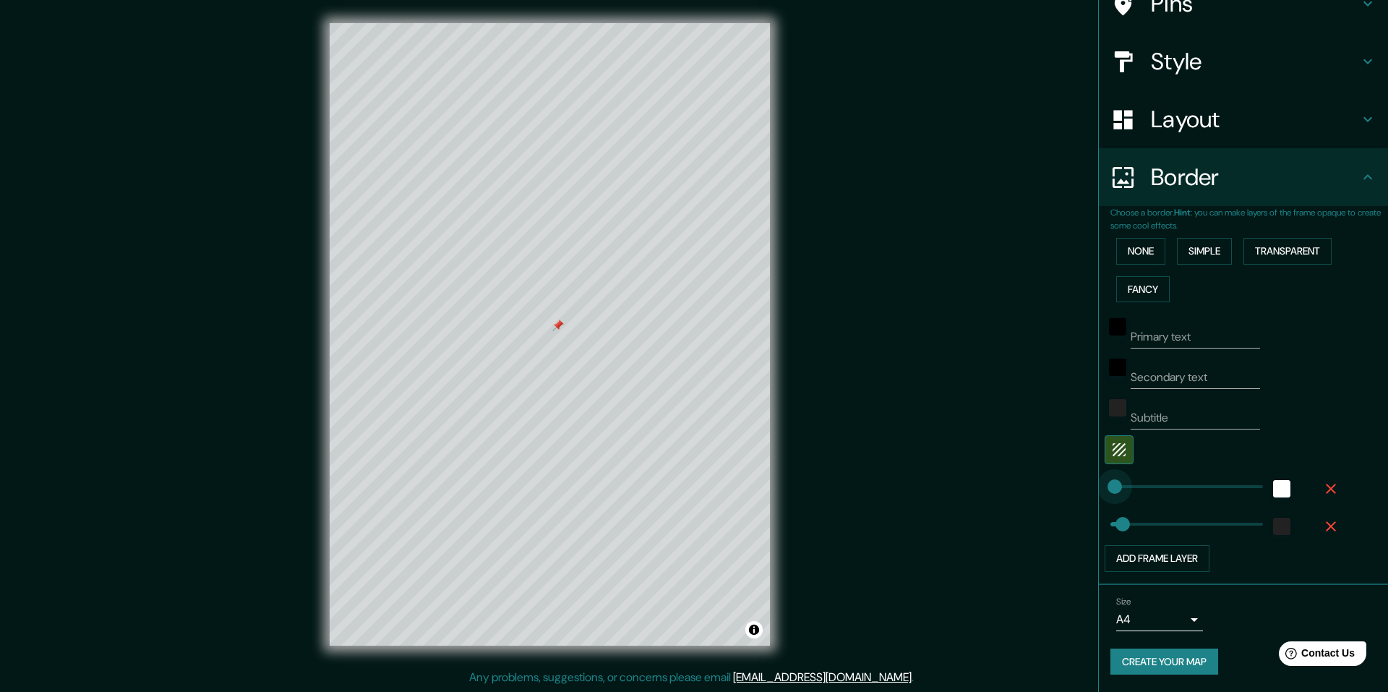
type input "0"
drag, startPoint x: 1146, startPoint y: 485, endPoint x: 1096, endPoint y: 481, distance: 50.1
type input "0"
drag, startPoint x: 1100, startPoint y: 524, endPoint x: 1028, endPoint y: 528, distance: 72.4
click at [1258, 439] on div at bounding box center [1223, 449] width 237 height 29
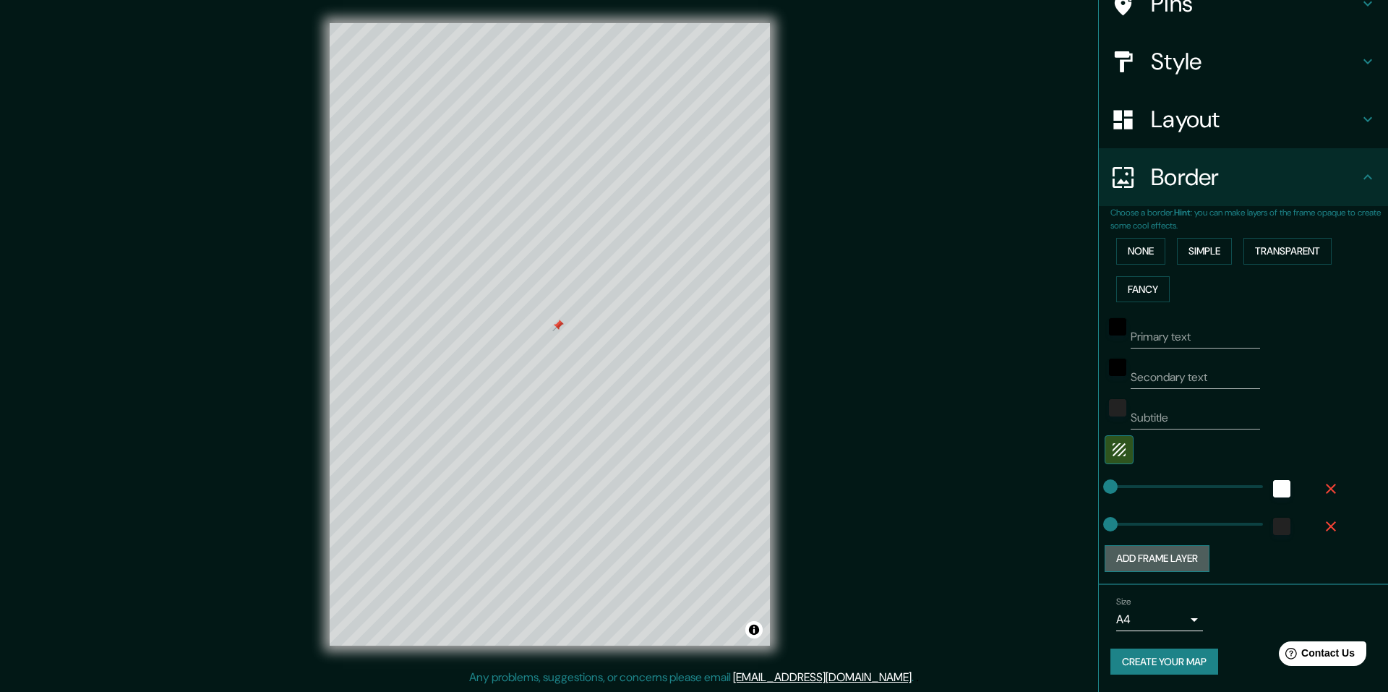
click at [1168, 563] on button "Add frame layer" at bounding box center [1157, 558] width 105 height 27
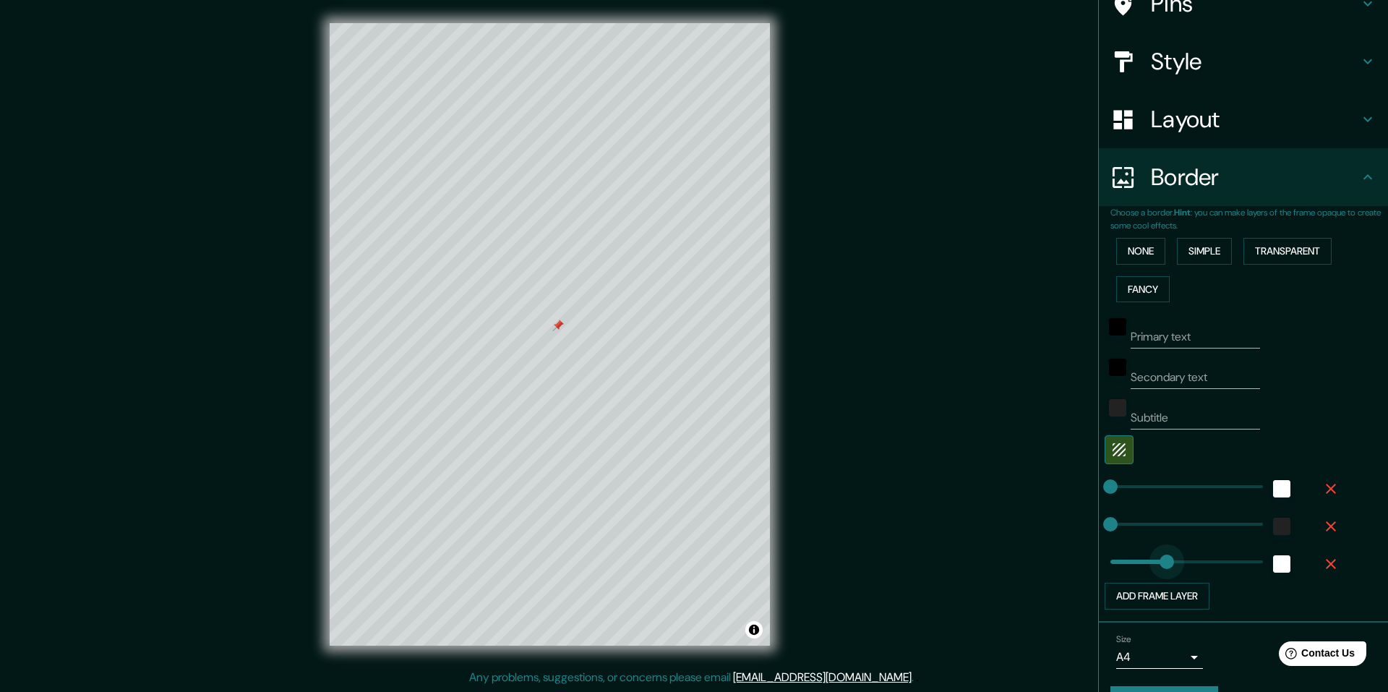
type input "0"
drag, startPoint x: 1156, startPoint y: 561, endPoint x: 1048, endPoint y: 561, distance: 108.5
click at [1042, 553] on div "Mappin Location Terrassa, provincia de Barcelona, España Pins Style Layout Bord…" at bounding box center [694, 346] width 1388 height 692
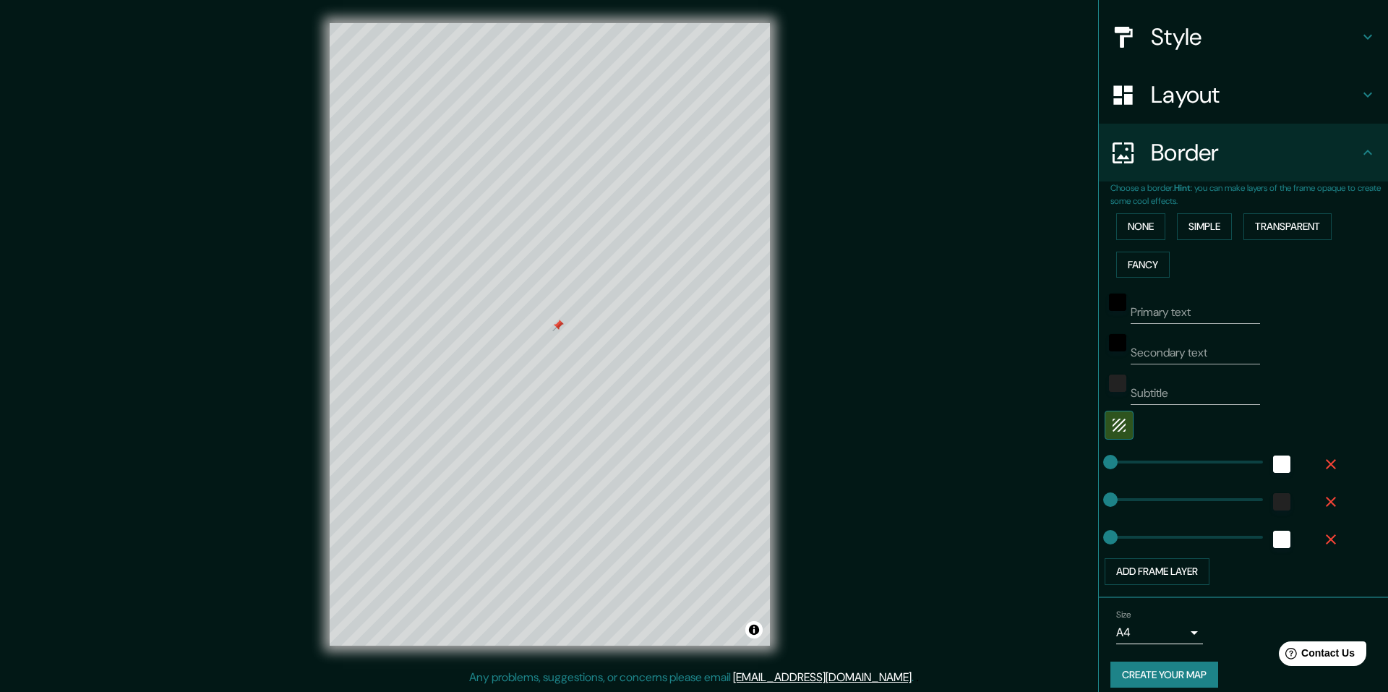
scroll to position [168, 0]
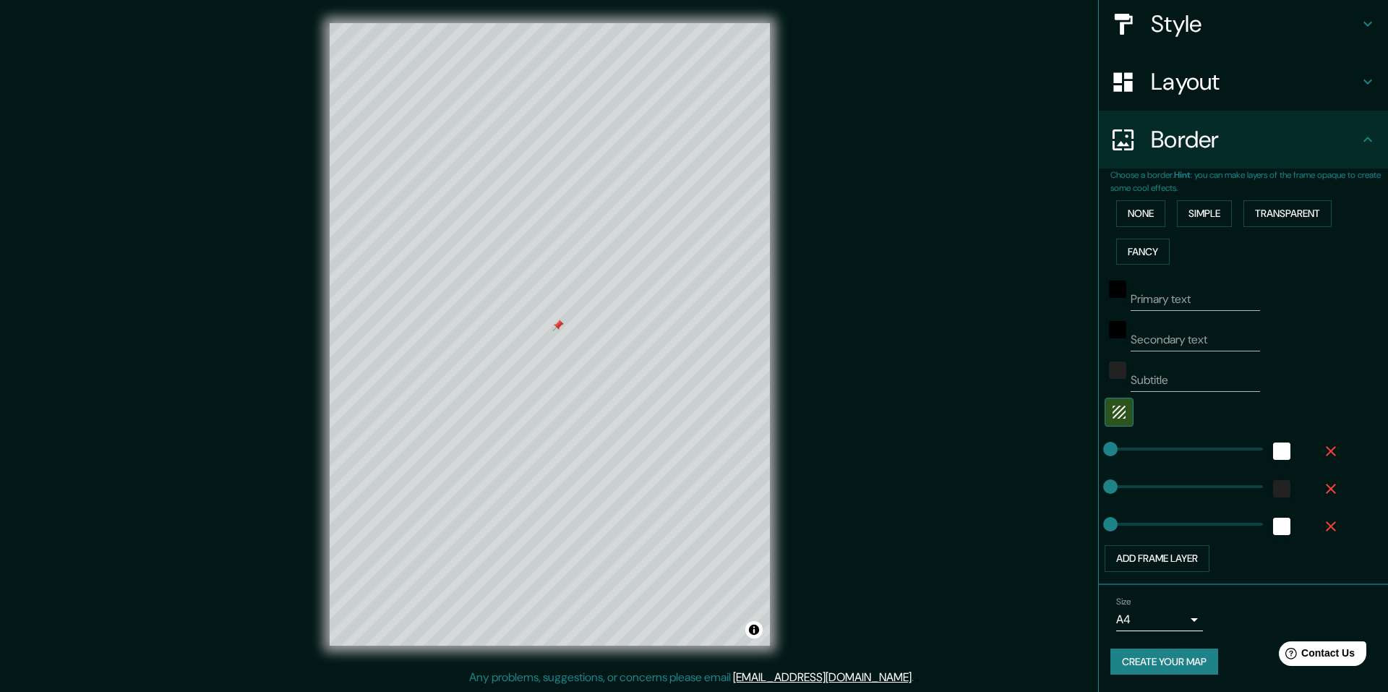
click at [1135, 655] on button "Create your map" at bounding box center [1165, 662] width 108 height 27
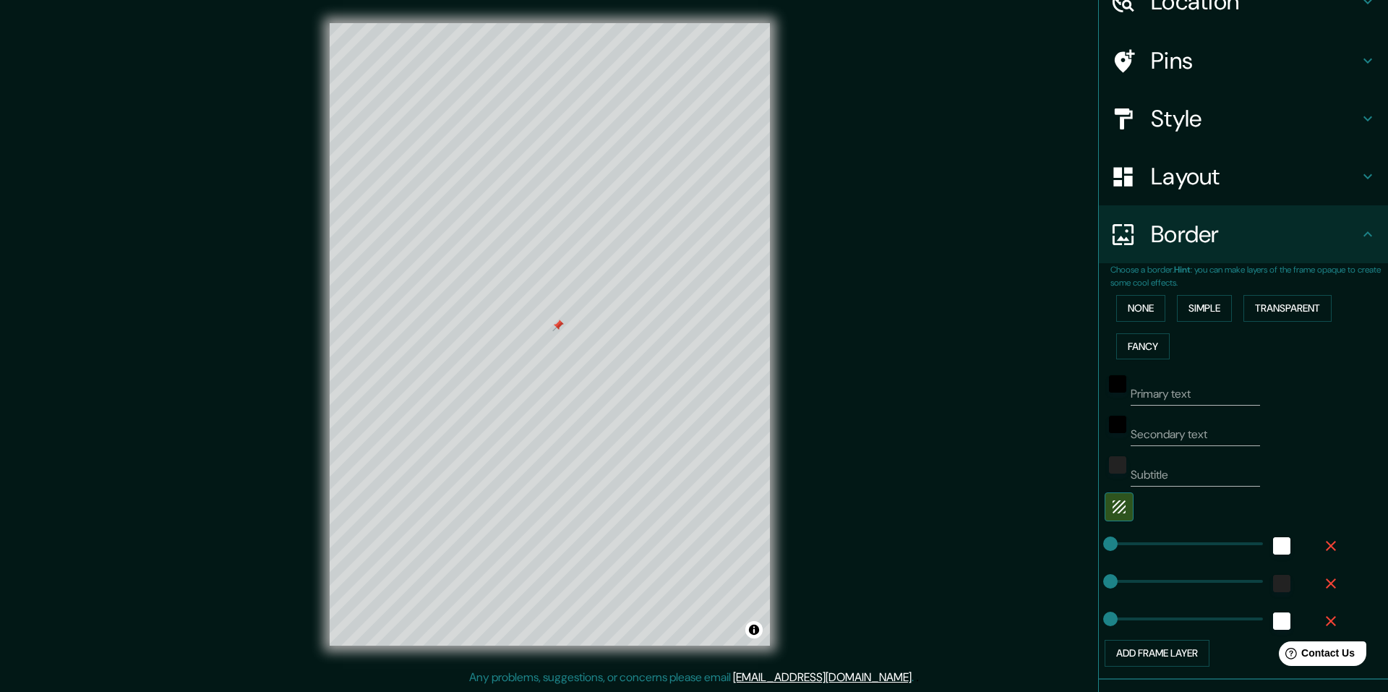
scroll to position [24, 0]
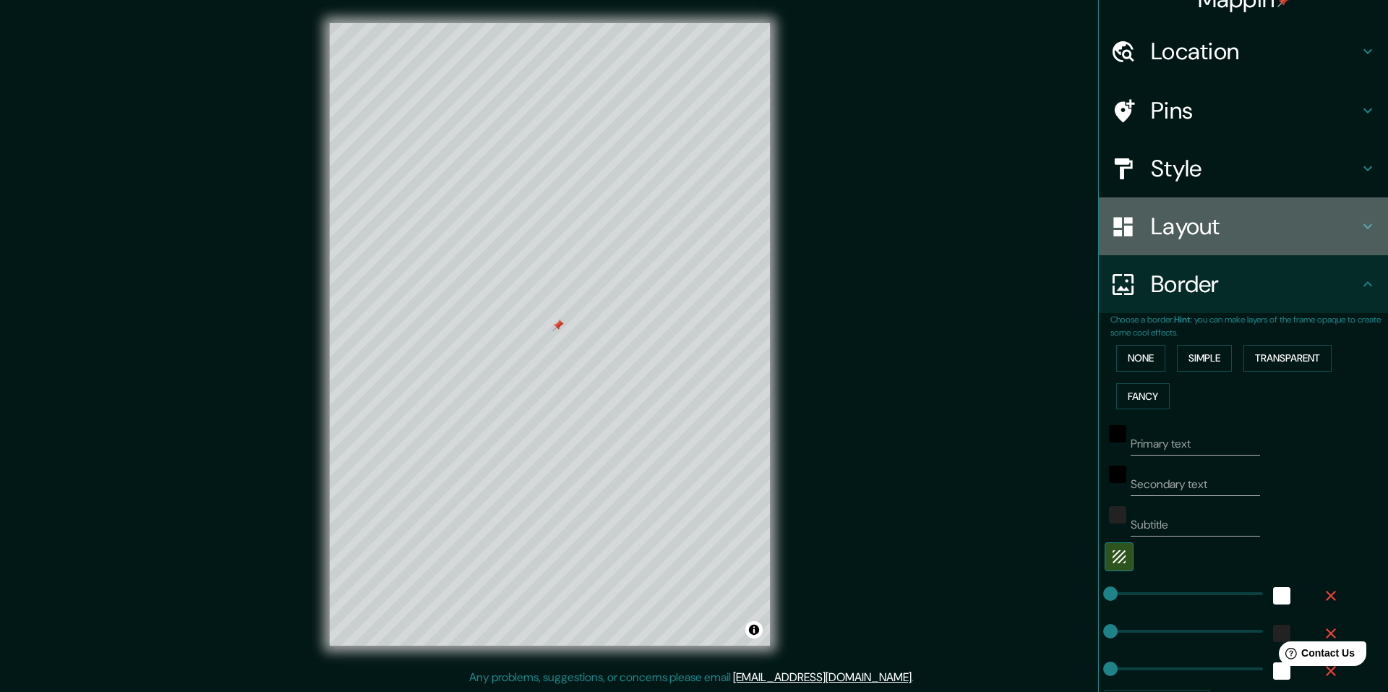
click at [1200, 232] on h4 "Layout" at bounding box center [1255, 226] width 208 height 29
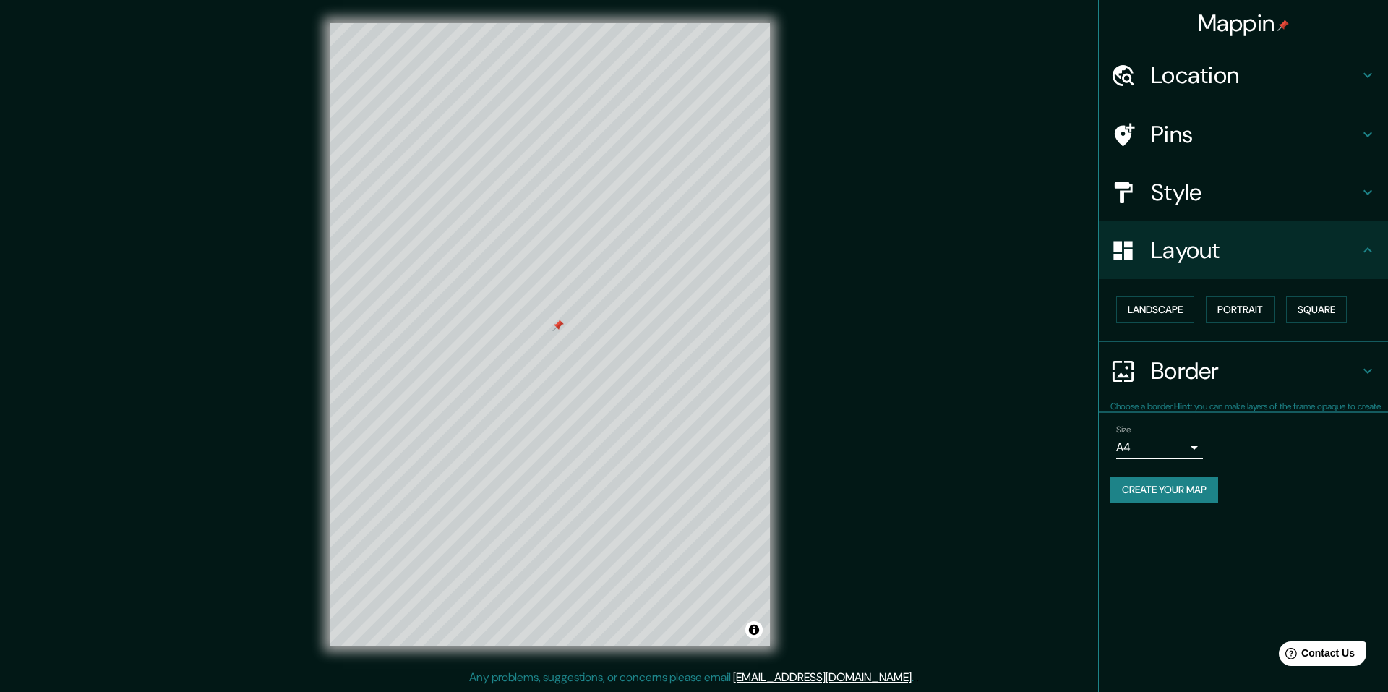
scroll to position [0, 0]
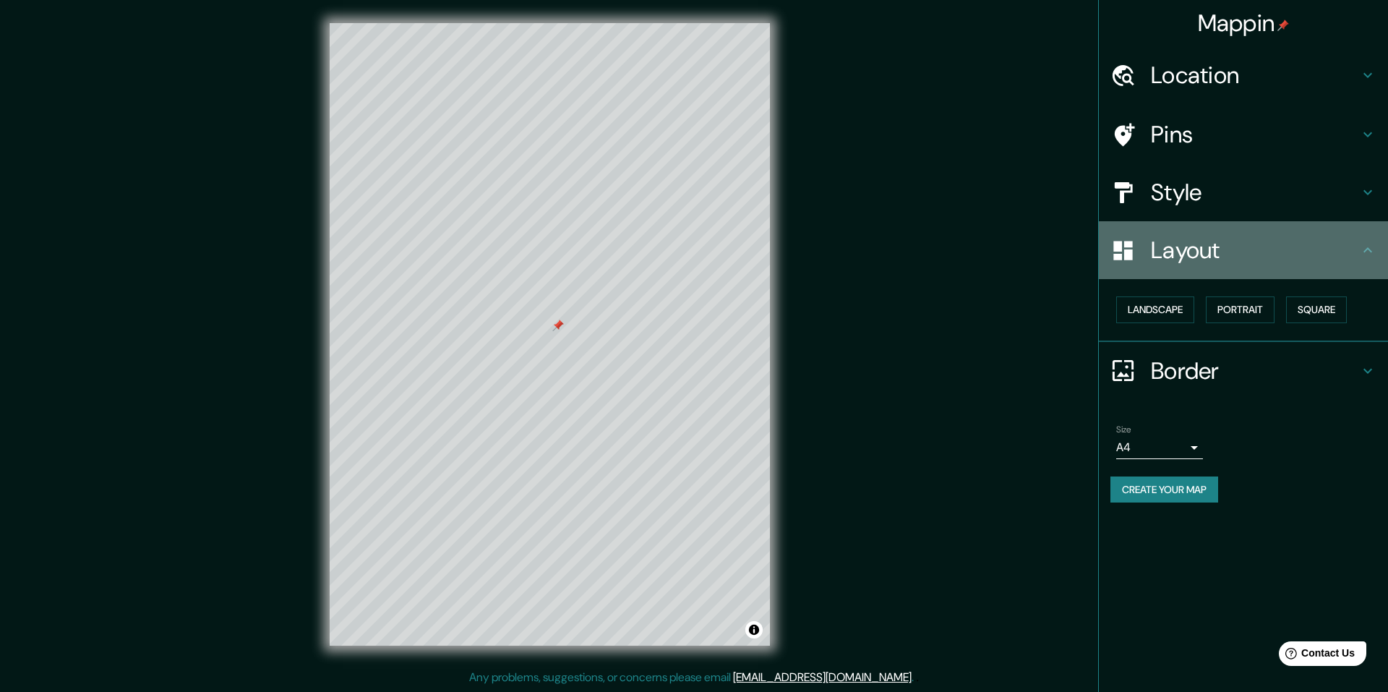
click at [1200, 252] on h4 "Layout" at bounding box center [1255, 250] width 208 height 29
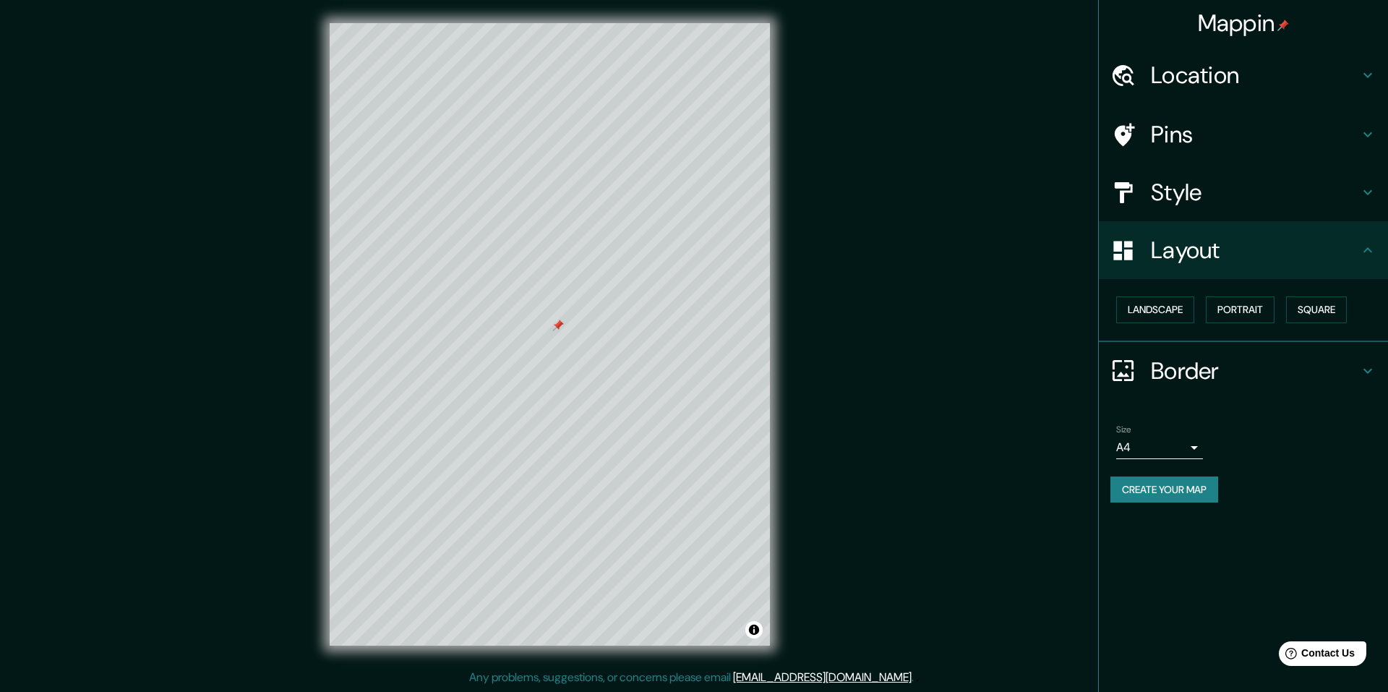
click at [1188, 252] on h4 "Layout" at bounding box center [1255, 250] width 208 height 29
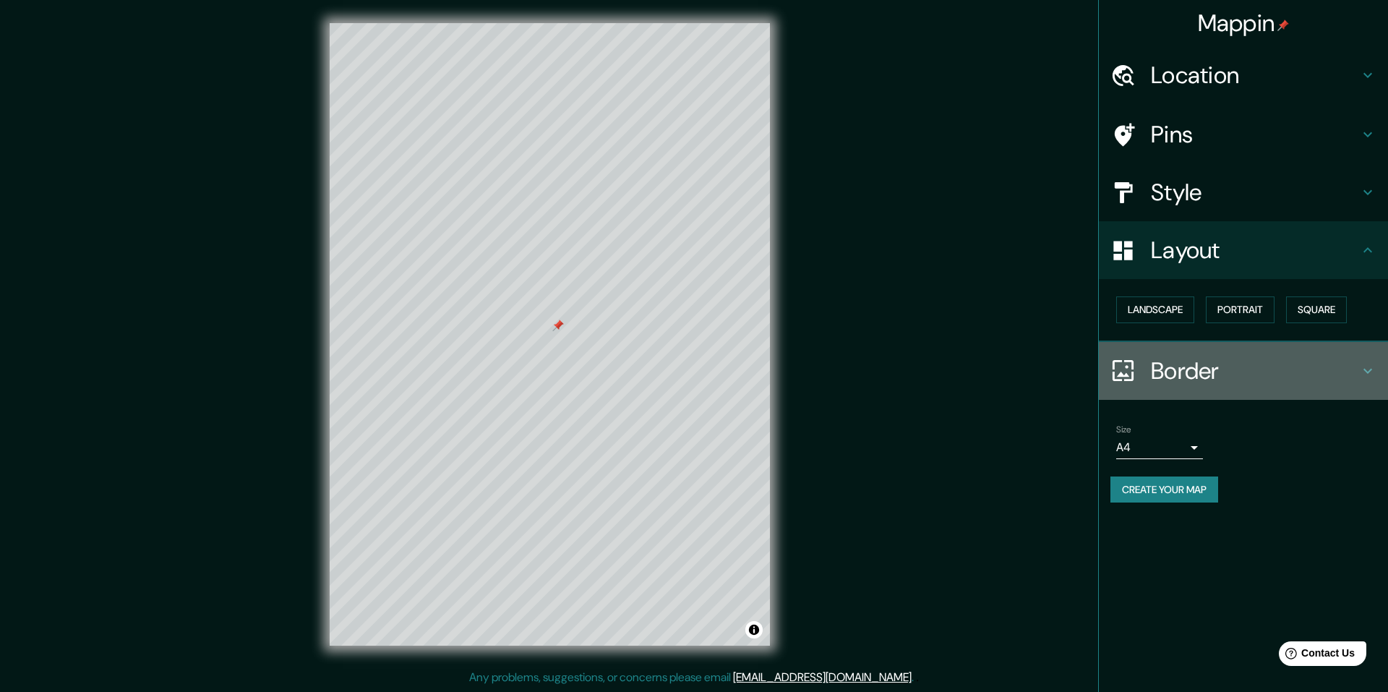
click at [1166, 354] on div "Border" at bounding box center [1243, 371] width 289 height 58
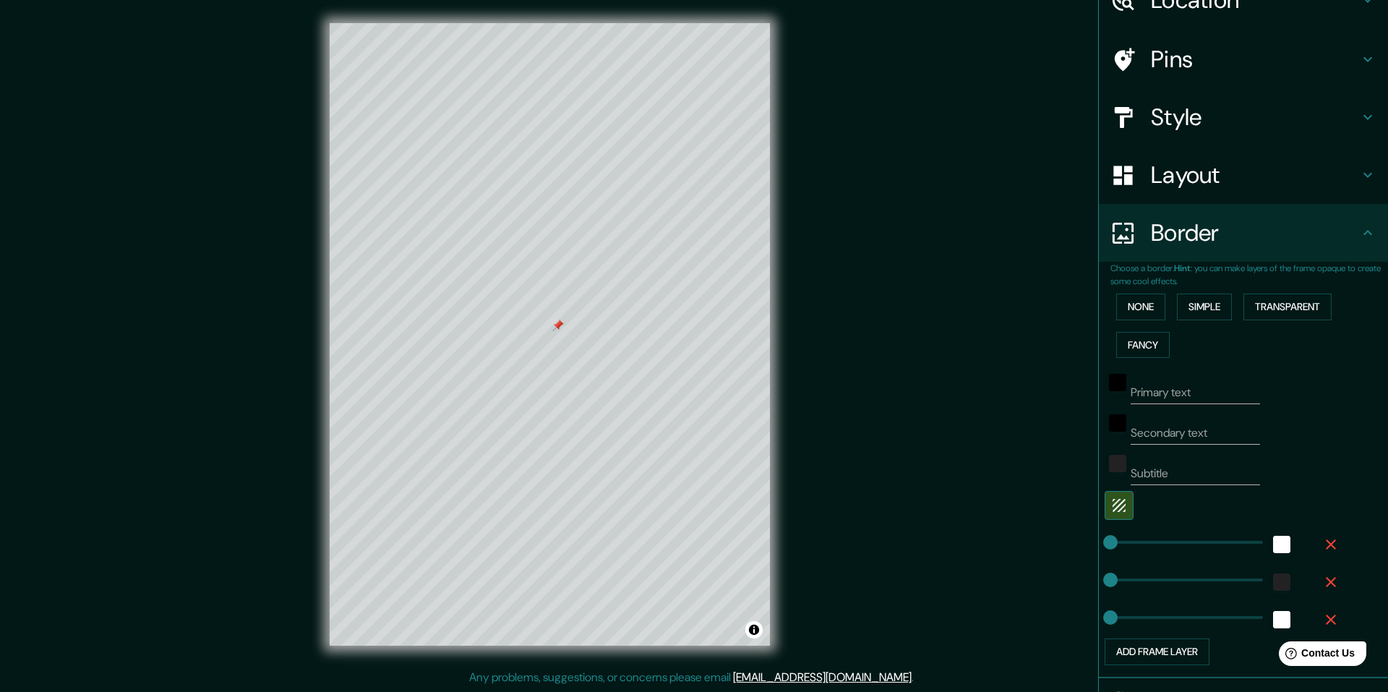
scroll to position [168, 0]
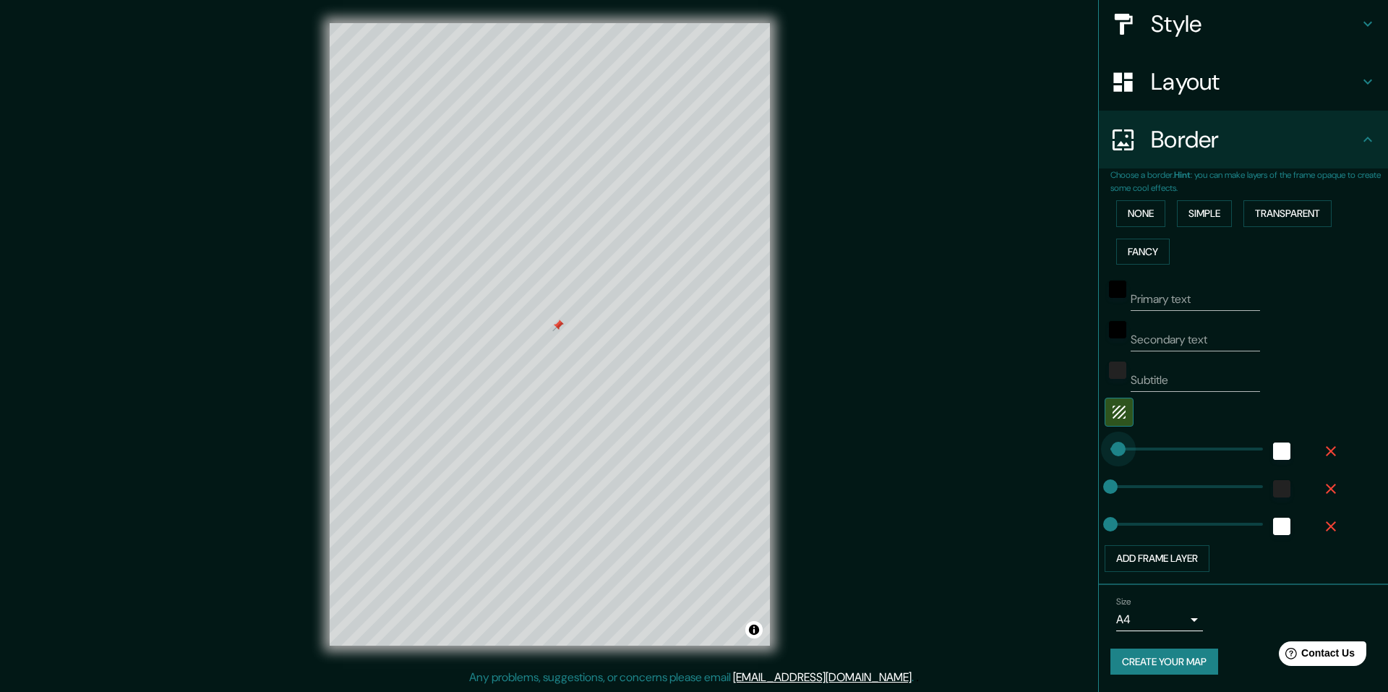
type input "40"
click at [1123, 661] on button "Create your map" at bounding box center [1165, 662] width 108 height 27
type input "17"
drag, startPoint x: 1104, startPoint y: 486, endPoint x: 1103, endPoint y: 502, distance: 16.0
type input "20"
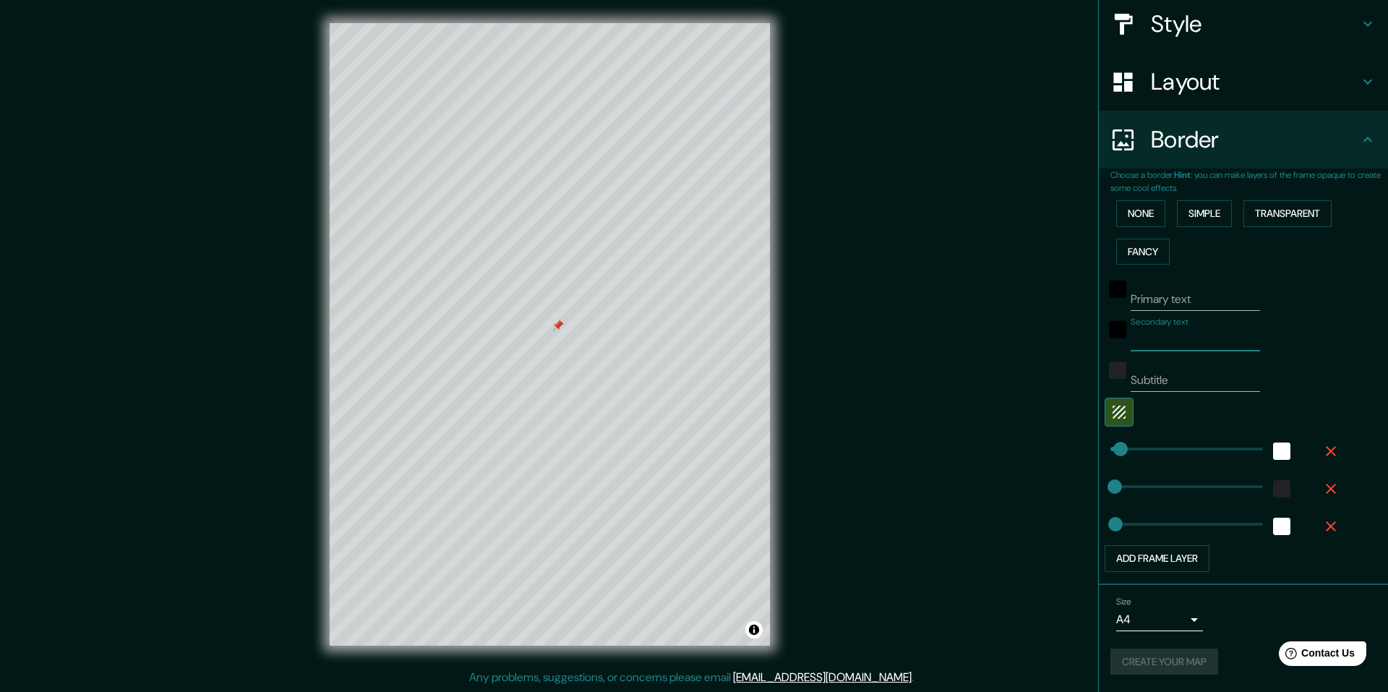
click at [1131, 340] on input "Secondary text" at bounding box center [1195, 339] width 129 height 23
type input "s"
click at [1142, 382] on input "Subtitle" at bounding box center [1195, 380] width 129 height 23
type input "s"
click at [1137, 300] on input "Primary text" at bounding box center [1195, 299] width 129 height 23
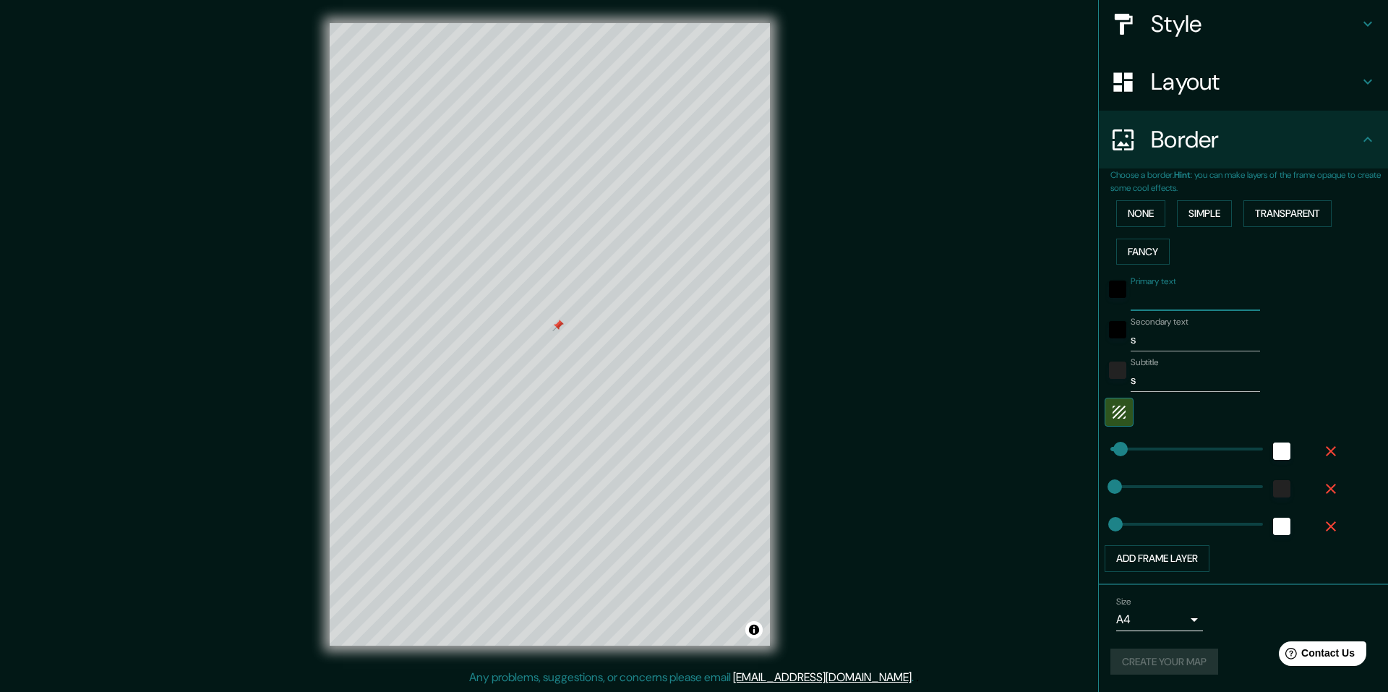
type input "s"
drag, startPoint x: 1136, startPoint y: 300, endPoint x: 1117, endPoint y: 297, distance: 19.7
click at [1117, 297] on div "Primary text s" at bounding box center [1223, 293] width 237 height 35
click at [1323, 341] on div "Secondary text s" at bounding box center [1223, 334] width 237 height 35
click at [1156, 661] on button "Create your map" at bounding box center [1165, 662] width 108 height 27
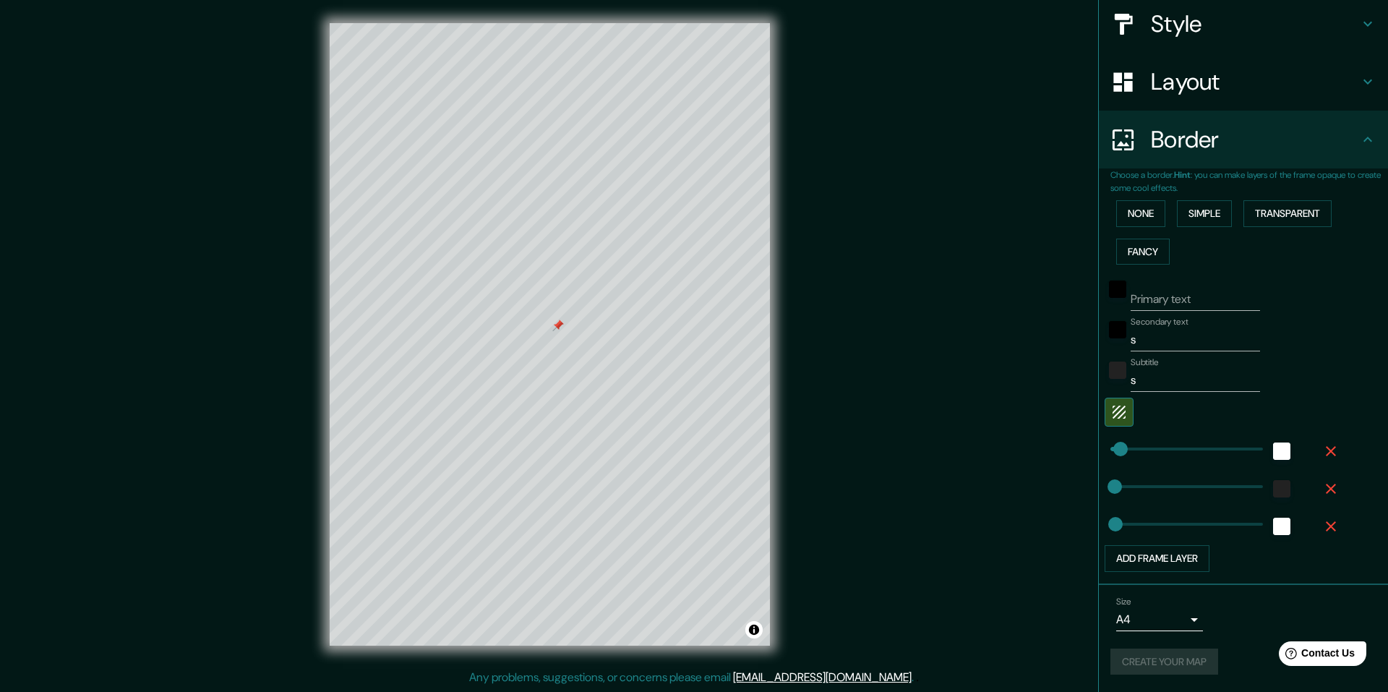
click at [1136, 303] on input "Primary text" at bounding box center [1195, 299] width 129 height 23
click at [1287, 299] on div "Primary text" at bounding box center [1223, 293] width 237 height 35
click at [986, 343] on div "Mappin Location Terrassa, provincia de Barcelona, España Pins Style Layout Bord…" at bounding box center [694, 346] width 1388 height 692
click at [1157, 298] on input "Primary text" at bounding box center [1195, 299] width 129 height 23
type input "s"
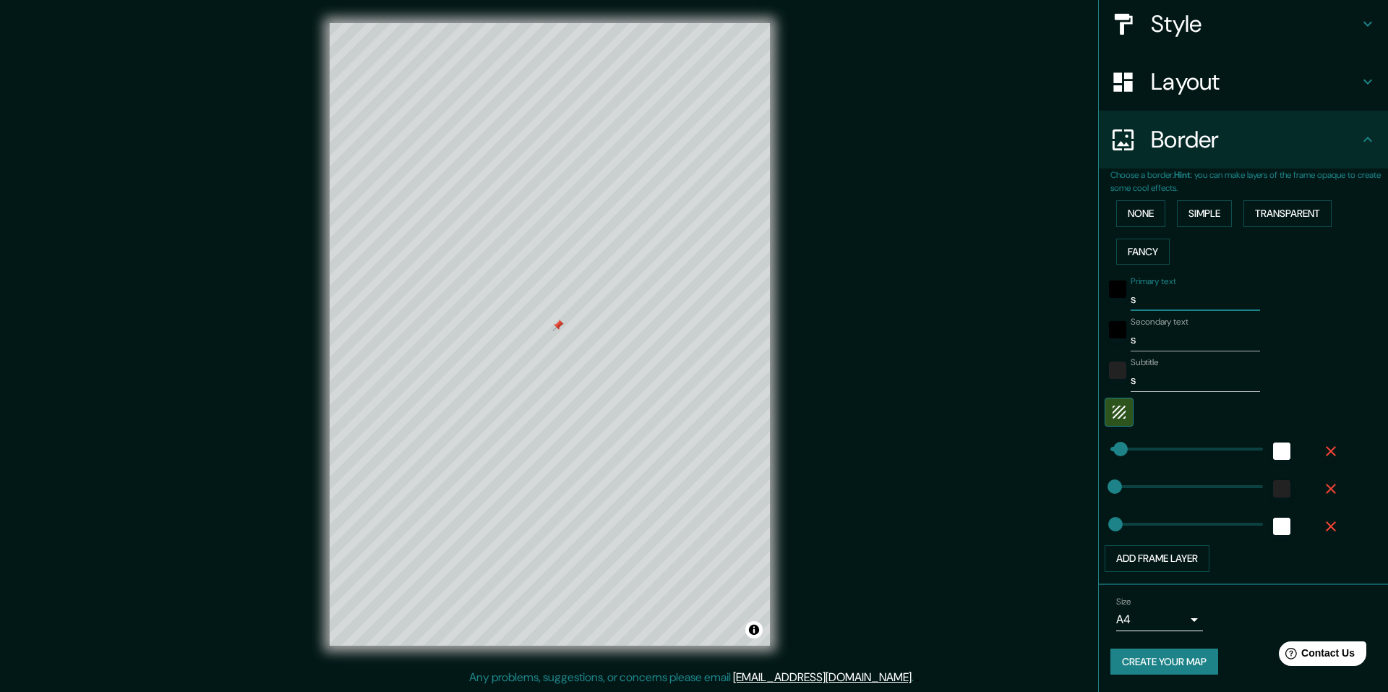
type input "s"
click at [1160, 662] on button "Create your map" at bounding box center [1165, 662] width 108 height 27
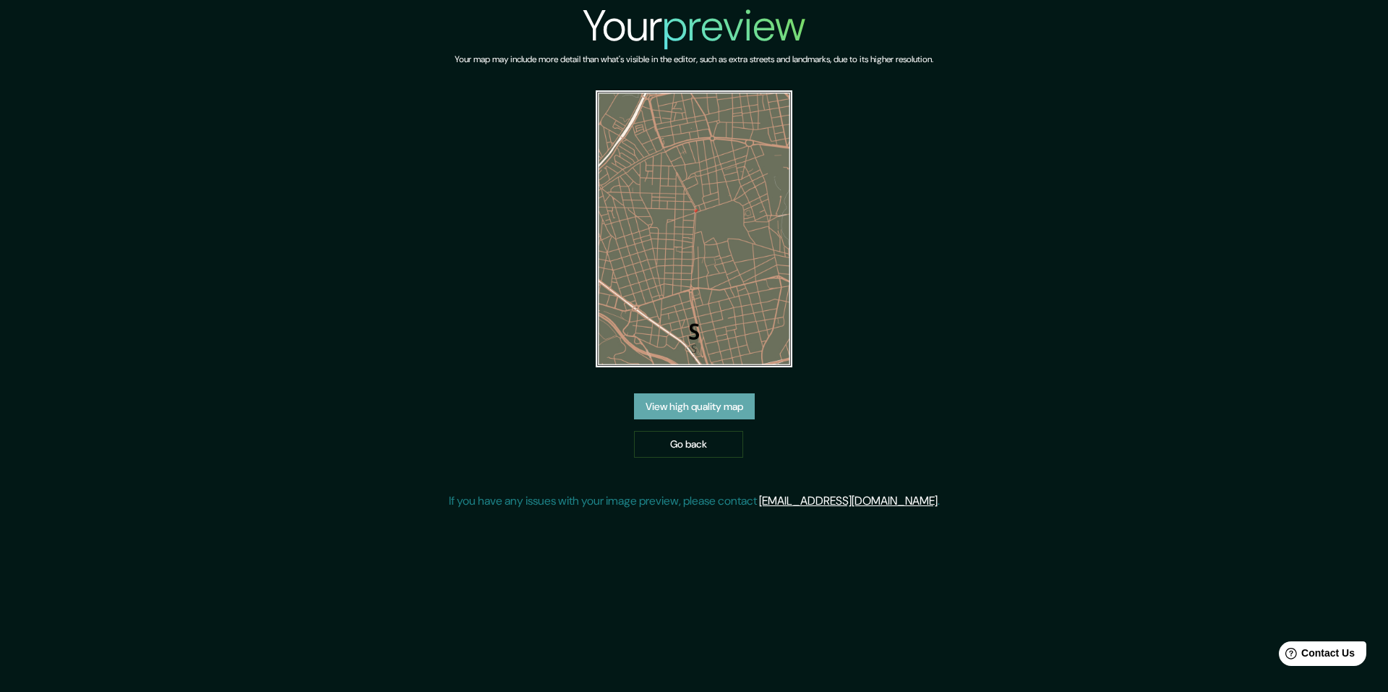
click at [719, 409] on link "View high quality map" at bounding box center [694, 406] width 121 height 27
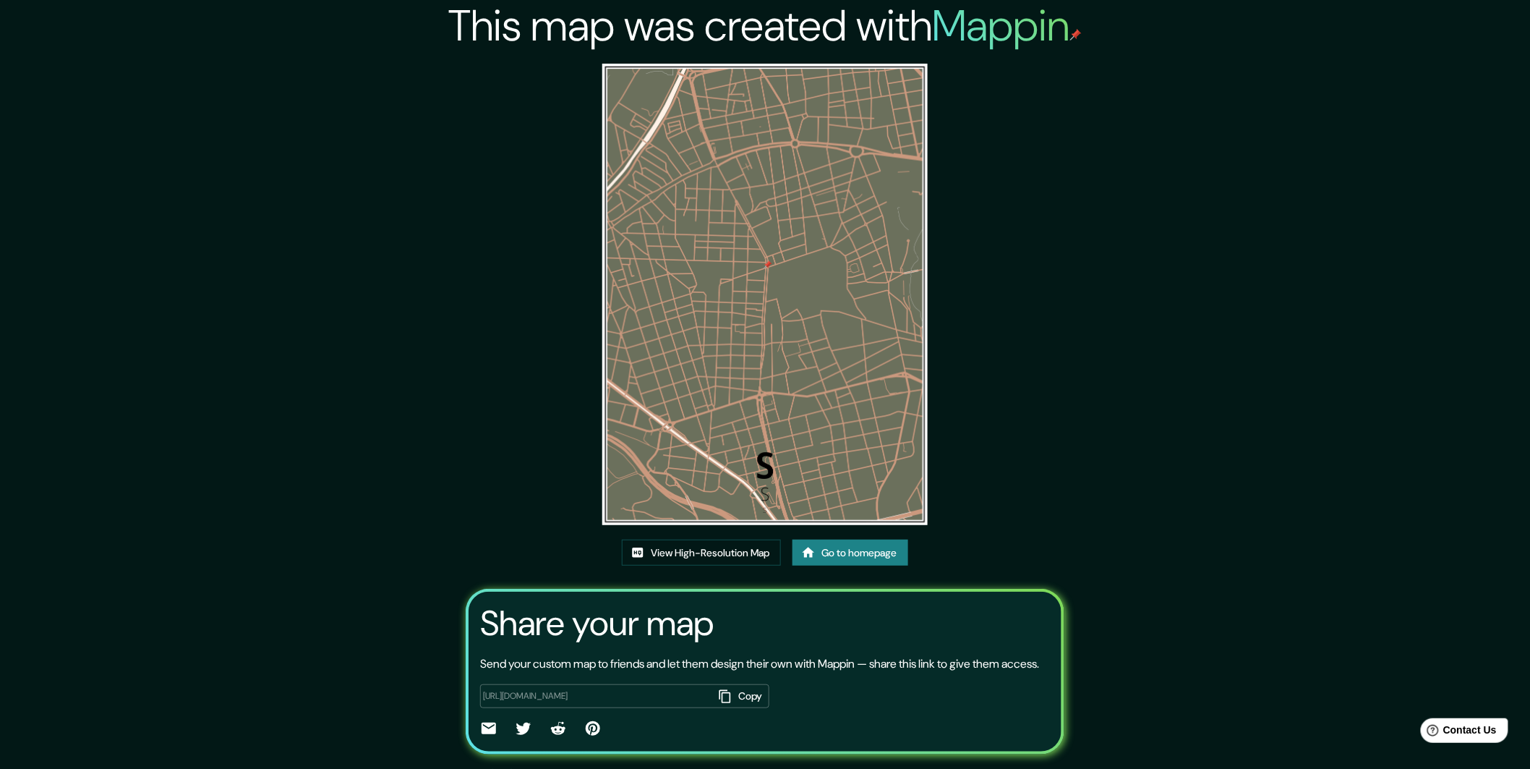
click at [751, 691] on button "Copy" at bounding box center [741, 696] width 56 height 24
click at [693, 547] on link "View High-Resolution Map" at bounding box center [701, 552] width 159 height 27
